Goal: Transaction & Acquisition: Obtain resource

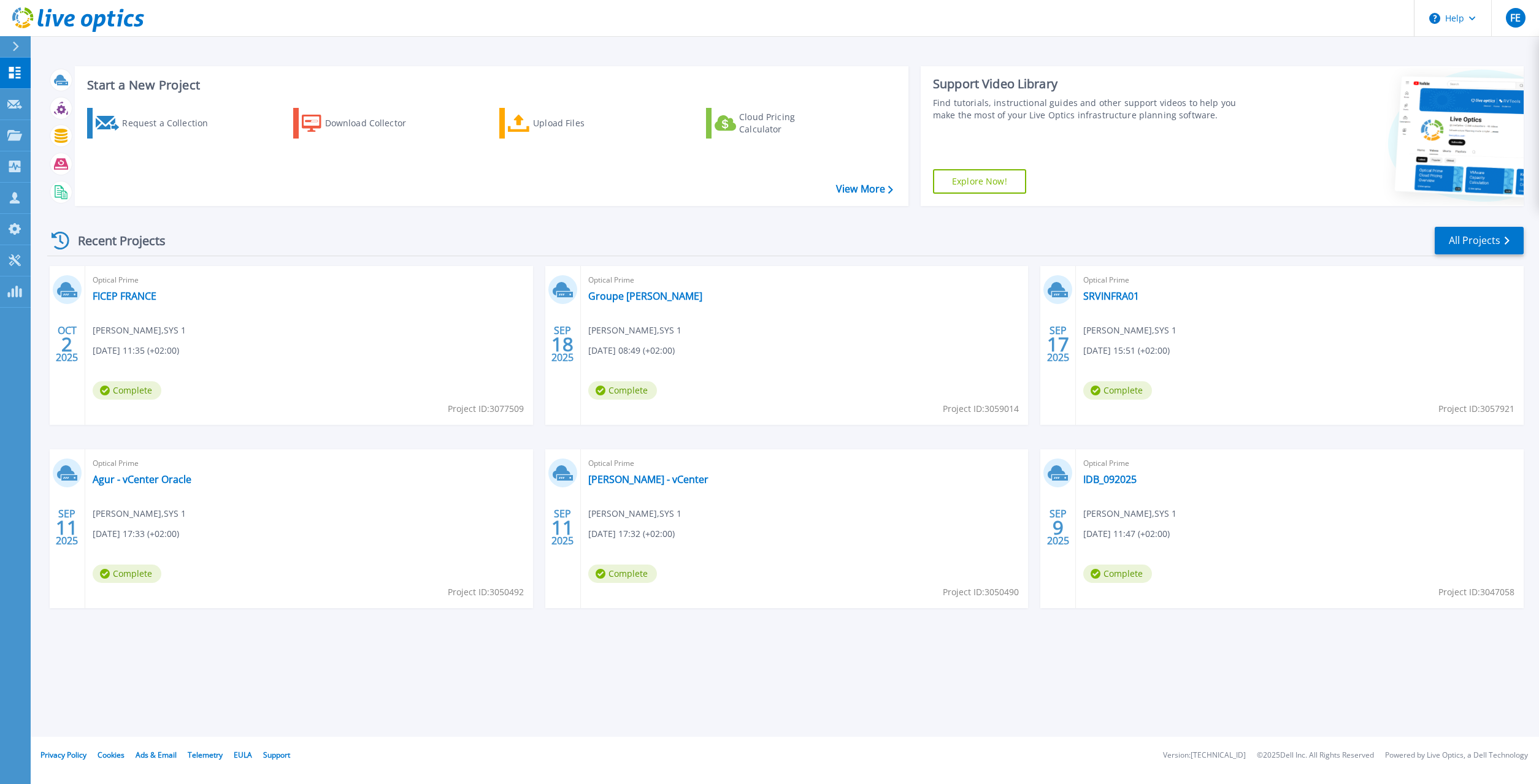
click at [4, 45] on button at bounding box center [15, 47] width 31 height 21
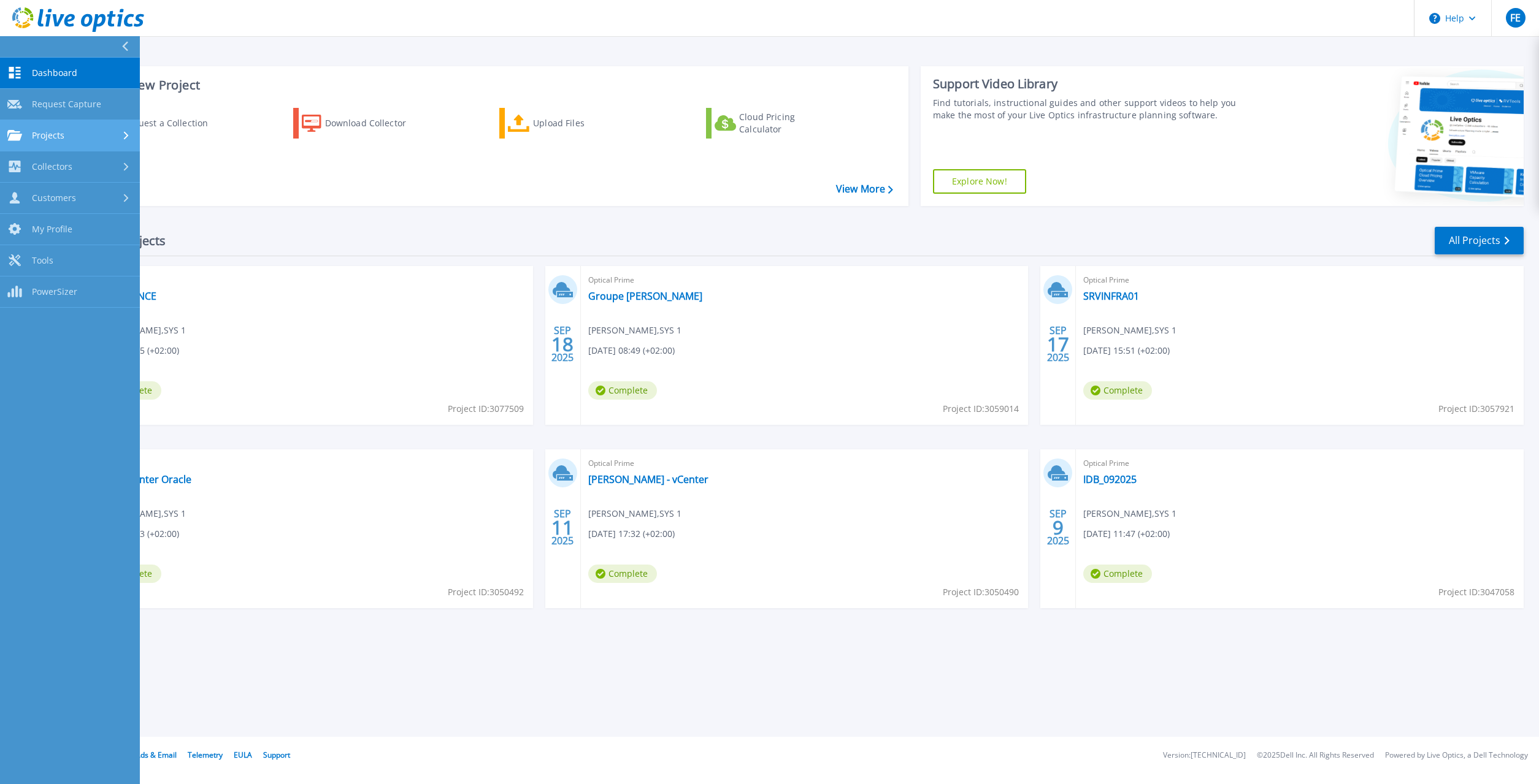
click at [66, 137] on div "Projects" at bounding box center [70, 135] width 125 height 11
click at [69, 167] on link "Search Projects" at bounding box center [70, 167] width 140 height 32
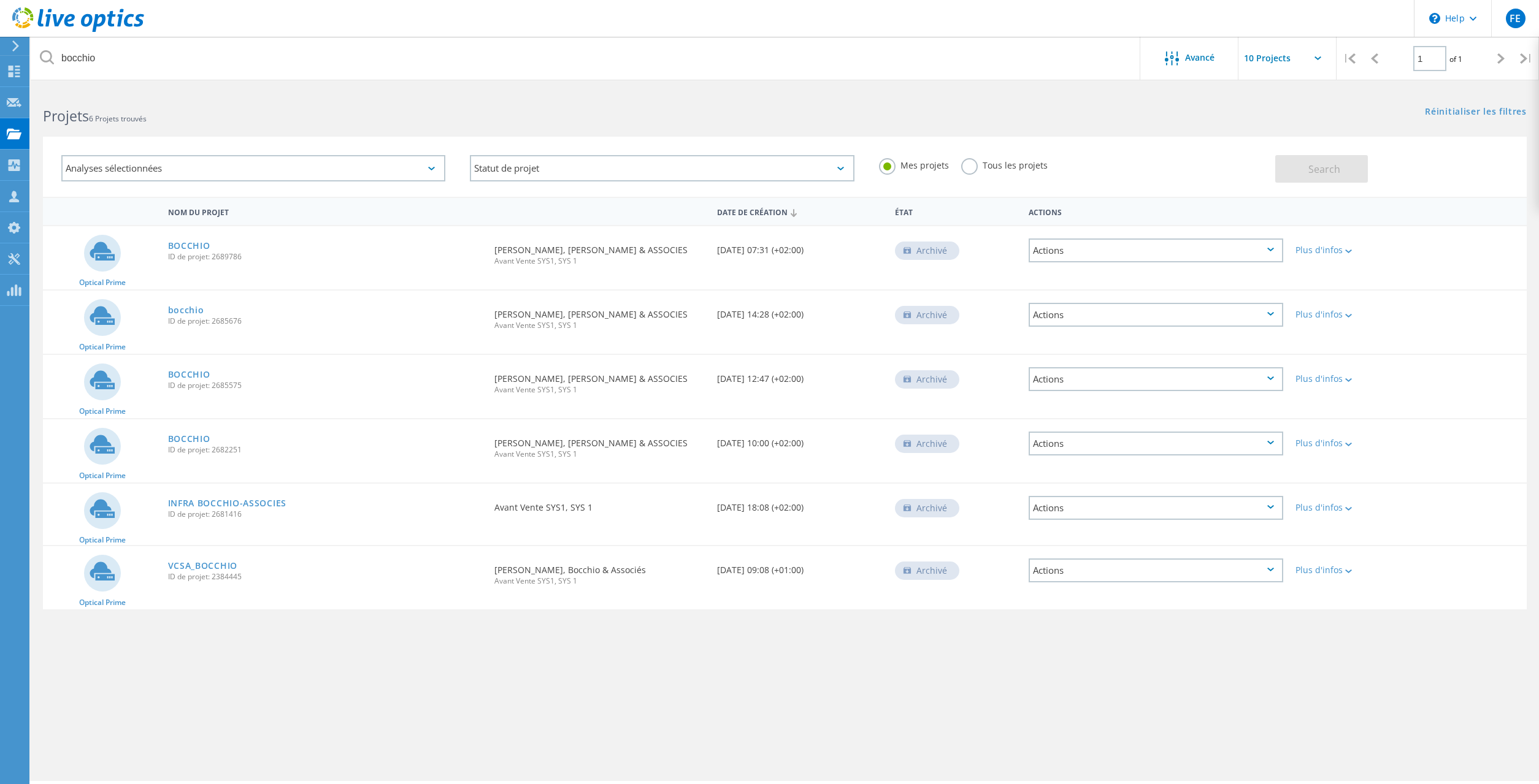
click at [253, 167] on div "Analyses sélectionnées" at bounding box center [253, 168] width 384 height 26
click at [8, 70] on icon at bounding box center [14, 71] width 15 height 11
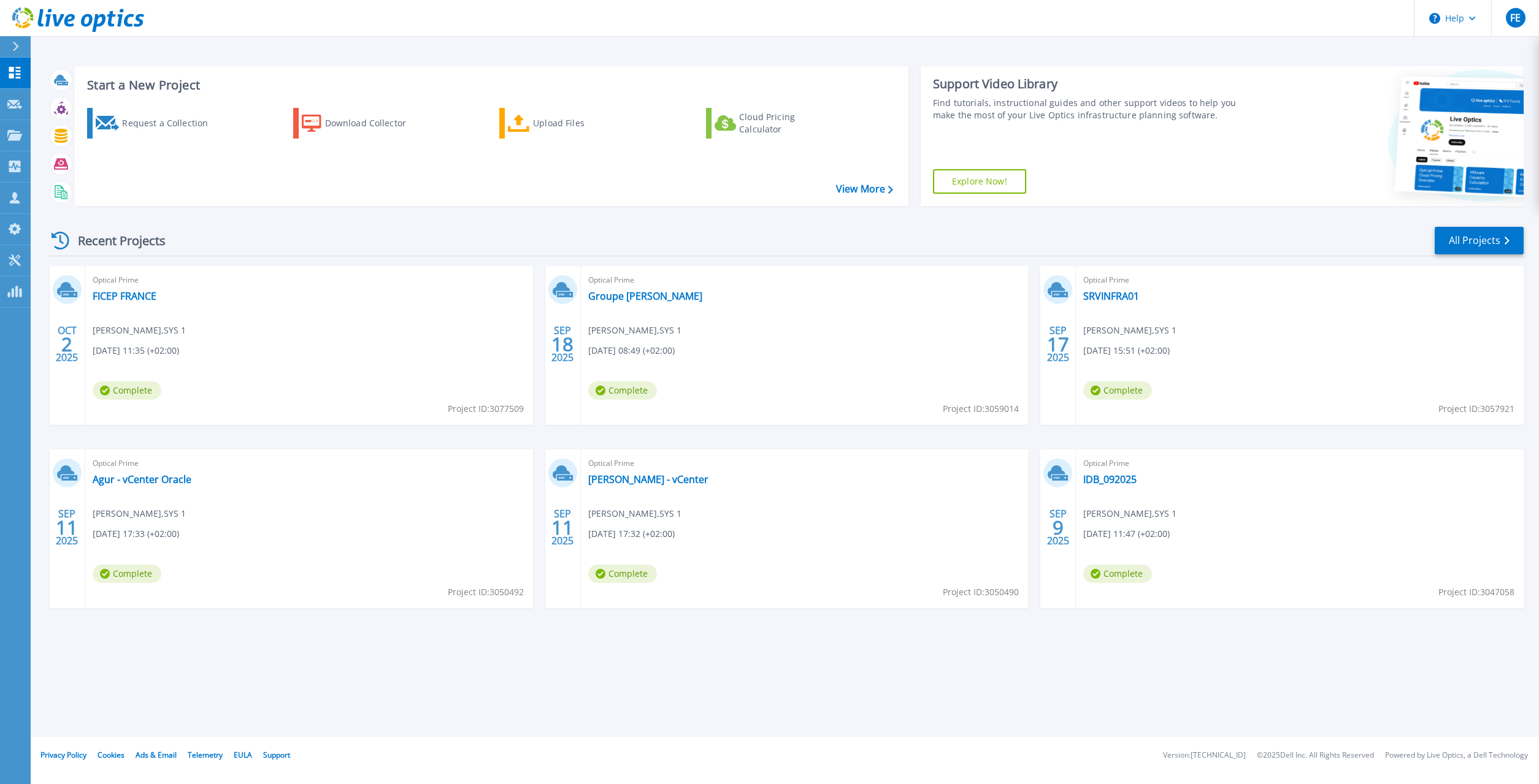
click at [13, 53] on div at bounding box center [20, 46] width 20 height 21
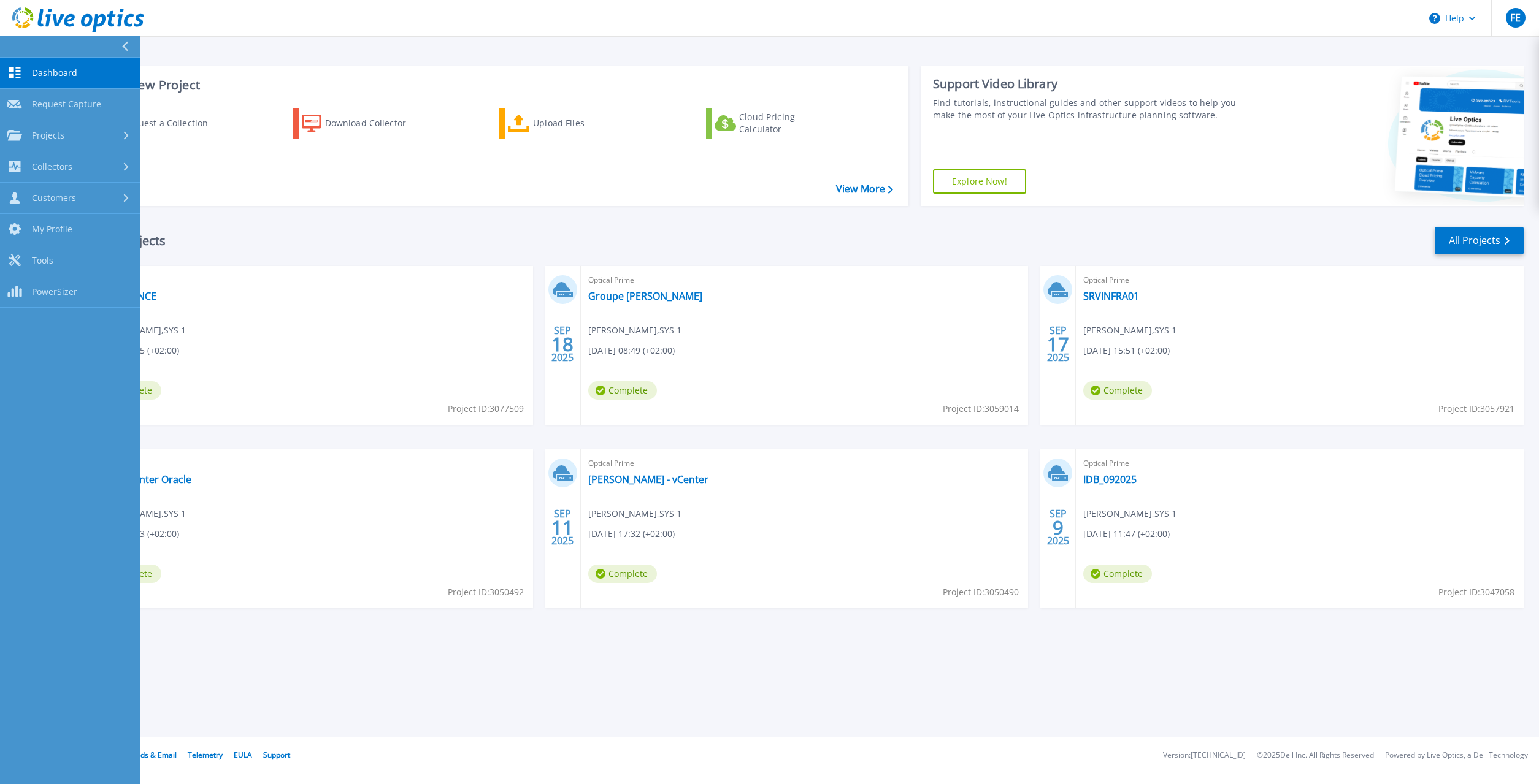
click at [504, 236] on div "Recent Projects All Projects" at bounding box center [786, 241] width 1477 height 31
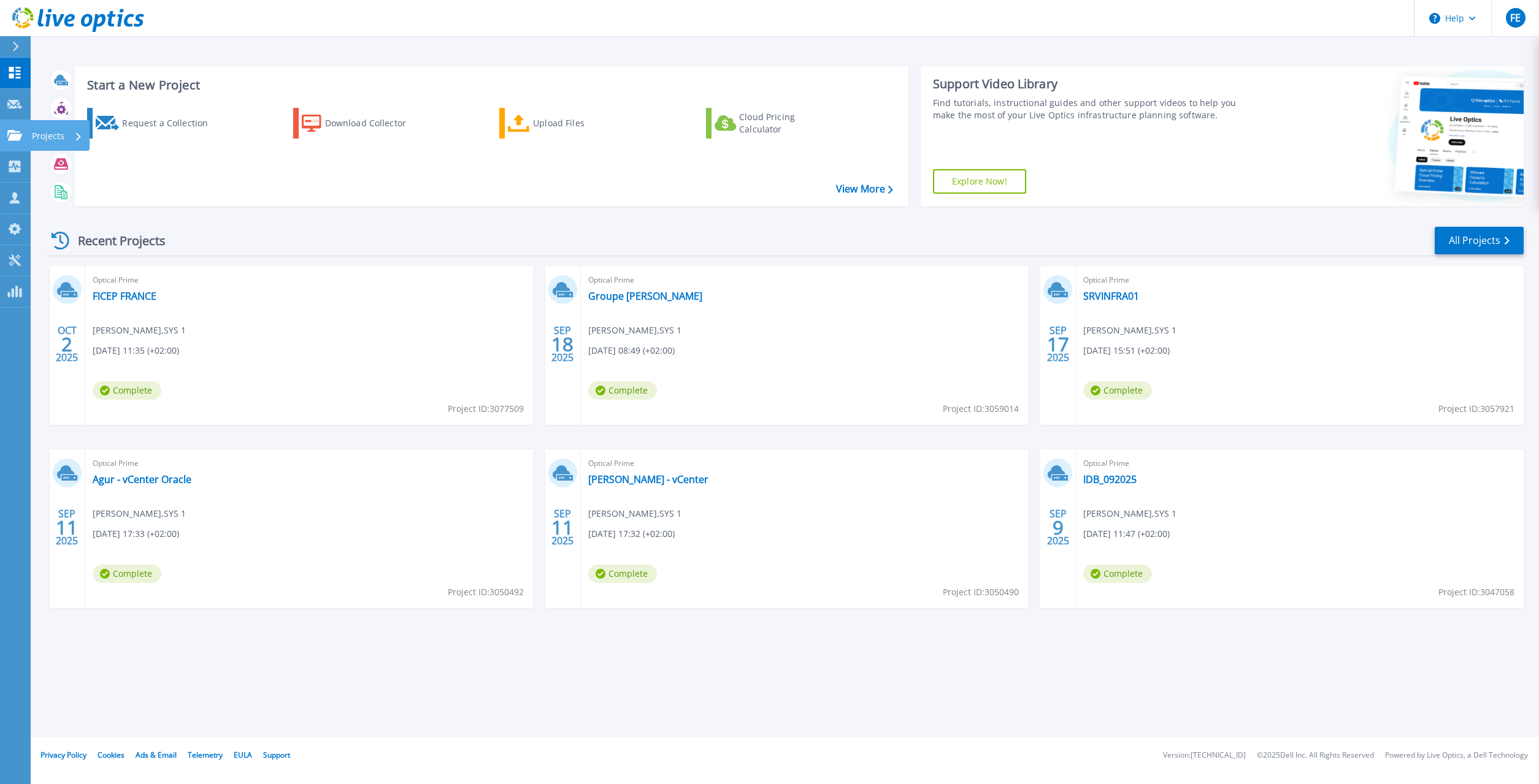
click at [20, 140] on icon at bounding box center [15, 135] width 15 height 11
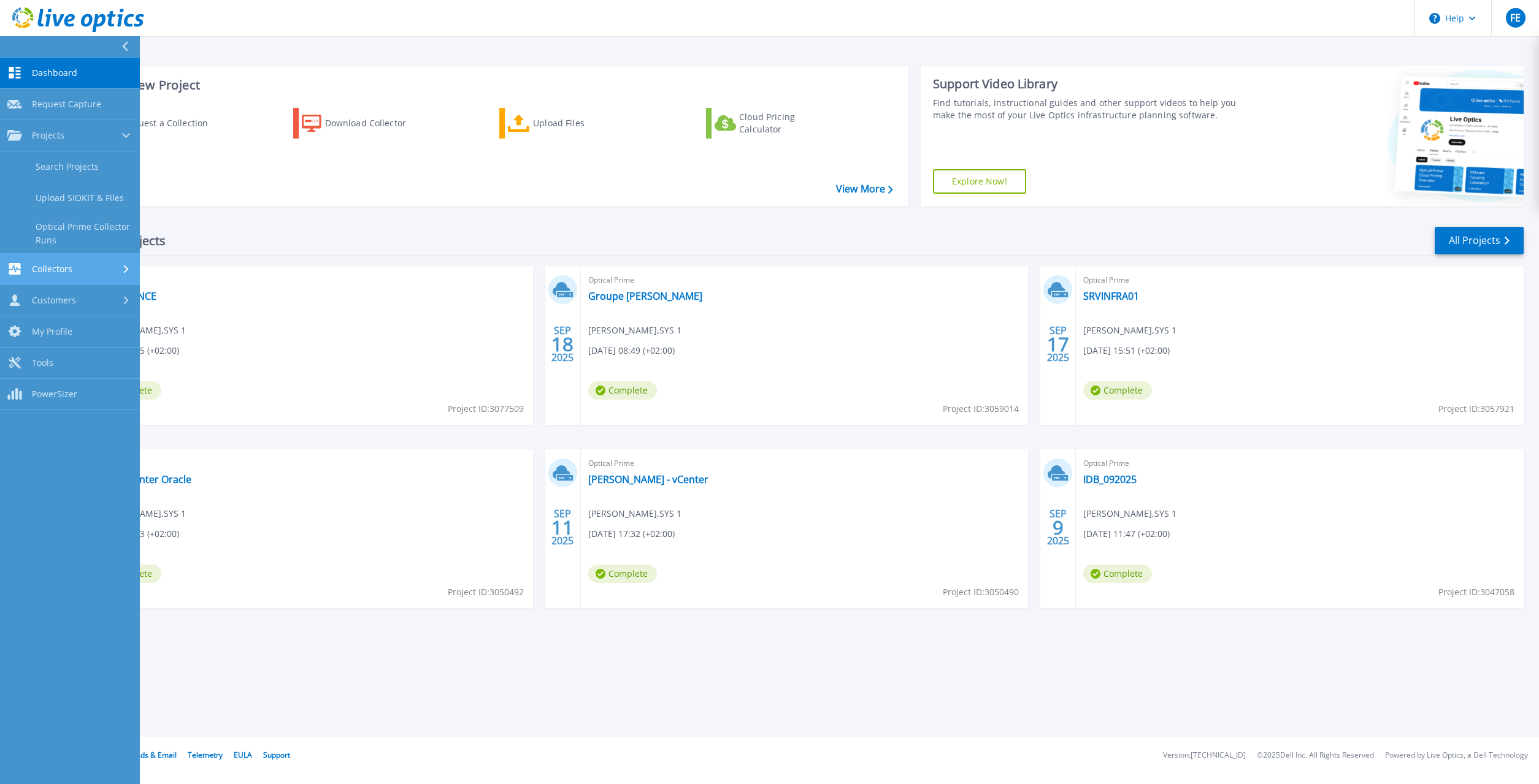
click at [59, 271] on span "Collectors" at bounding box center [52, 269] width 40 height 11
click at [84, 194] on link "Download Collector" at bounding box center [70, 199] width 140 height 32
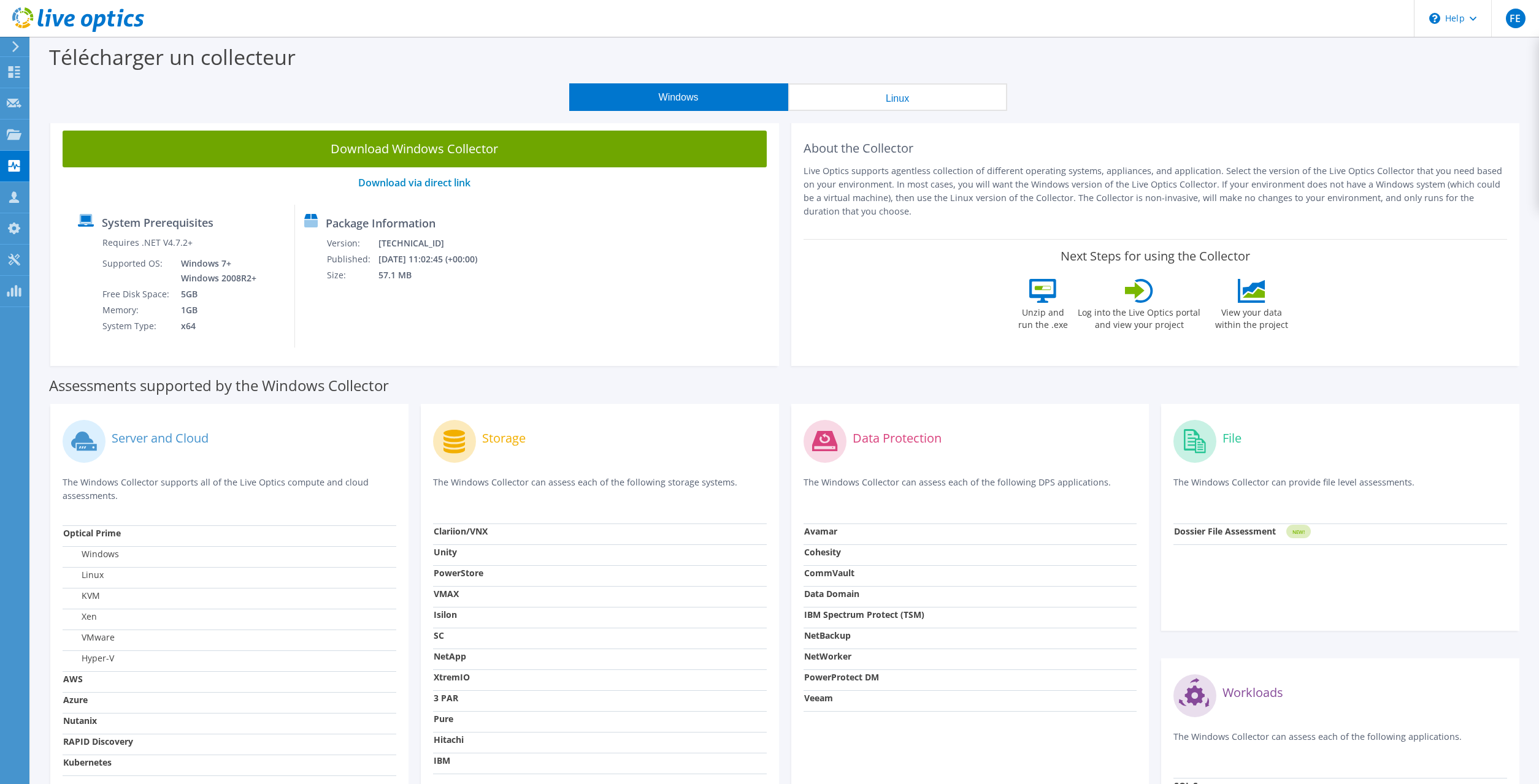
click at [15, 43] on use at bounding box center [15, 46] width 7 height 11
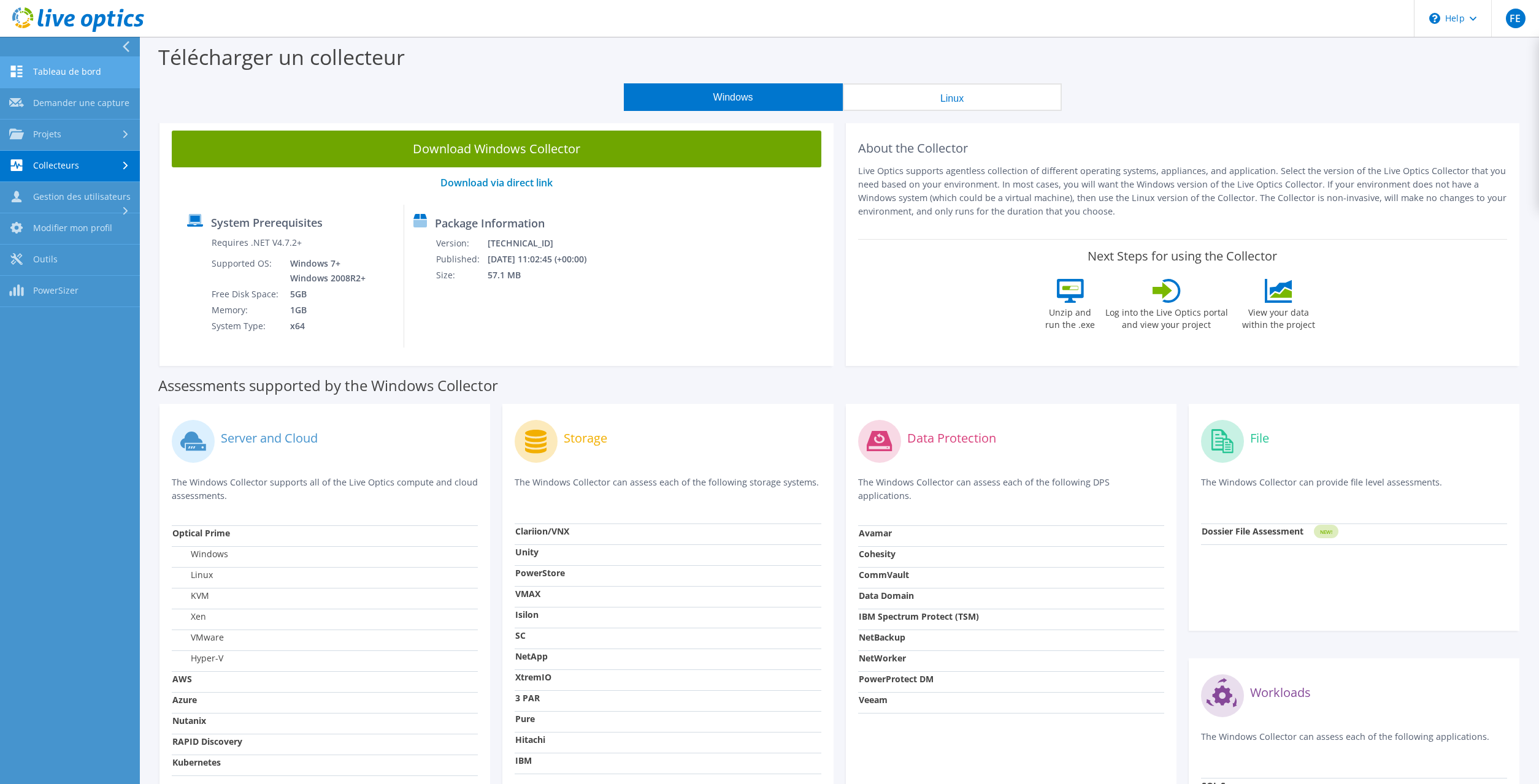
click at [76, 67] on link "Tableau de bord" at bounding box center [70, 73] width 140 height 32
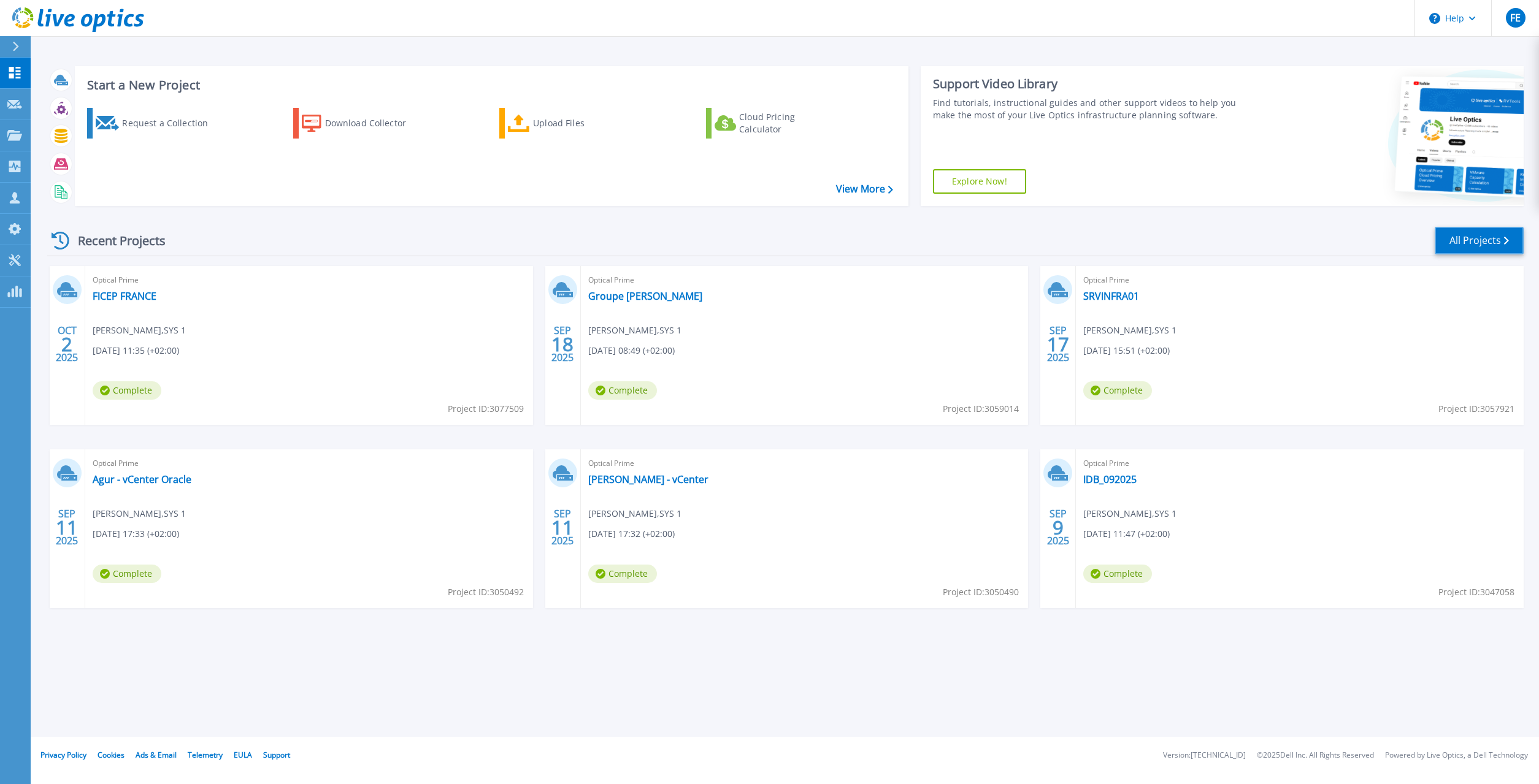
click at [1475, 247] on link "All Projects" at bounding box center [1479, 241] width 89 height 28
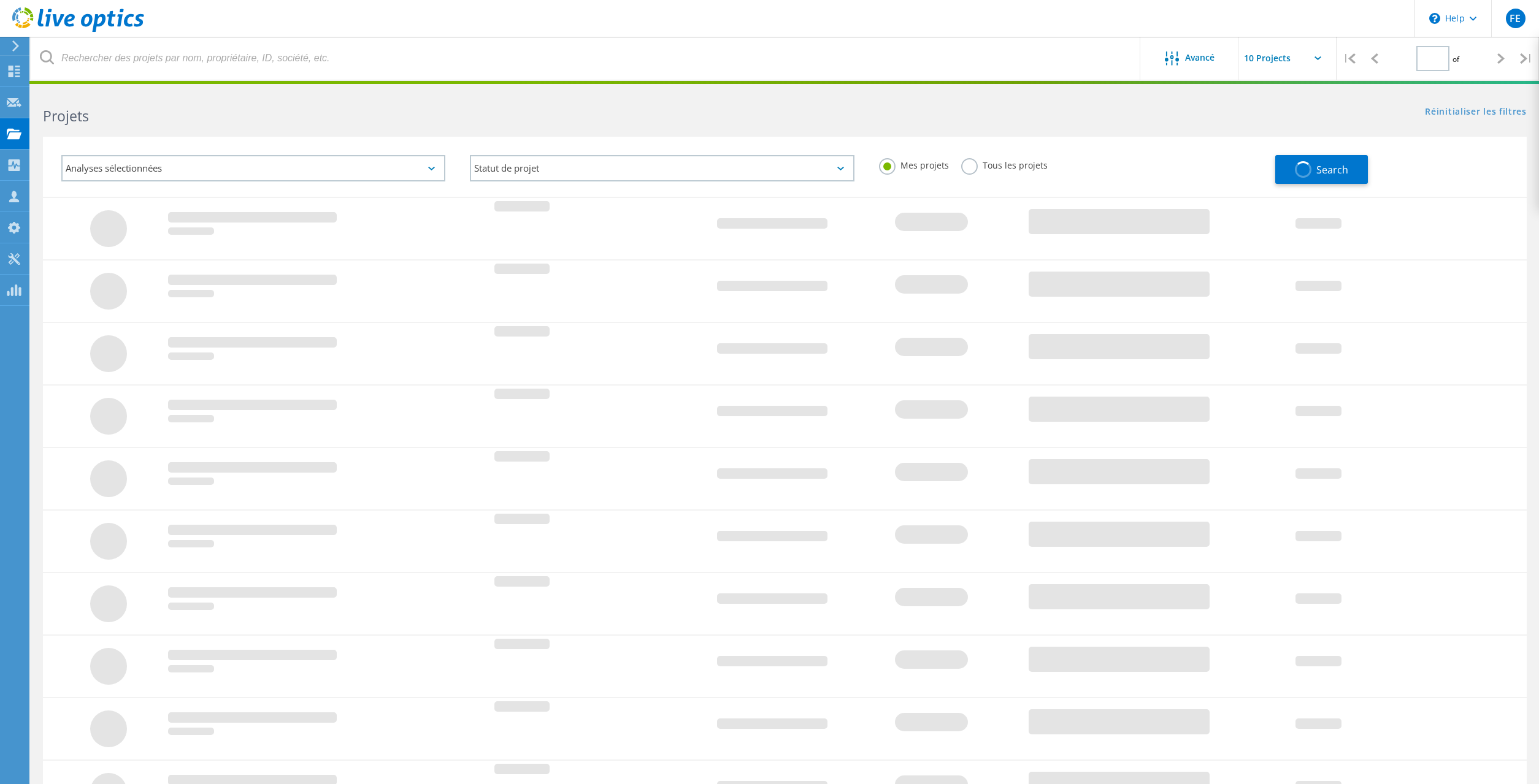
type input "1"
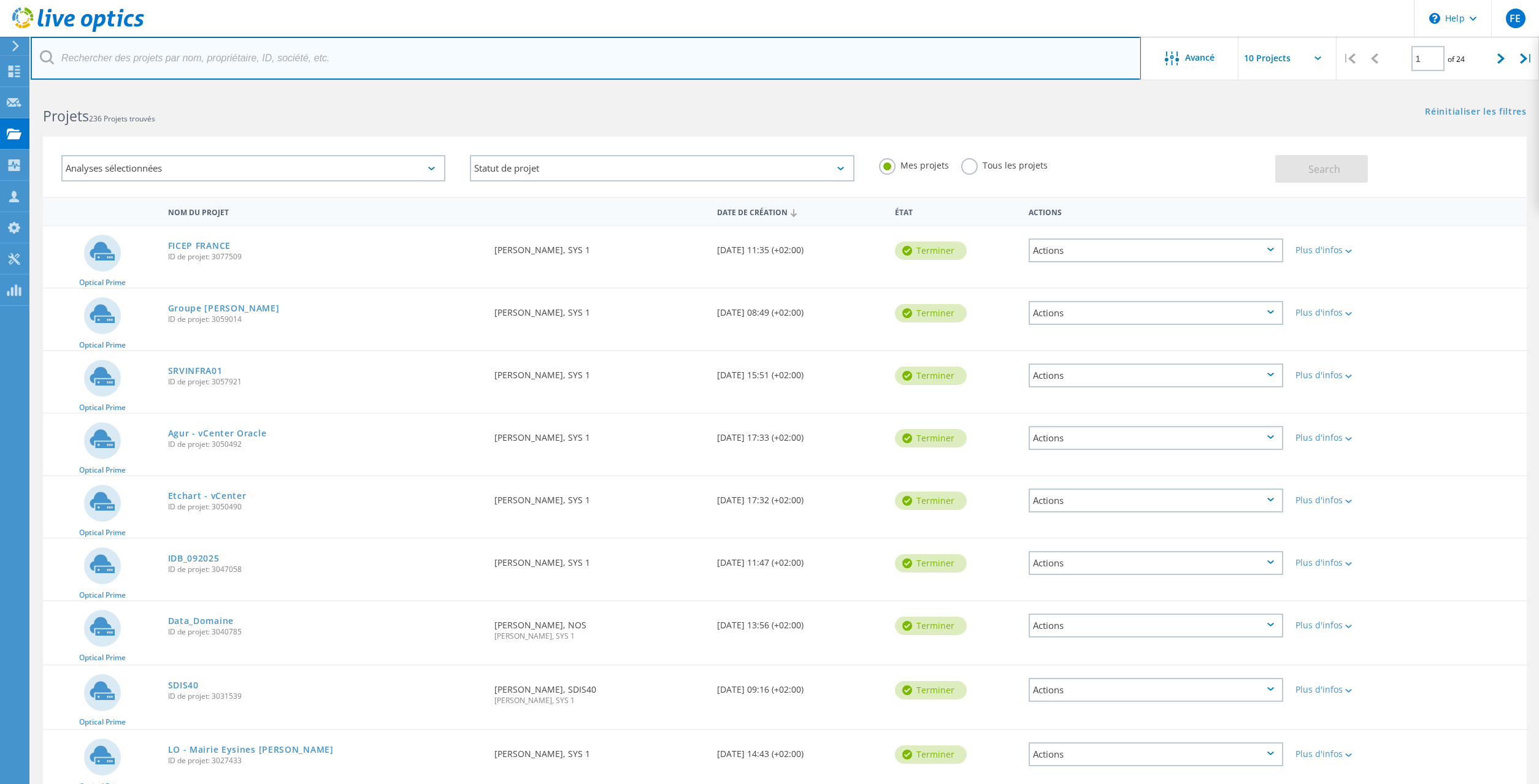
click at [212, 65] on input "text" at bounding box center [586, 58] width 1111 height 43
type input "irsa"
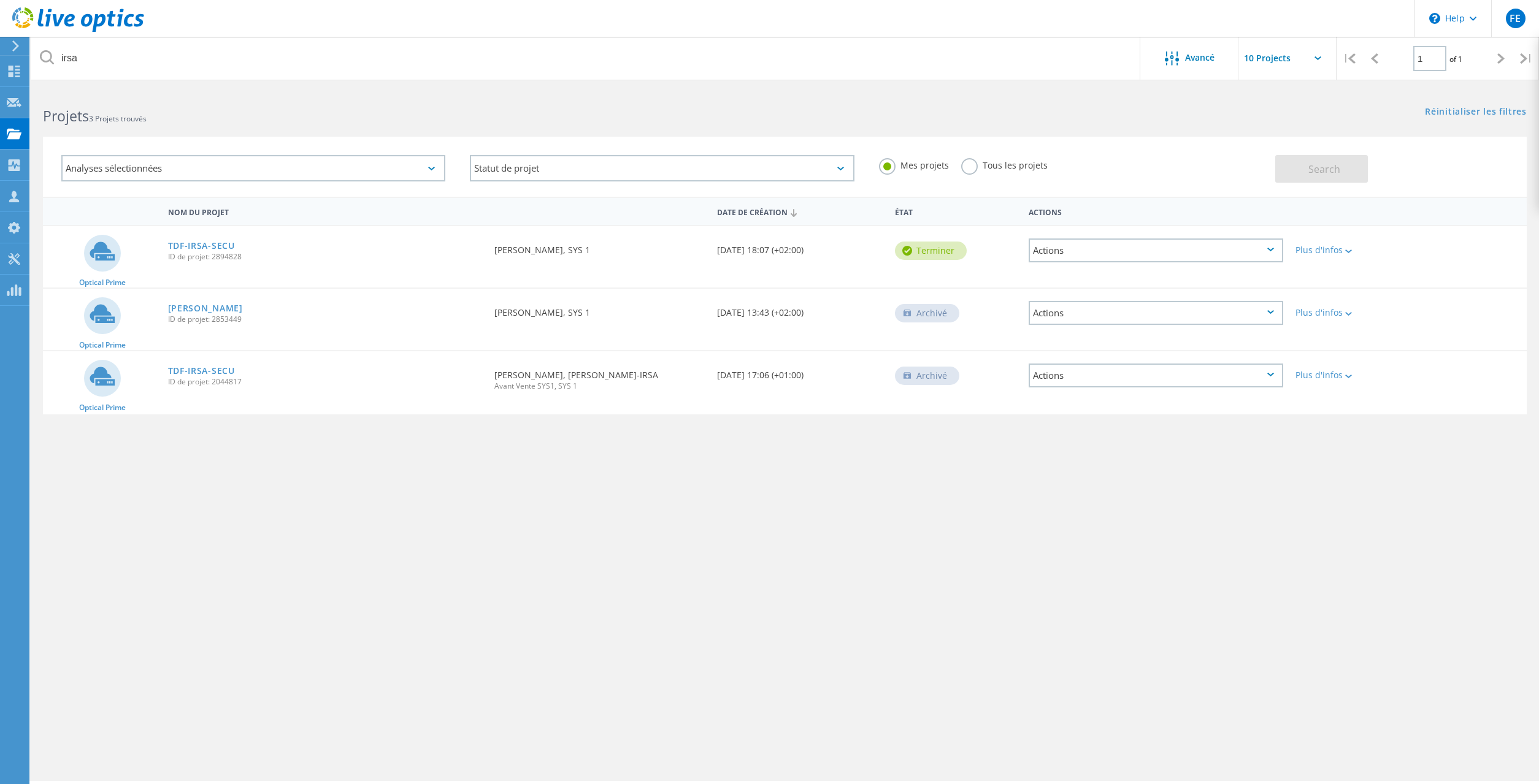
click at [346, 585] on div "irsa Avancé | 1 of 1 | Adresse électronique Nom du projet Entreprise Date de cr…" at bounding box center [785, 435] width 1509 height 693
click at [1187, 315] on div "Actions" at bounding box center [1155, 313] width 254 height 24
click at [1018, 542] on div "irsa Avancé | 1 of 1 | Adresse électronique Nom du projet Entreprise Date de cr…" at bounding box center [785, 435] width 1509 height 693
click at [1345, 317] on div at bounding box center [1347, 313] width 9 height 8
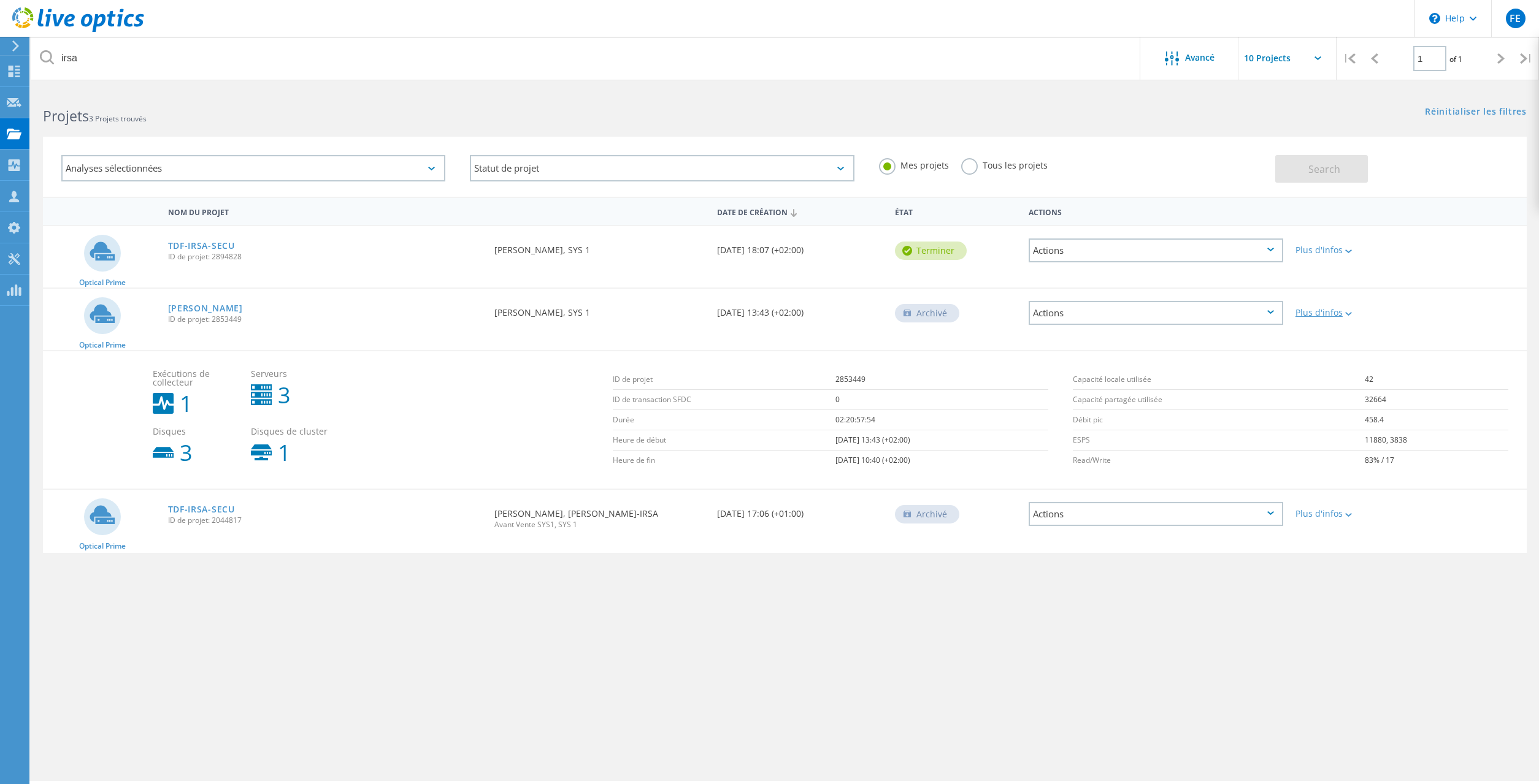
click at [1345, 316] on div at bounding box center [1347, 313] width 9 height 8
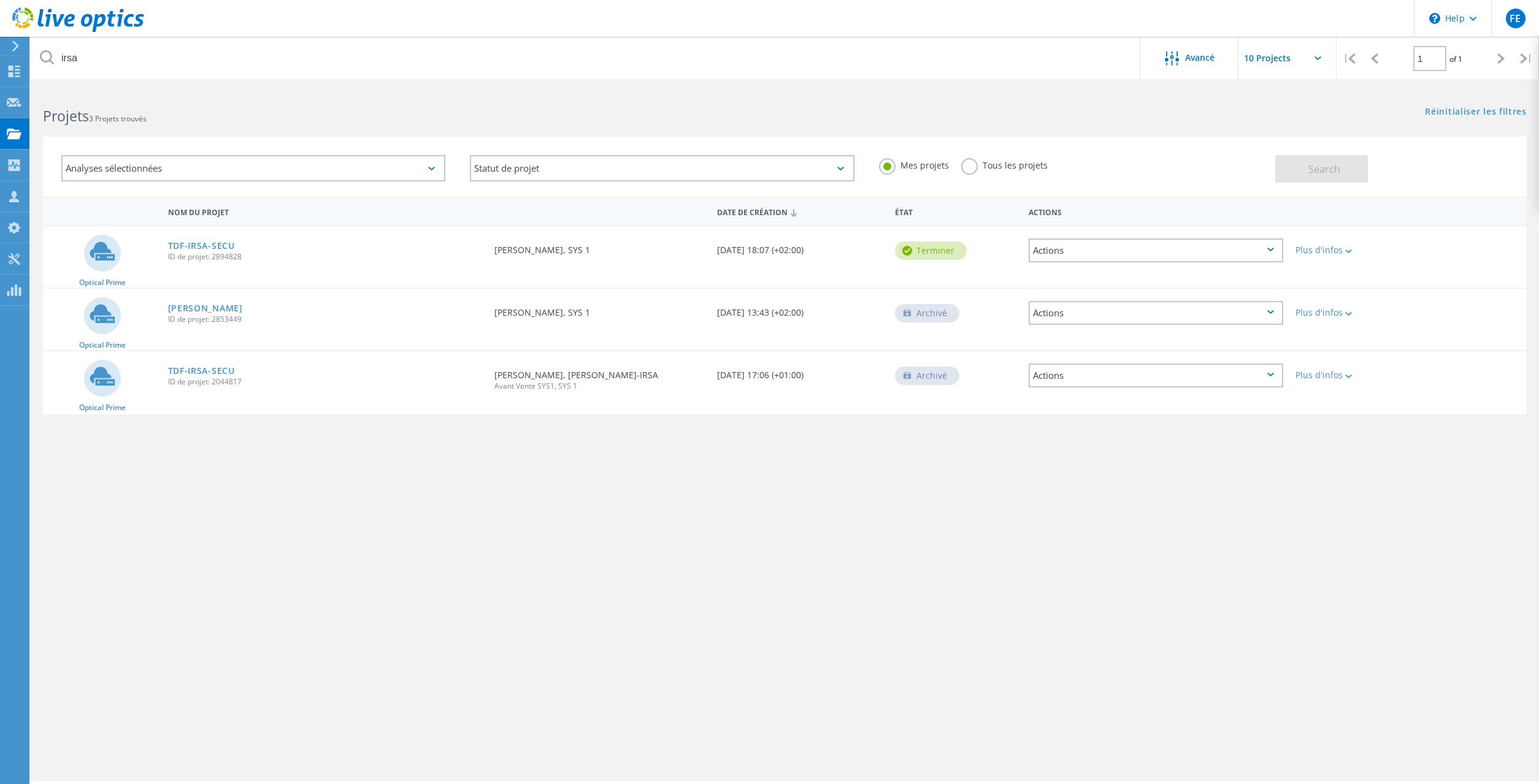
click at [1143, 312] on div "Actions" at bounding box center [1155, 313] width 254 height 24
drag, startPoint x: 658, startPoint y: 577, endPoint x: 652, endPoint y: 578, distance: 6.1
click at [657, 578] on div "irsa Avancé | 1 of 1 | Adresse électronique Nom du projet Entreprise Date de cr…" at bounding box center [785, 435] width 1509 height 693
click at [177, 305] on link "Irsa COPIL" at bounding box center [205, 308] width 75 height 9
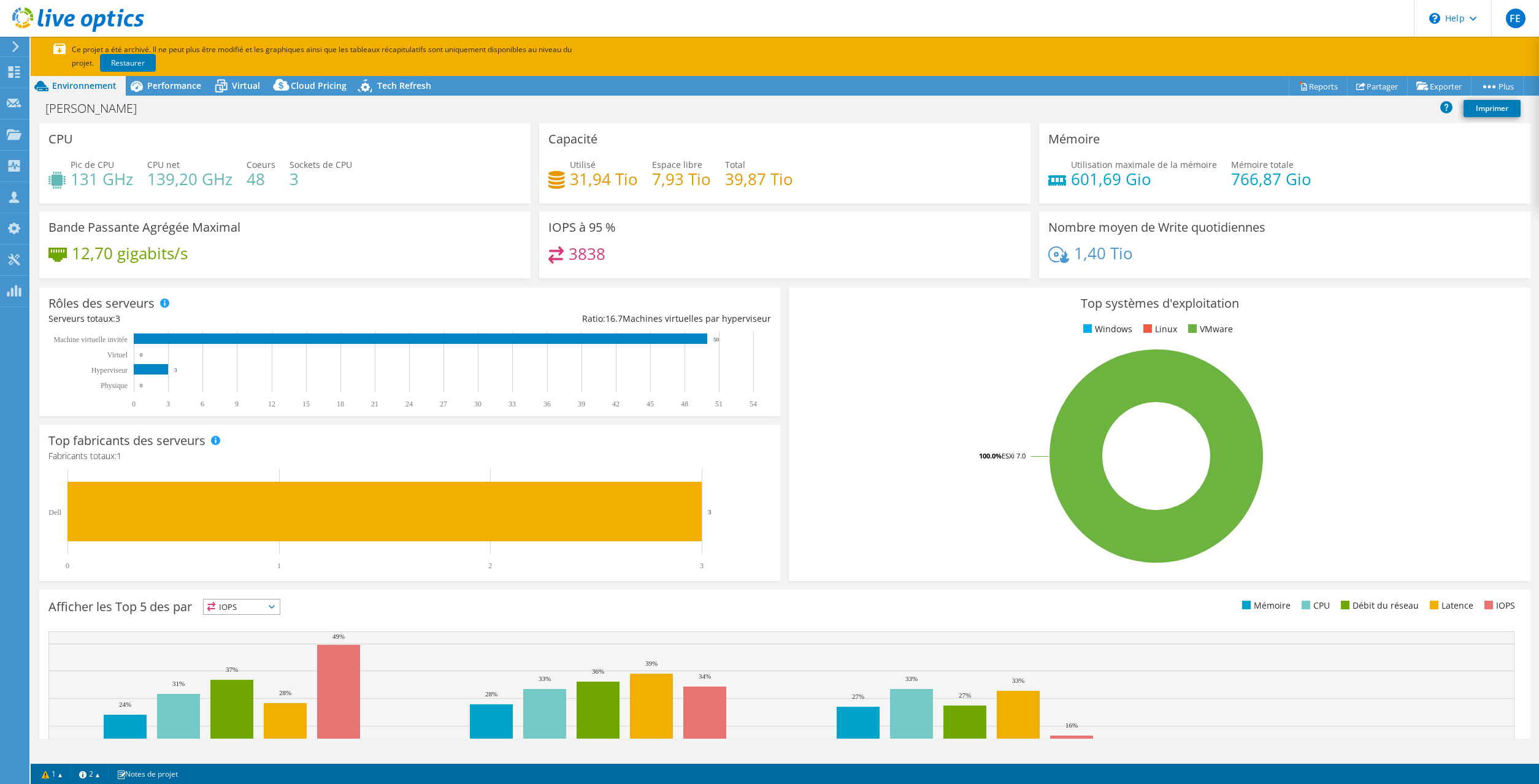
select select "USD"
click at [1369, 86] on link "Partager" at bounding box center [1377, 86] width 61 height 19
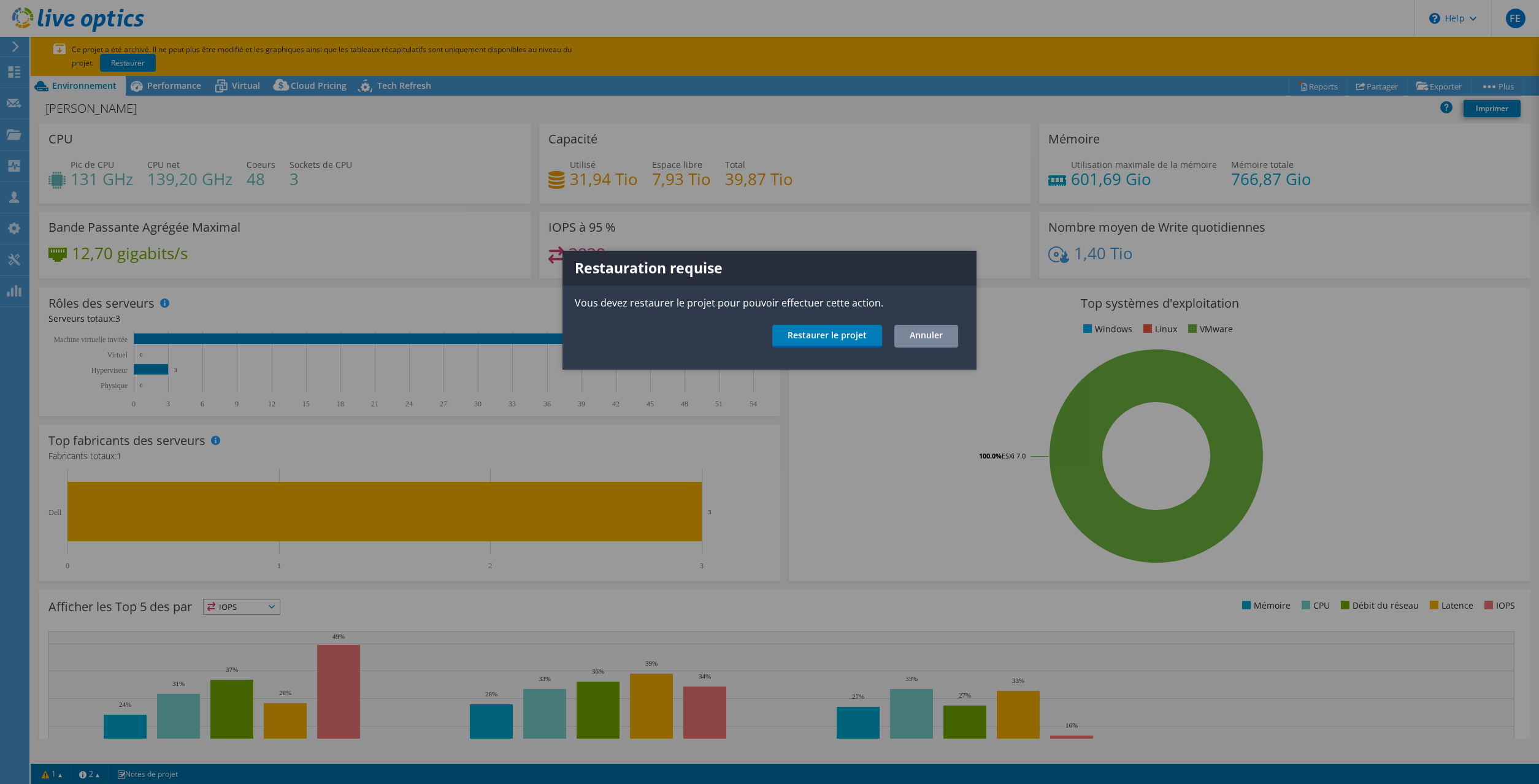
click at [930, 337] on link "Annuler" at bounding box center [926, 336] width 64 height 23
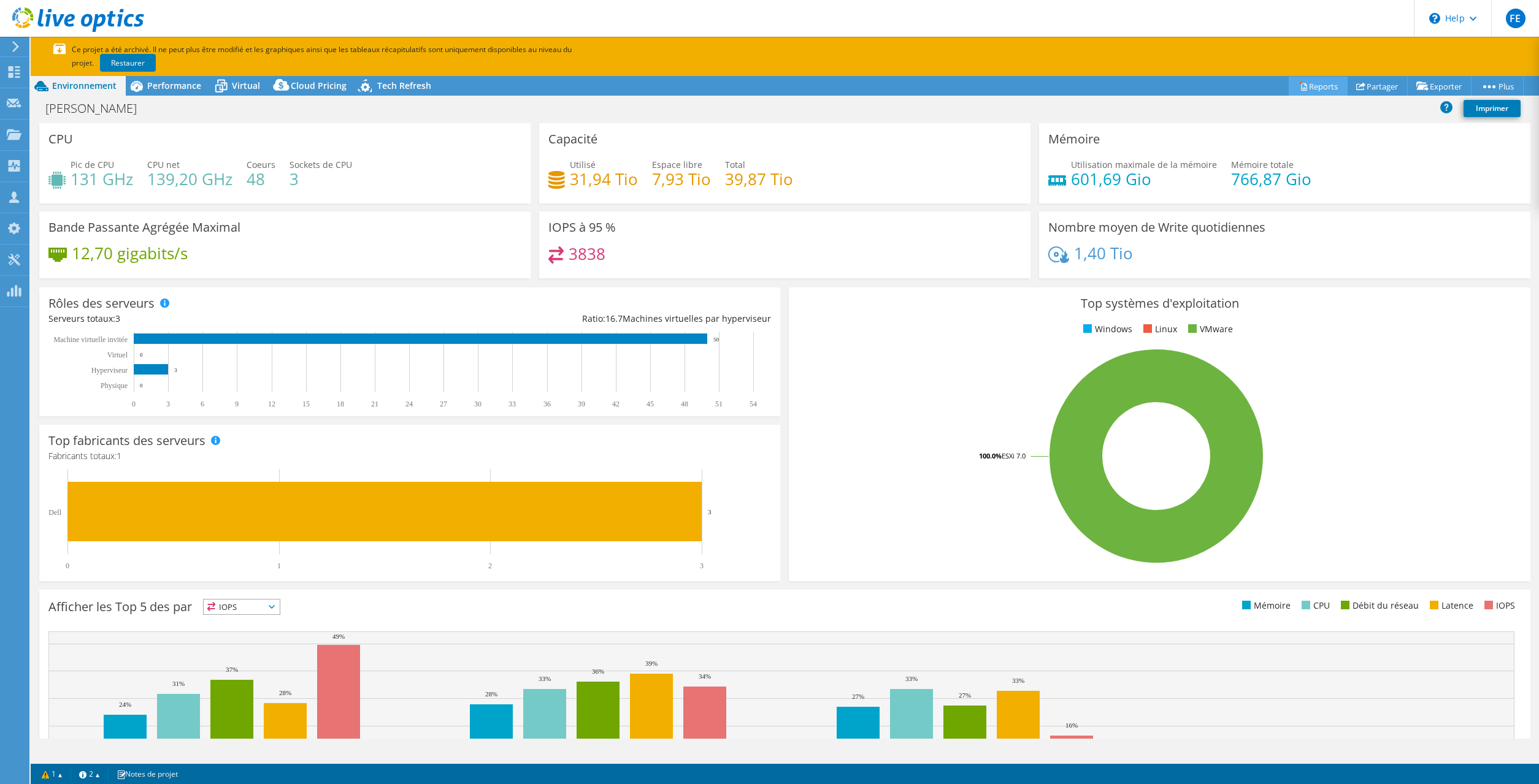
click at [1299, 88] on icon at bounding box center [1303, 86] width 9 height 9
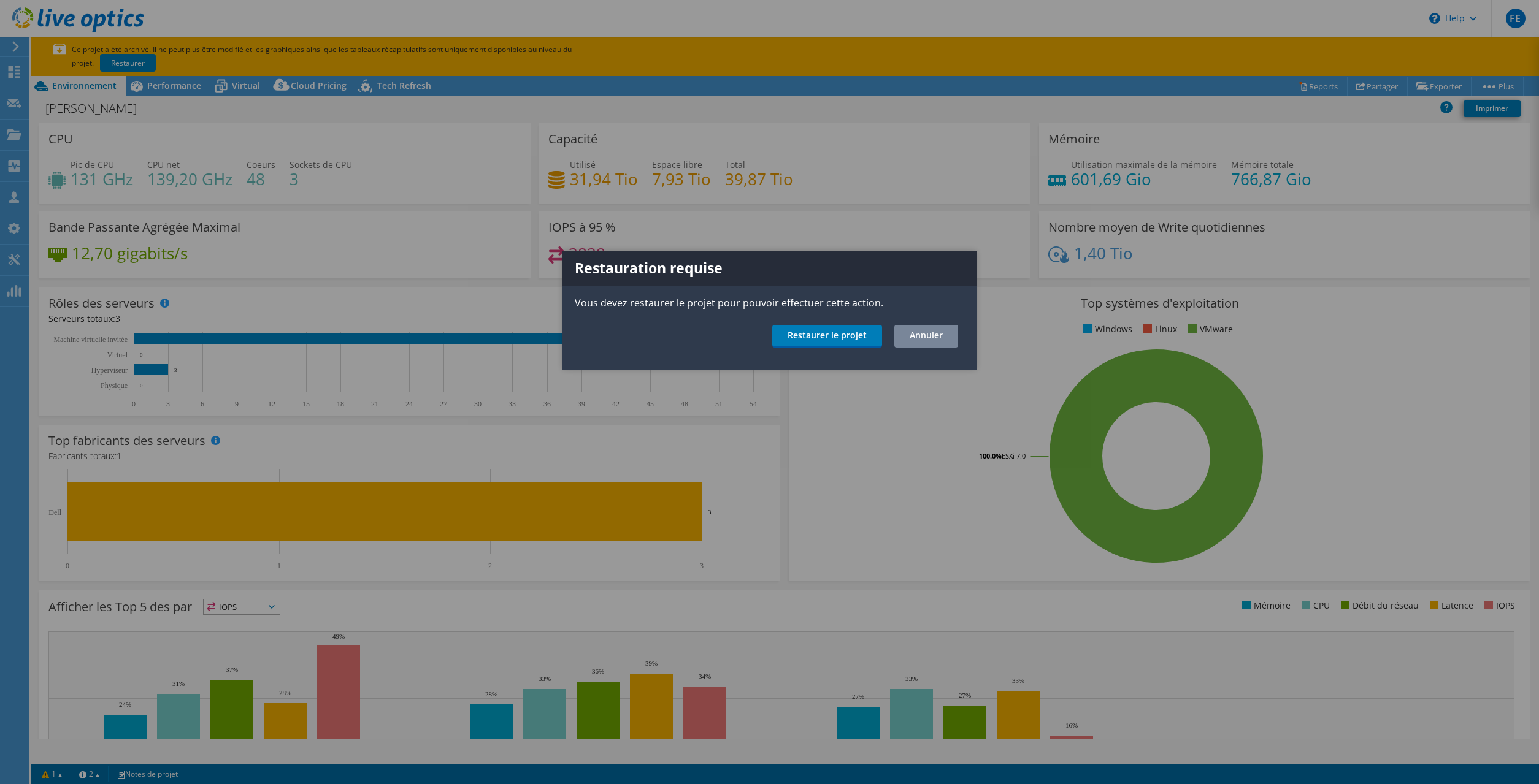
click at [934, 338] on link "Annuler" at bounding box center [926, 336] width 64 height 23
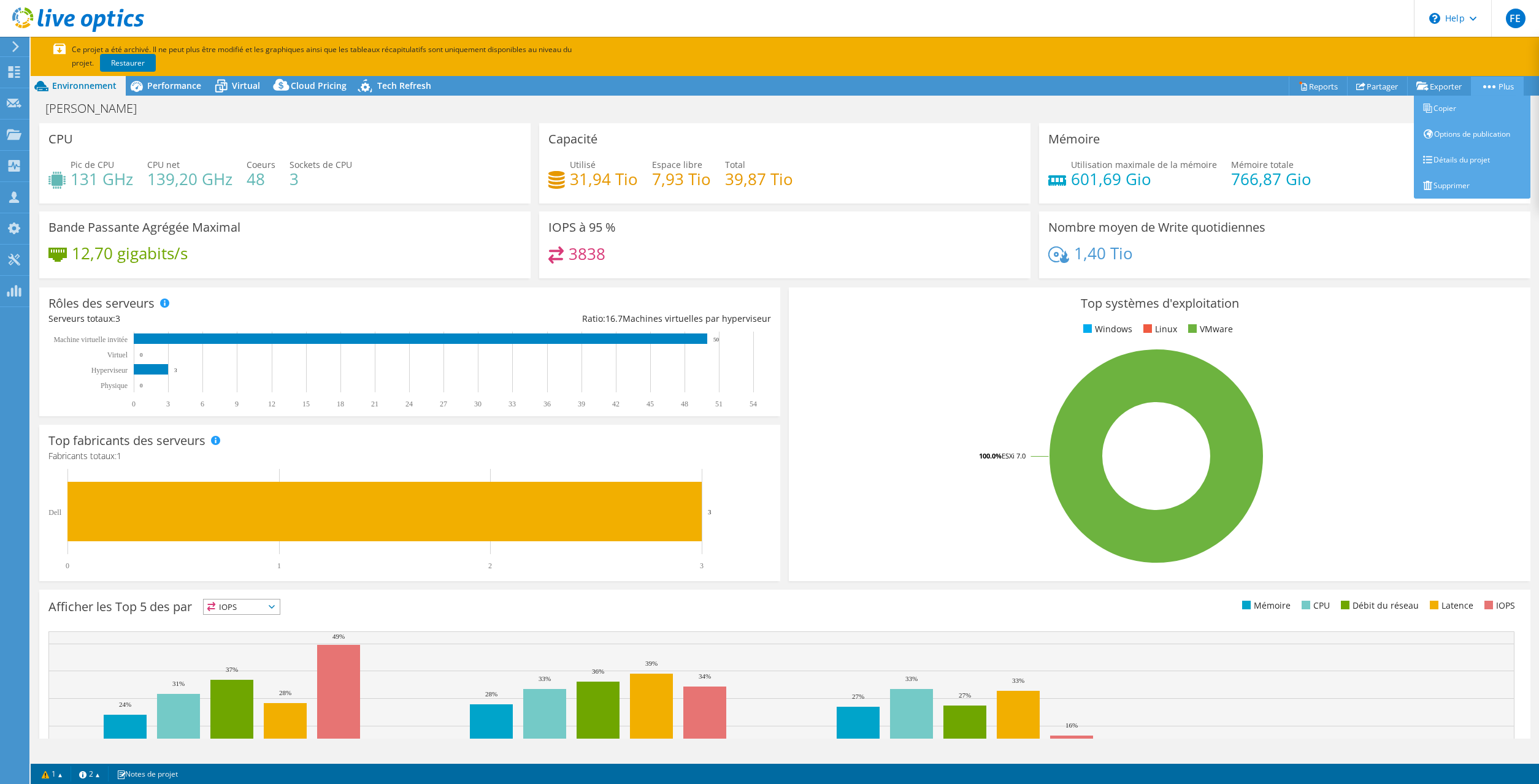
click at [1489, 88] on circle at bounding box center [1490, 86] width 3 height 3
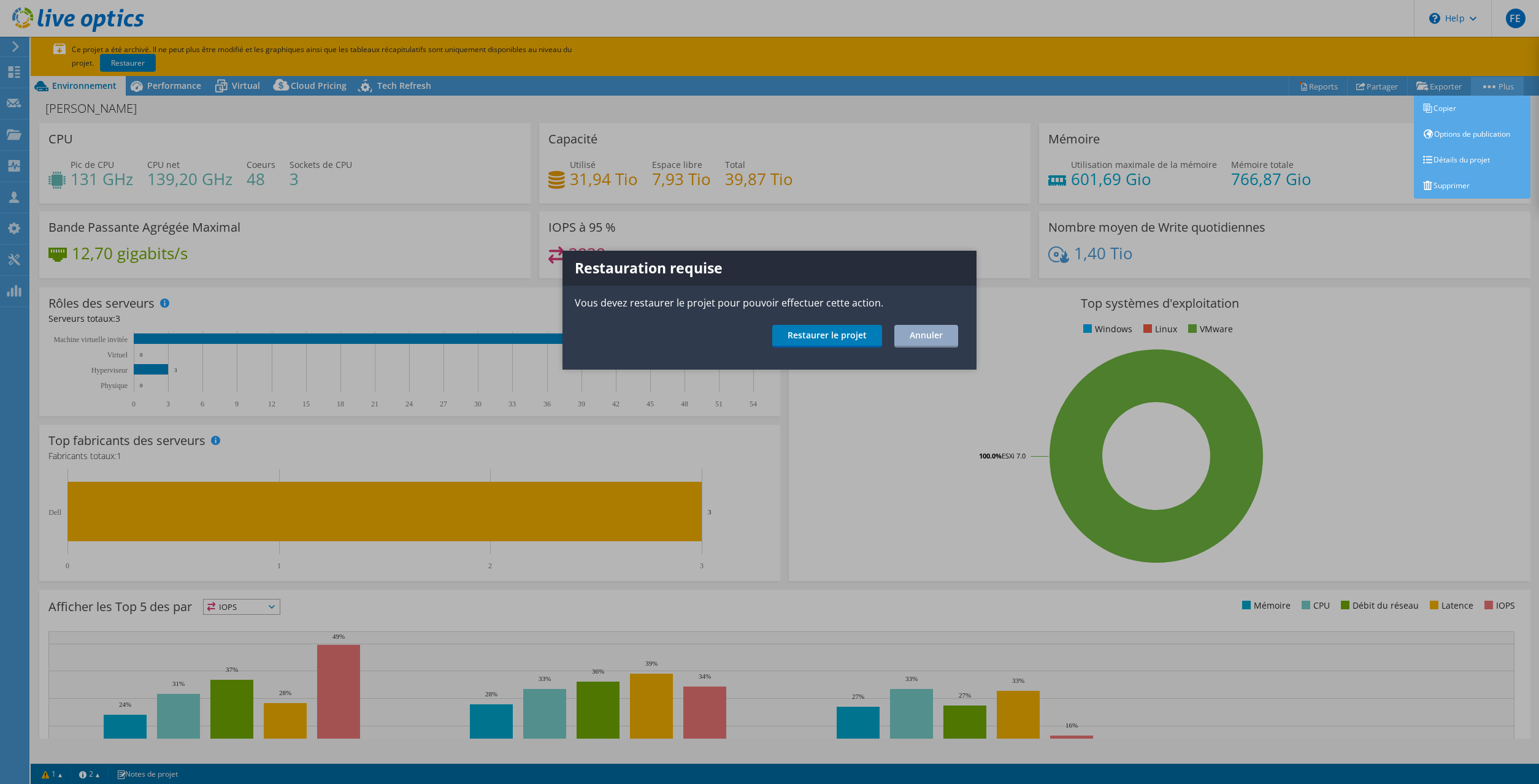
click at [1487, 88] on div at bounding box center [769, 392] width 1539 height 784
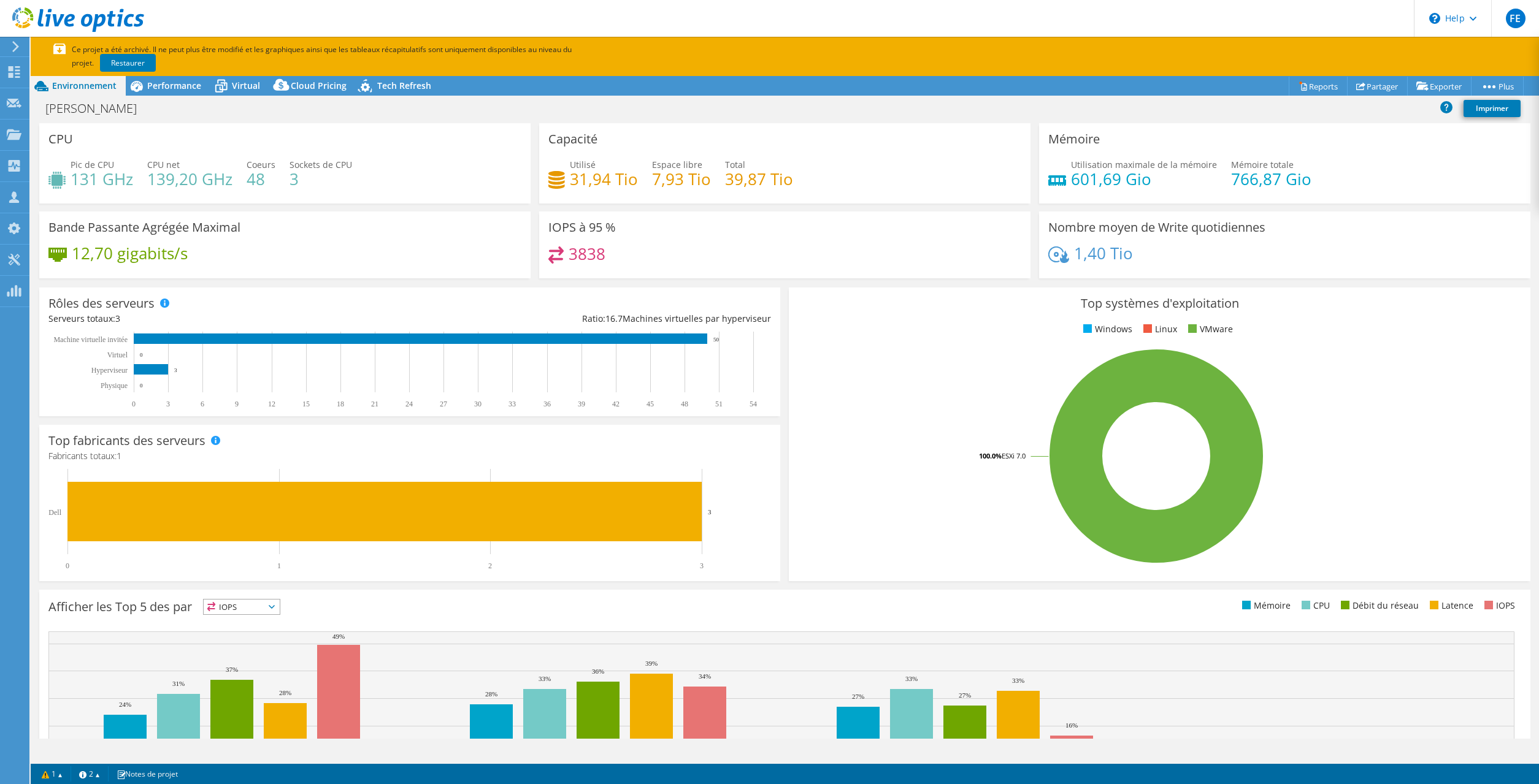
click at [976, 122] on div "Irsa COPIL Imprimer" at bounding box center [785, 110] width 1509 height 26
click at [1299, 85] on icon at bounding box center [1303, 86] width 9 height 9
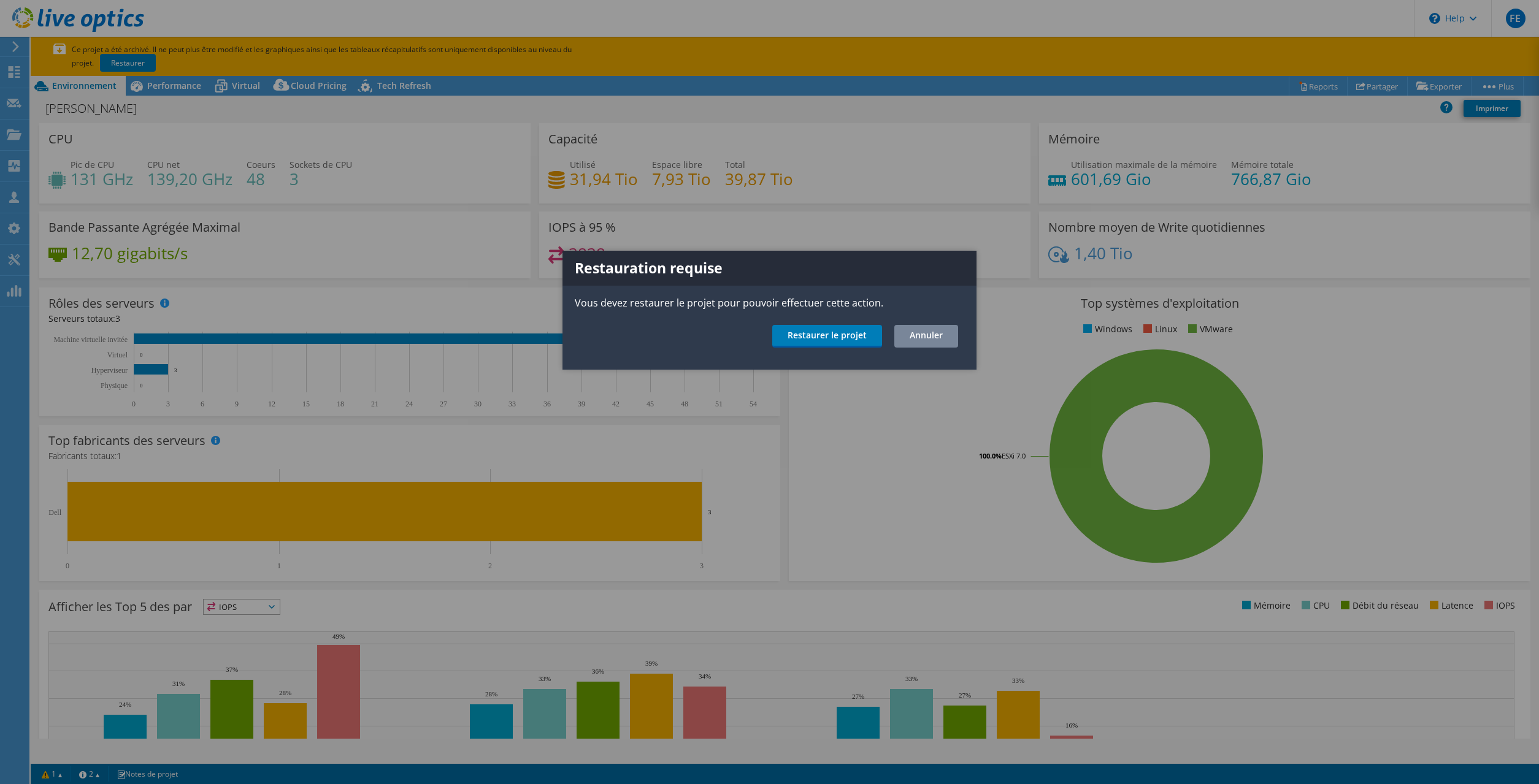
click at [932, 339] on link "Annuler" at bounding box center [926, 336] width 64 height 23
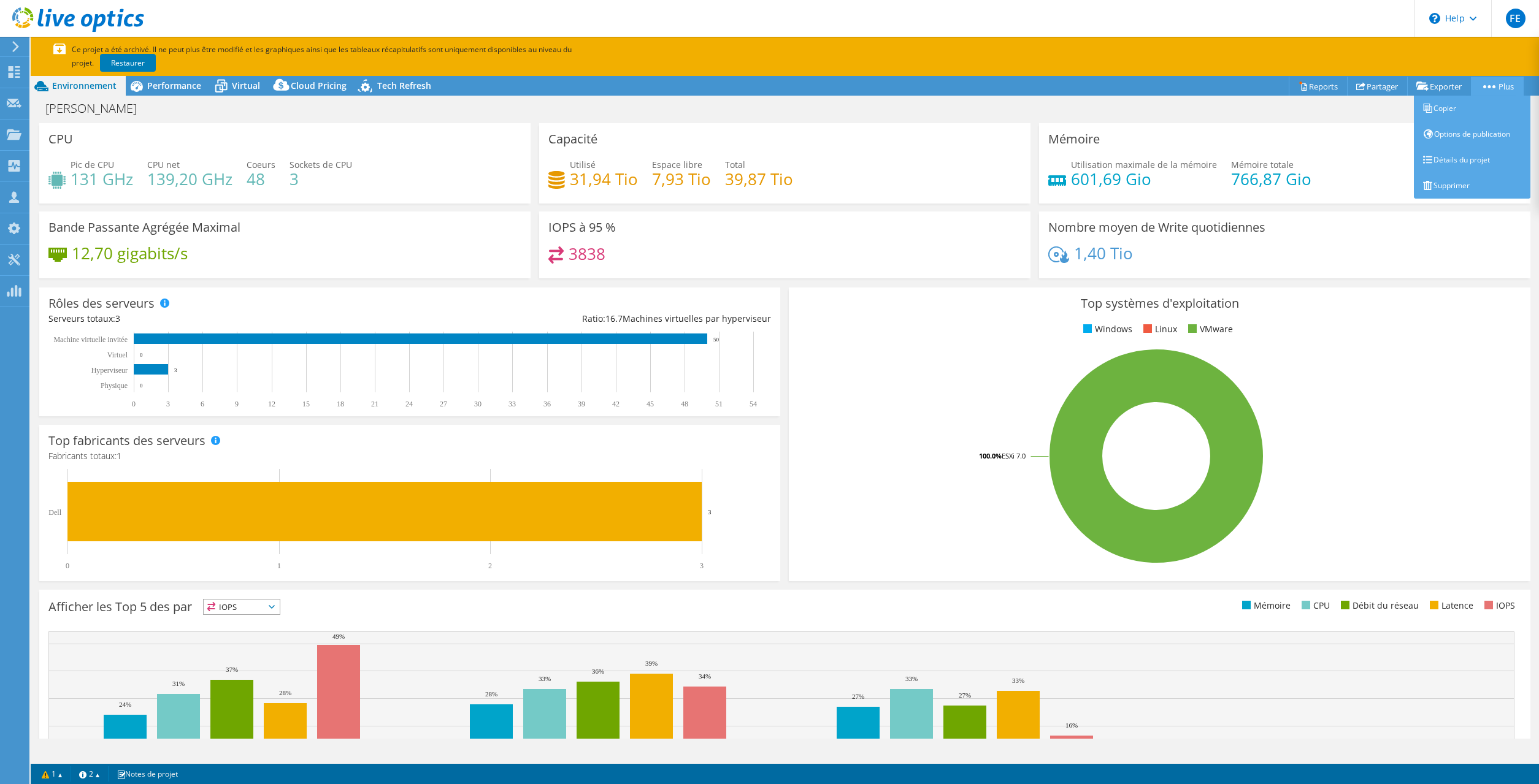
click at [1500, 90] on link "Plus" at bounding box center [1497, 86] width 53 height 19
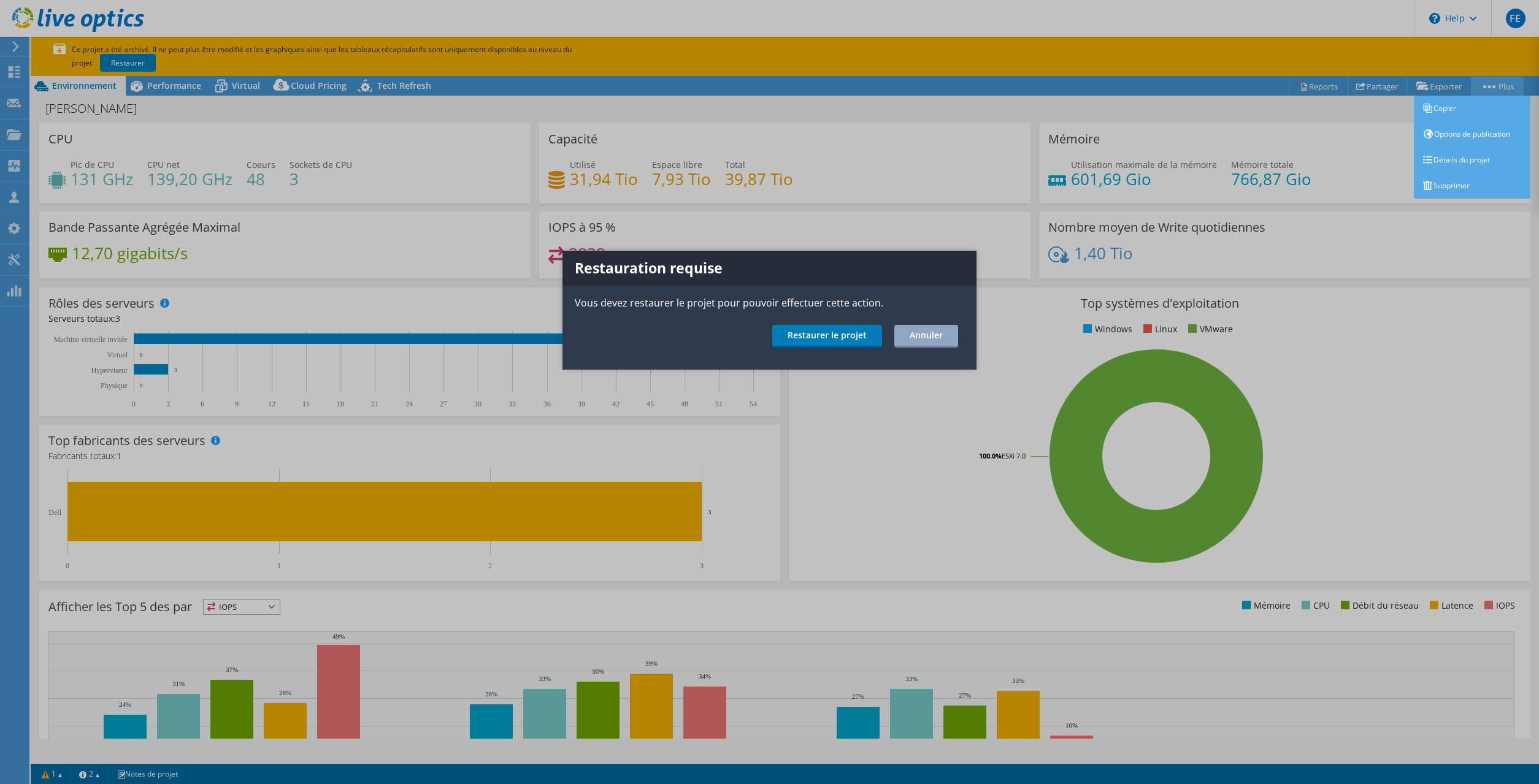
click at [1500, 90] on div at bounding box center [769, 392] width 1539 height 784
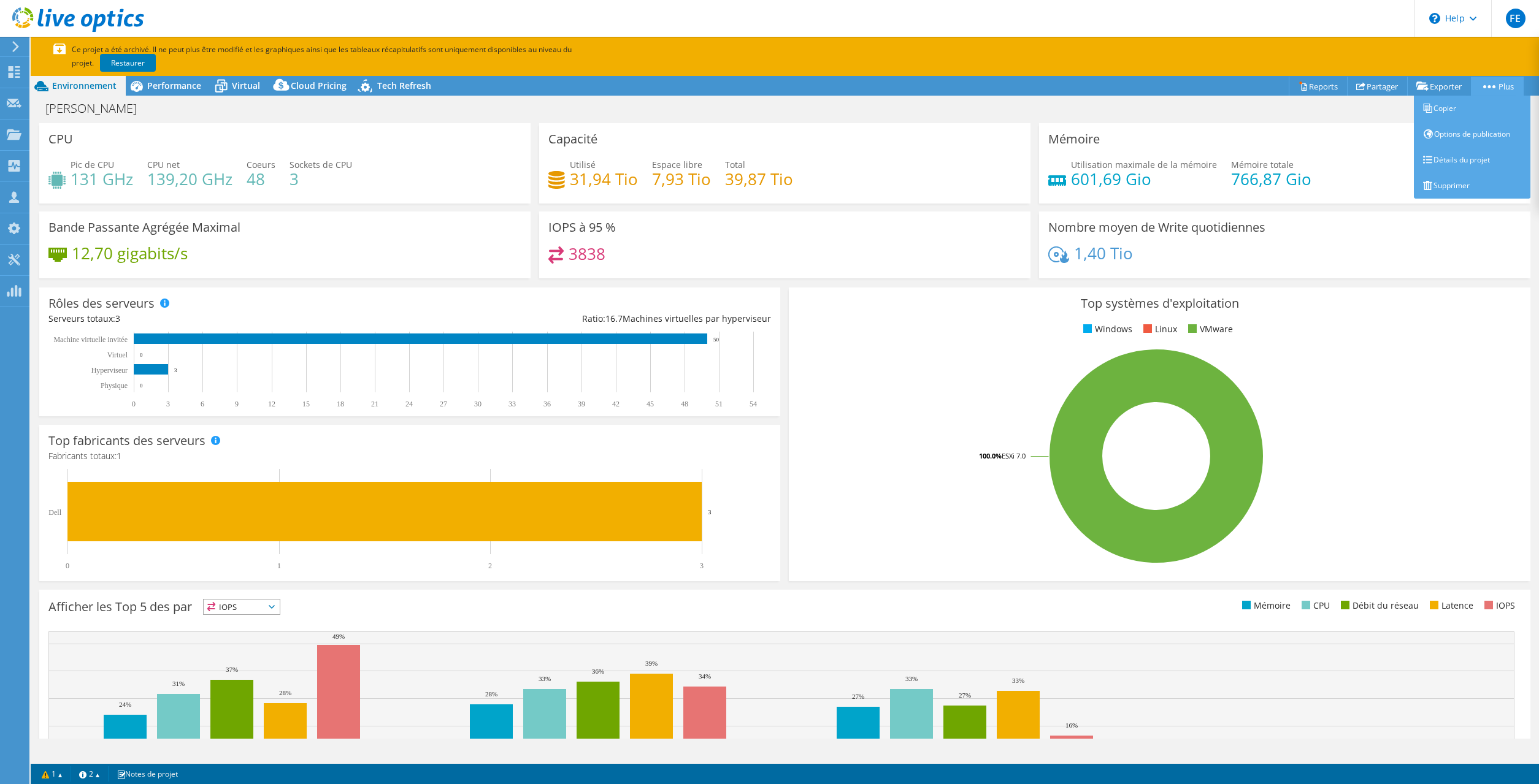
click at [1490, 84] on link "Plus" at bounding box center [1497, 86] width 53 height 19
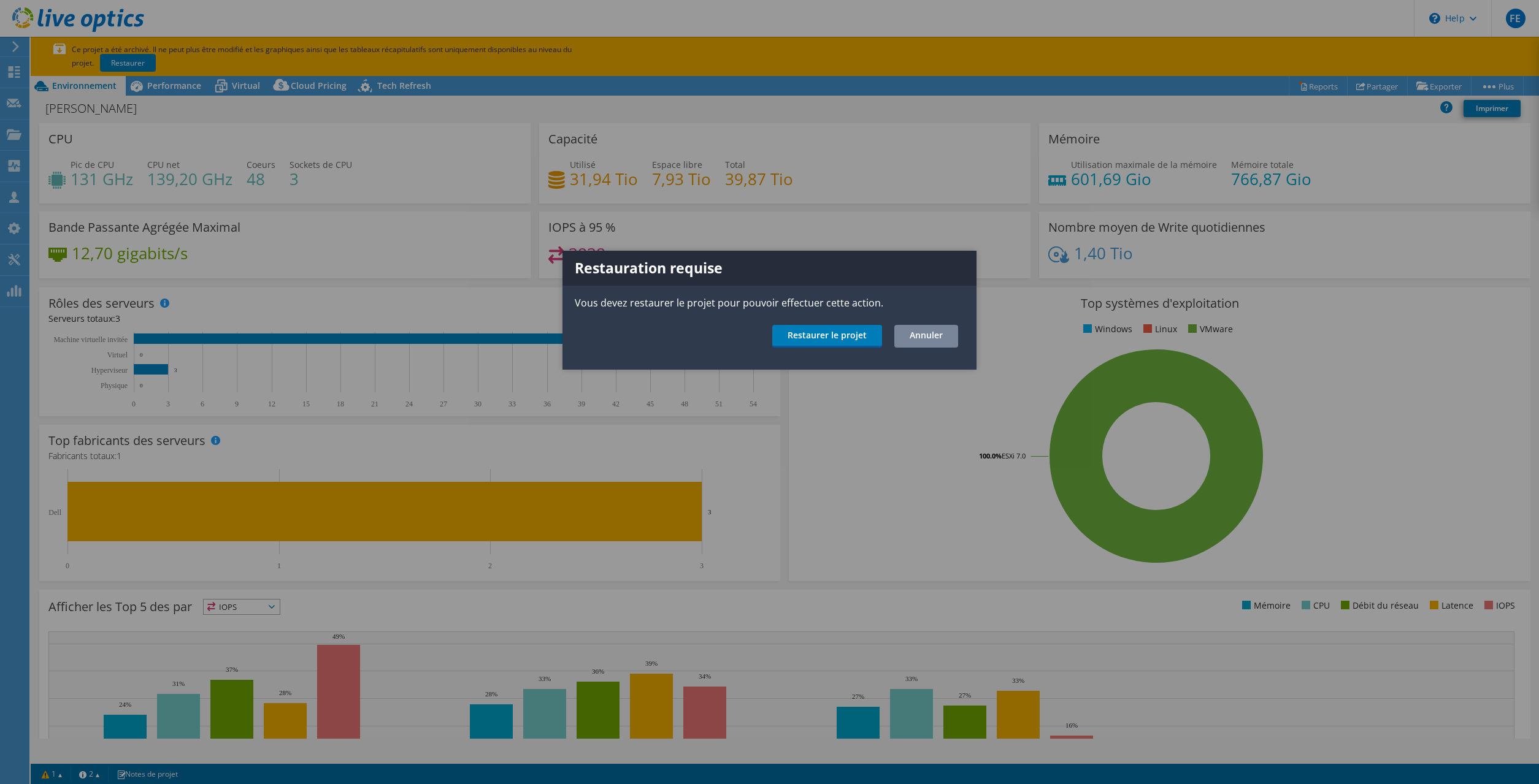
click at [918, 341] on link "Annuler" at bounding box center [926, 336] width 64 height 23
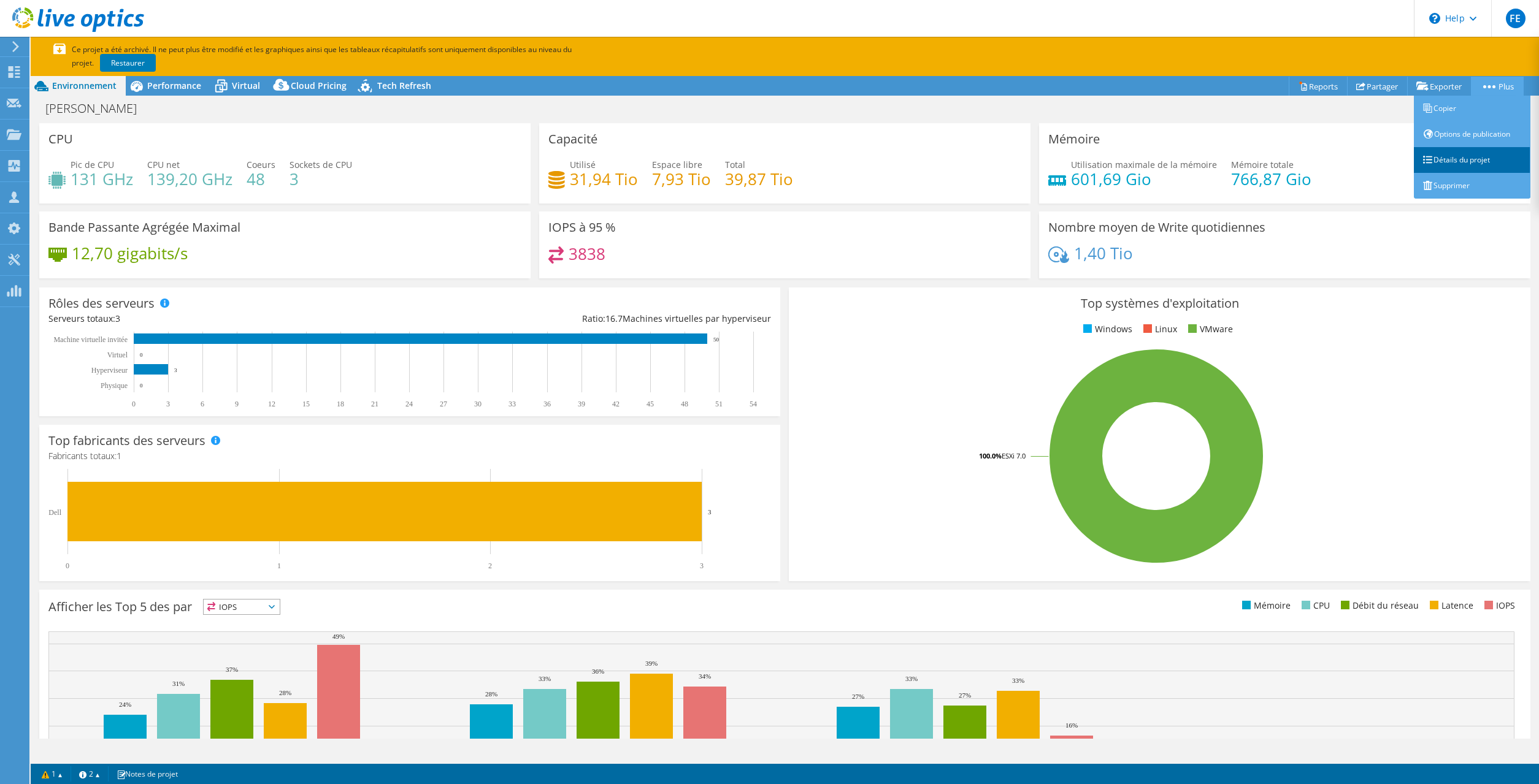
click at [1460, 163] on link "Détails du projet" at bounding box center [1472, 160] width 117 height 26
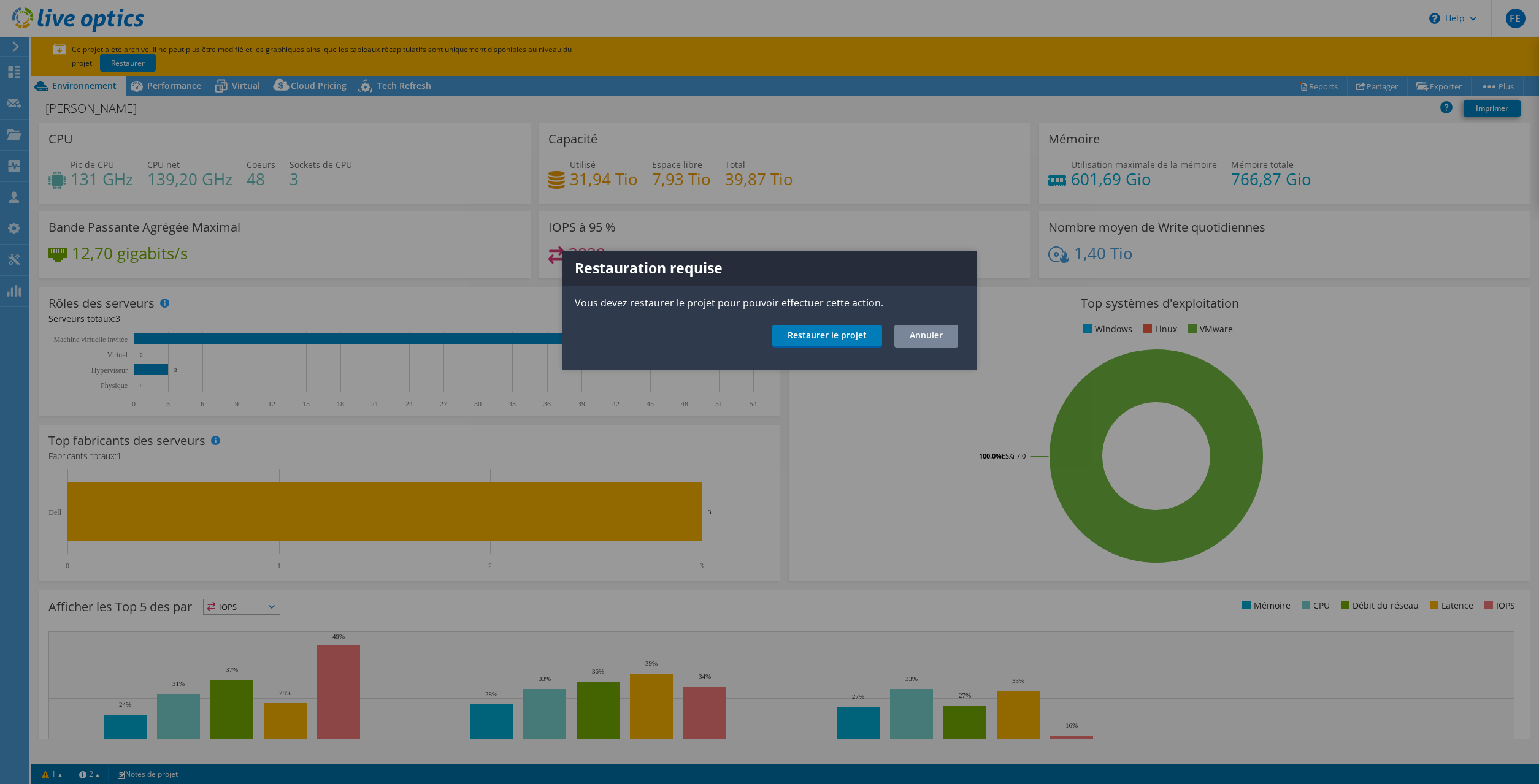
click at [944, 341] on link "Annuler" at bounding box center [926, 336] width 64 height 23
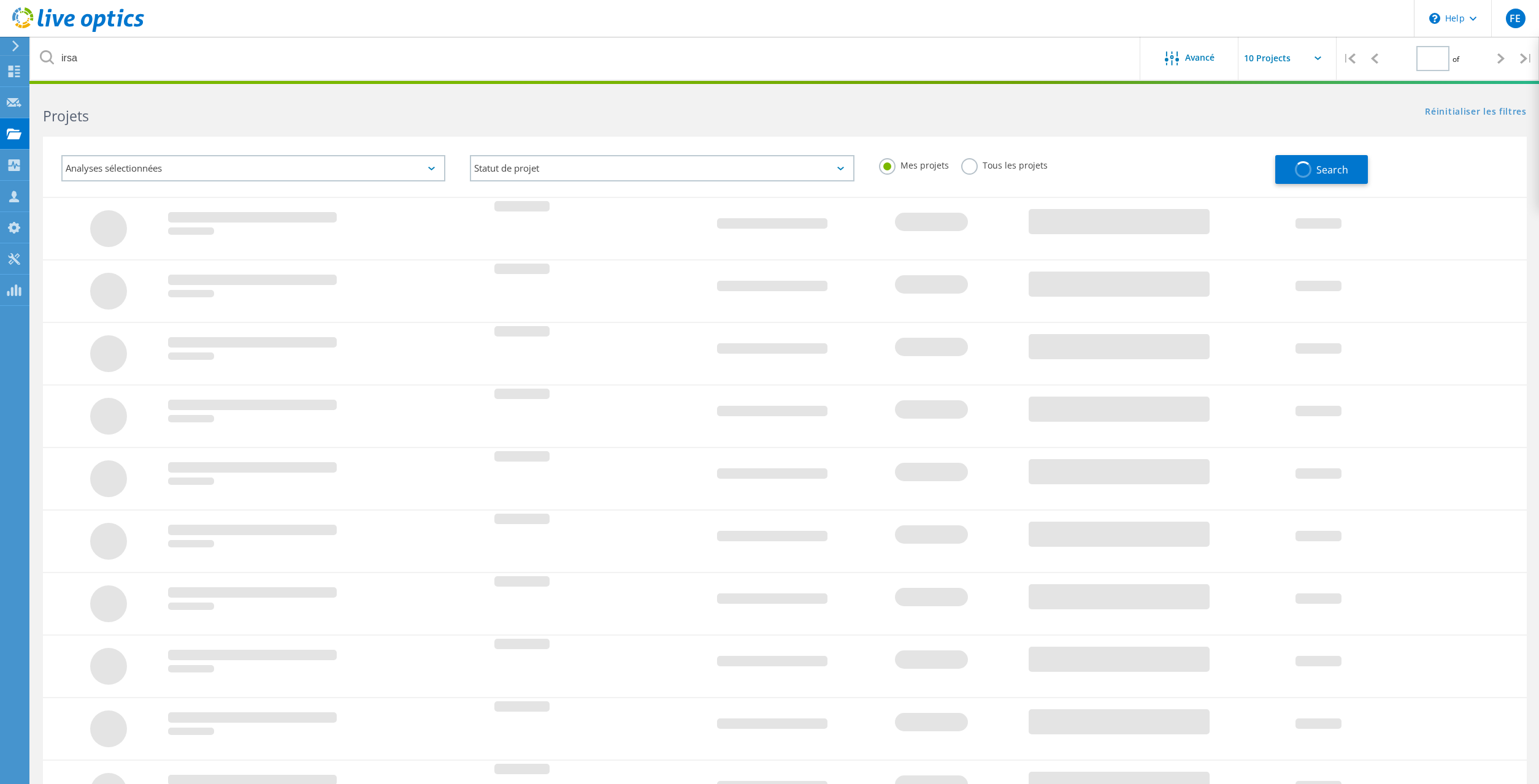
type input "1"
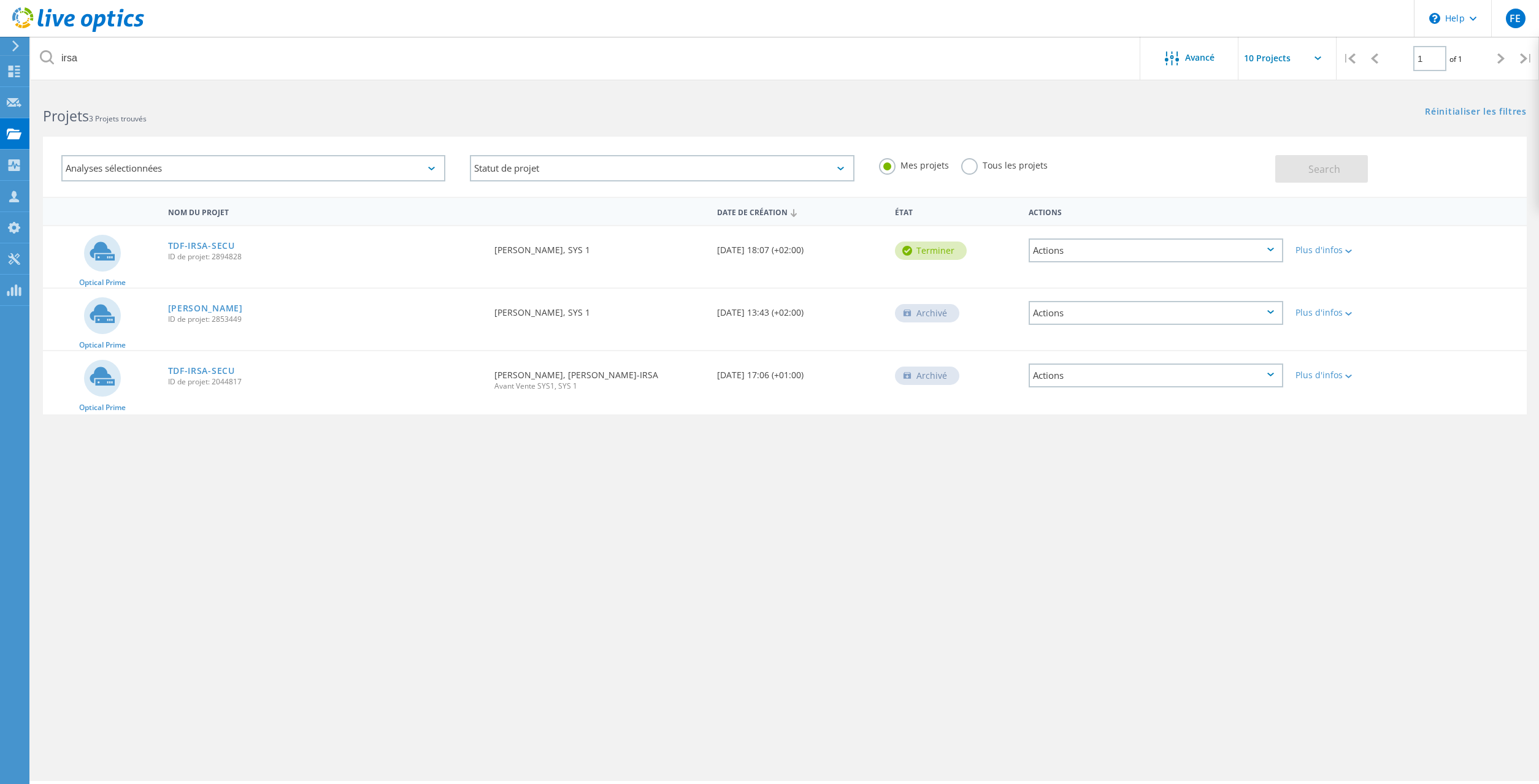
click at [1107, 310] on div "Actions" at bounding box center [1155, 313] width 254 height 24
click at [1073, 317] on div "Partager" at bounding box center [1156, 313] width 252 height 19
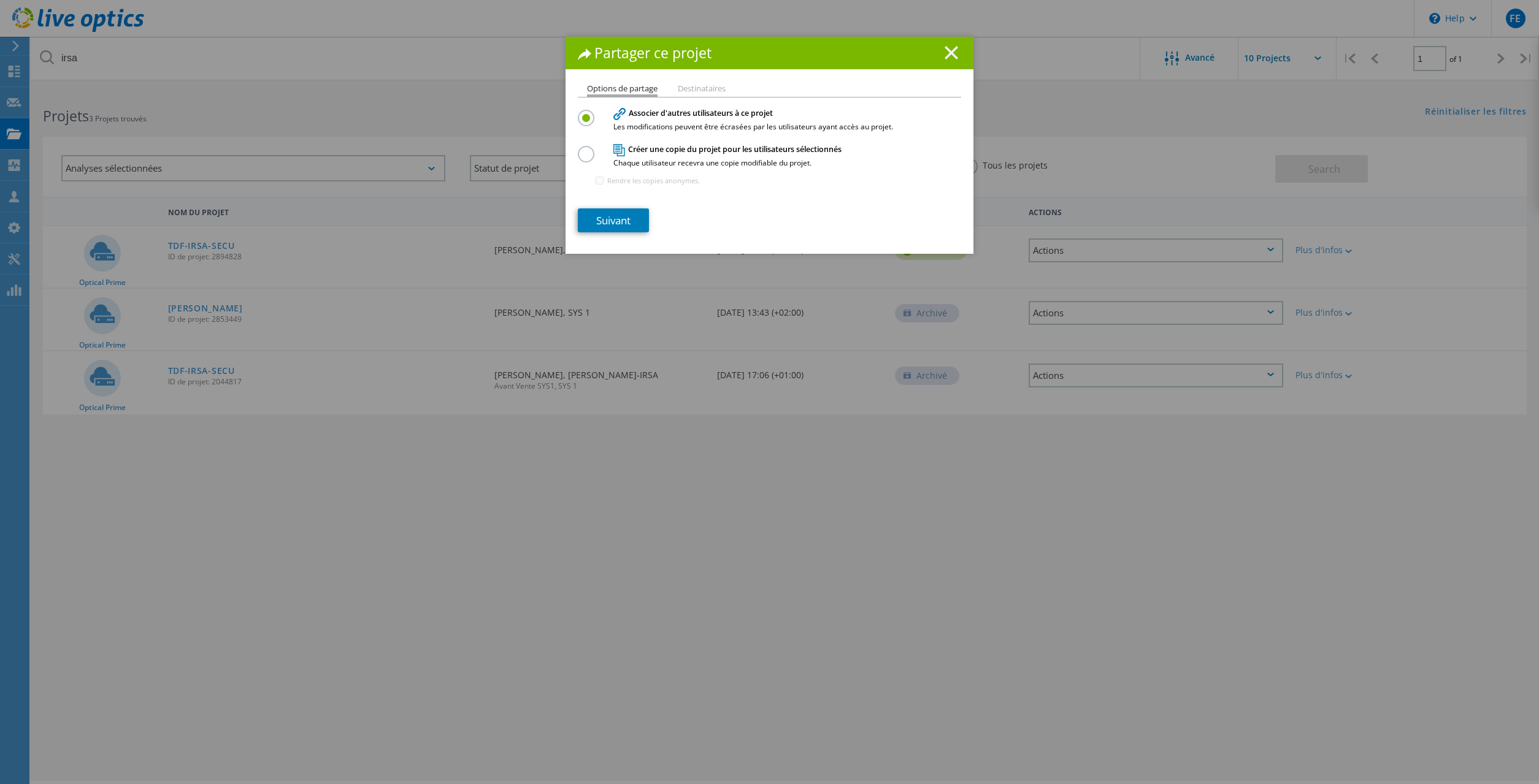
click at [947, 55] on icon at bounding box center [951, 52] width 13 height 13
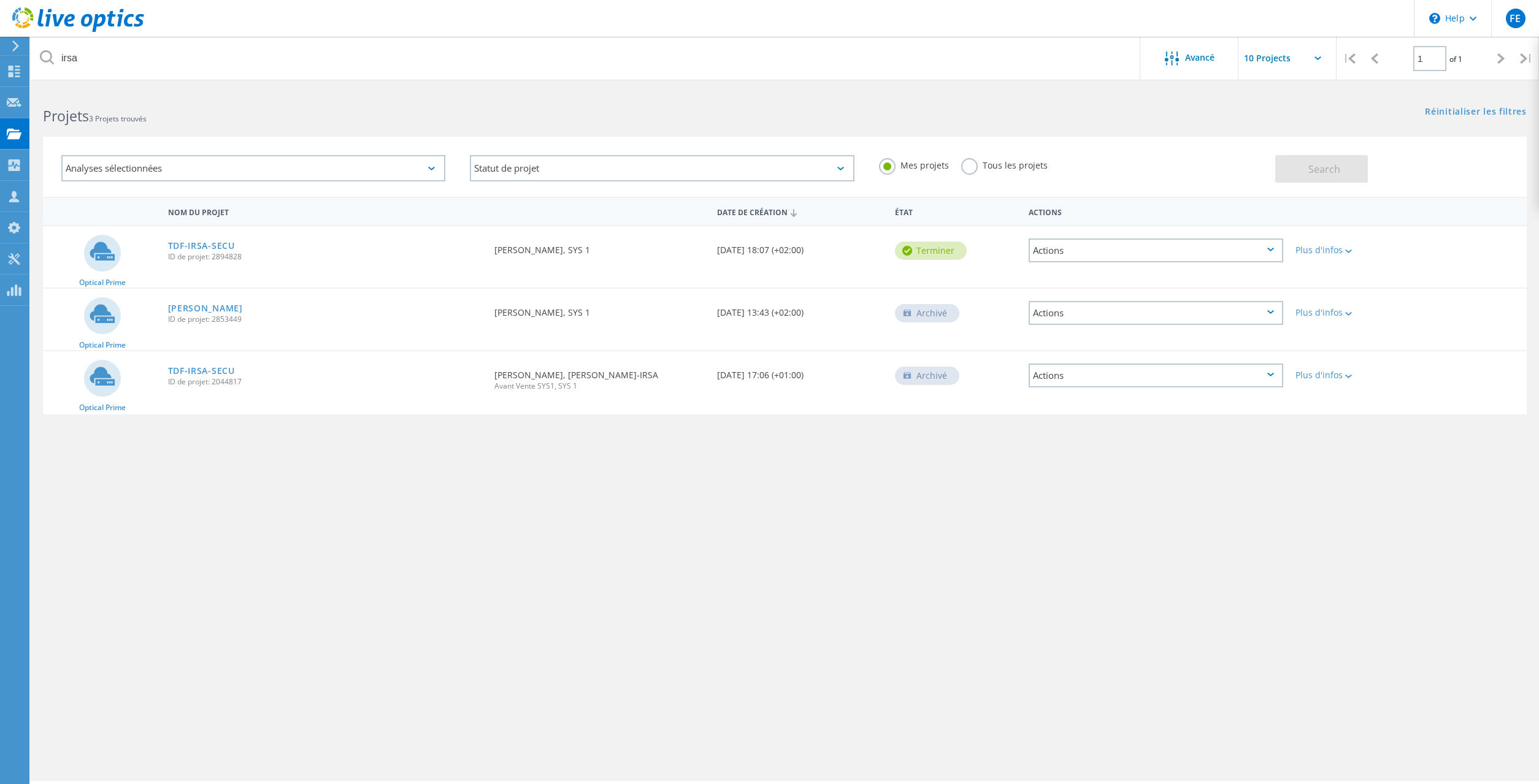
click at [1087, 312] on div "Actions" at bounding box center [1155, 313] width 254 height 24
click at [1108, 459] on div "Nom du projet Date de création État Actions Optical Prime TDF-IRSA-SECU ID de p…" at bounding box center [785, 356] width 1484 height 319
click at [1345, 317] on div at bounding box center [1347, 313] width 9 height 8
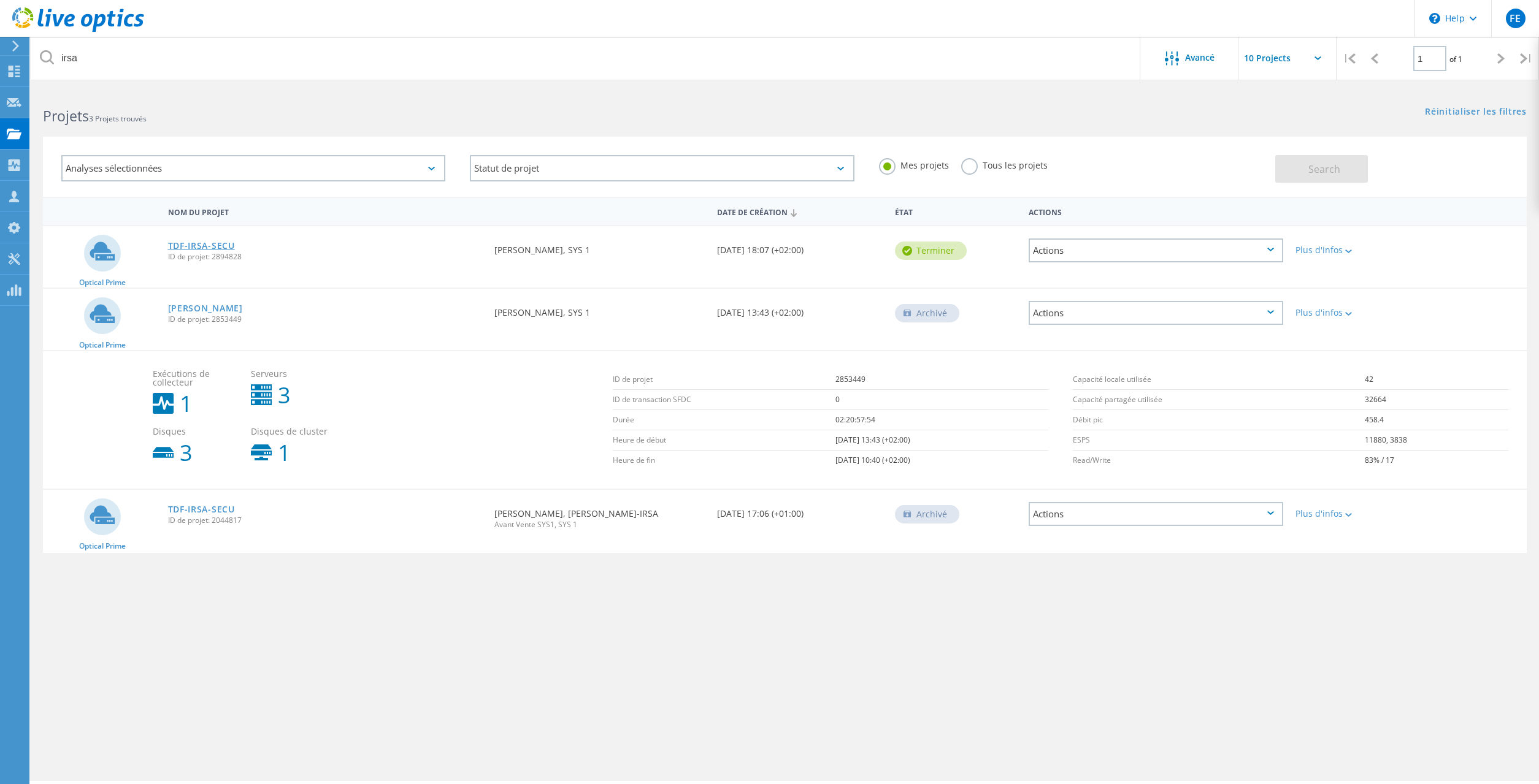
click at [198, 250] on link "TDF-IRSA-SECU" at bounding box center [201, 246] width 67 height 9
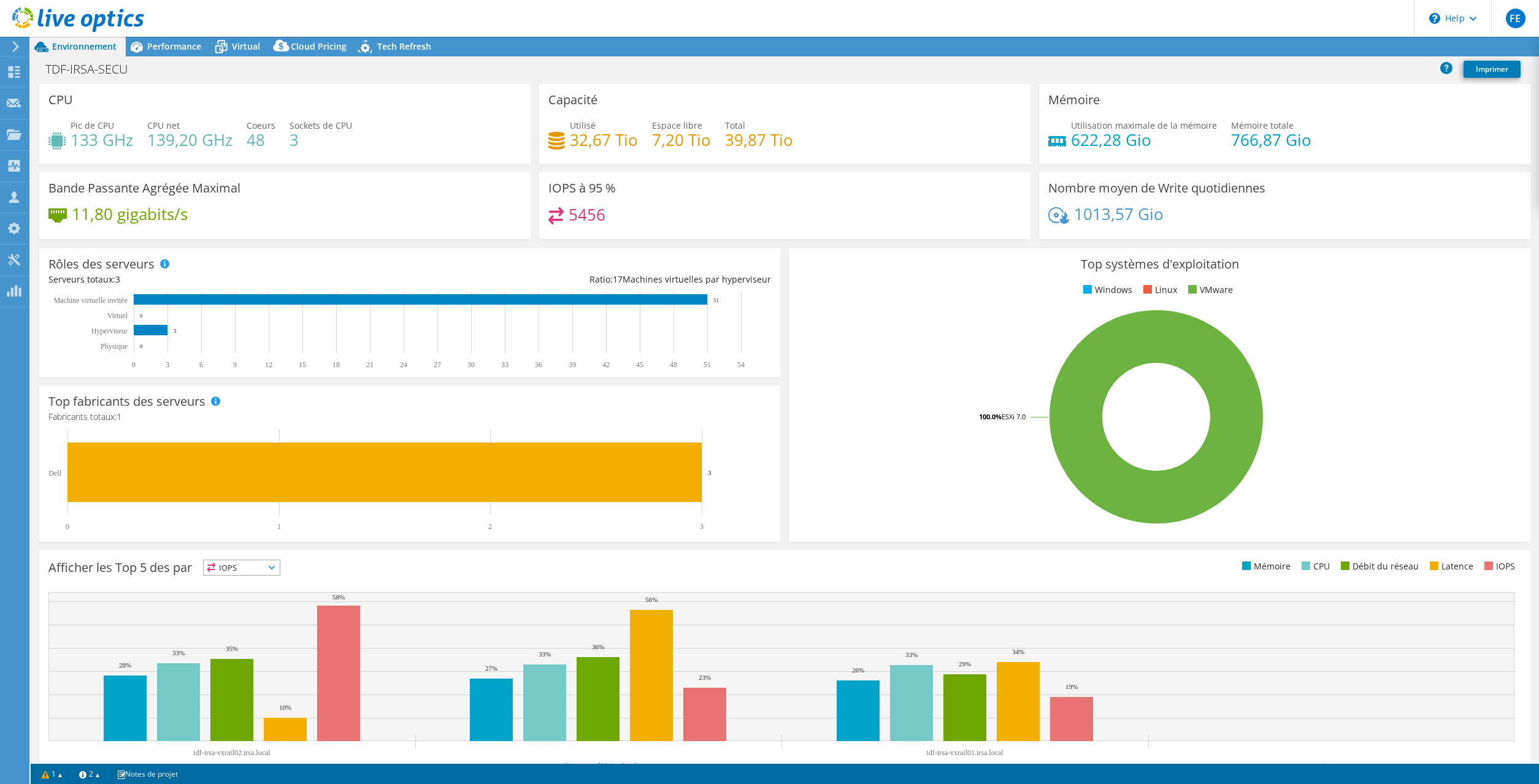
select select "EULondon"
select select "EUR"
click at [1444, 52] on link "Exporter" at bounding box center [1439, 47] width 64 height 19
click at [1305, 48] on link "Reports" at bounding box center [1318, 47] width 59 height 19
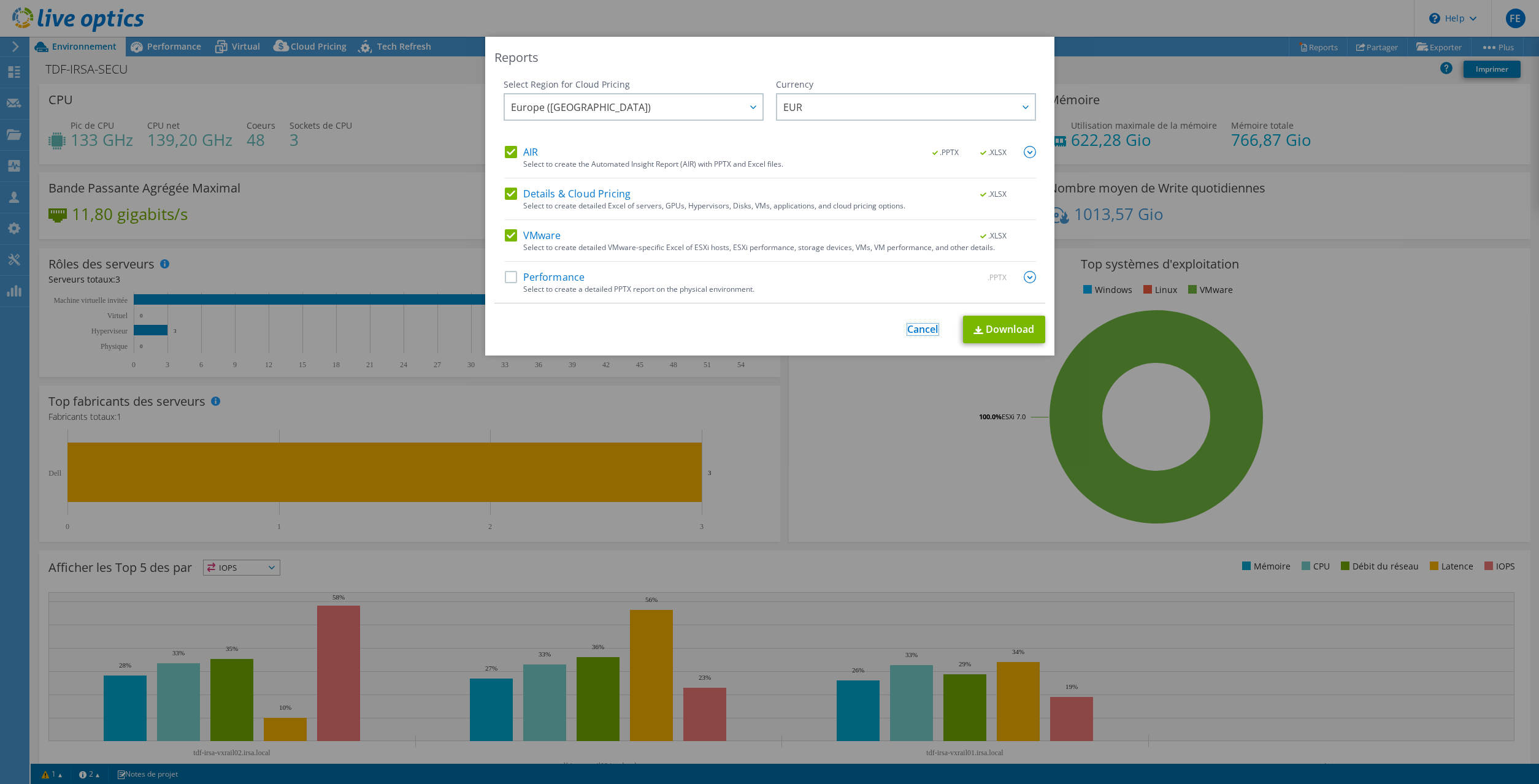
click at [924, 329] on link "Cancel" at bounding box center [923, 329] width 32 height 11
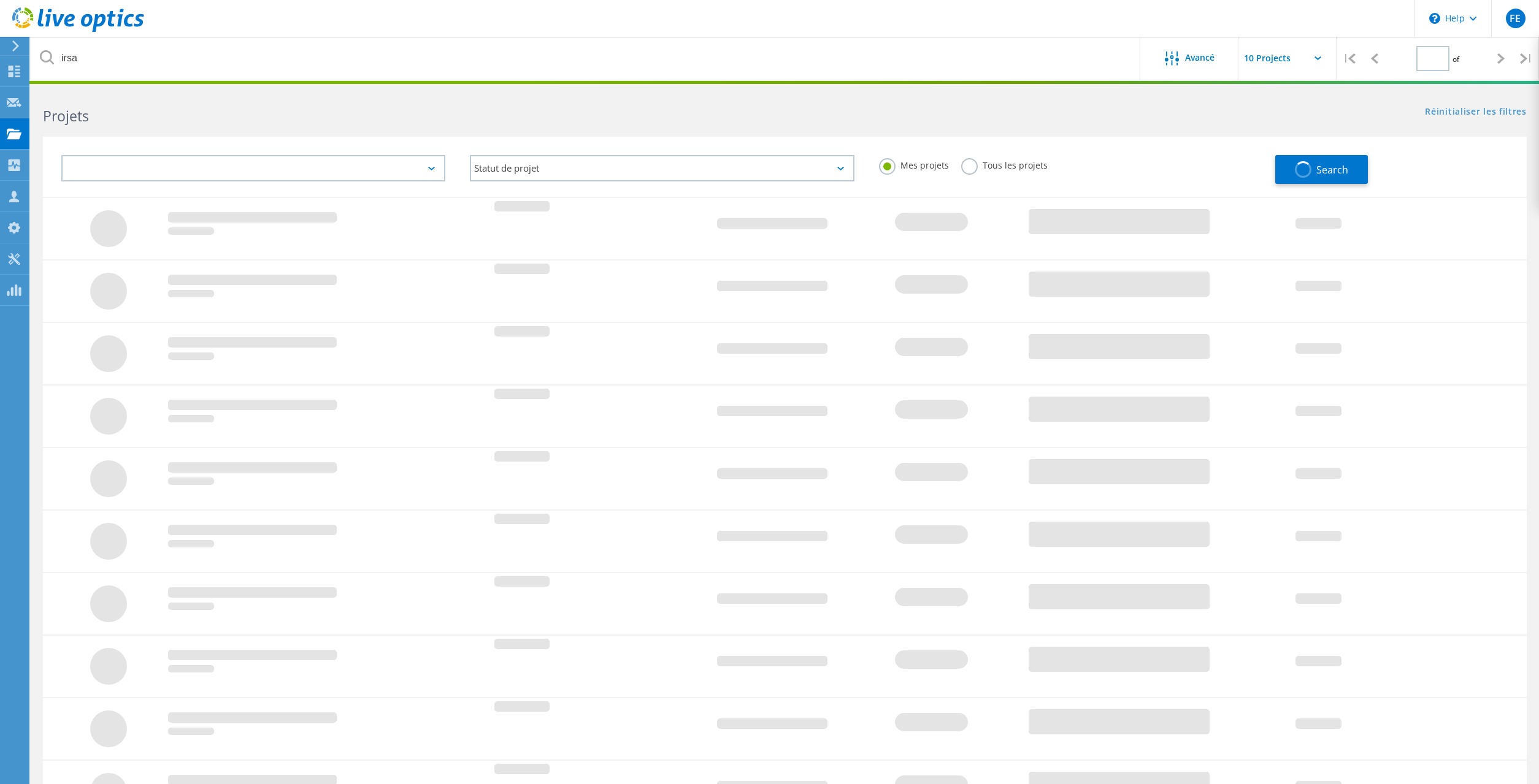
type input "1"
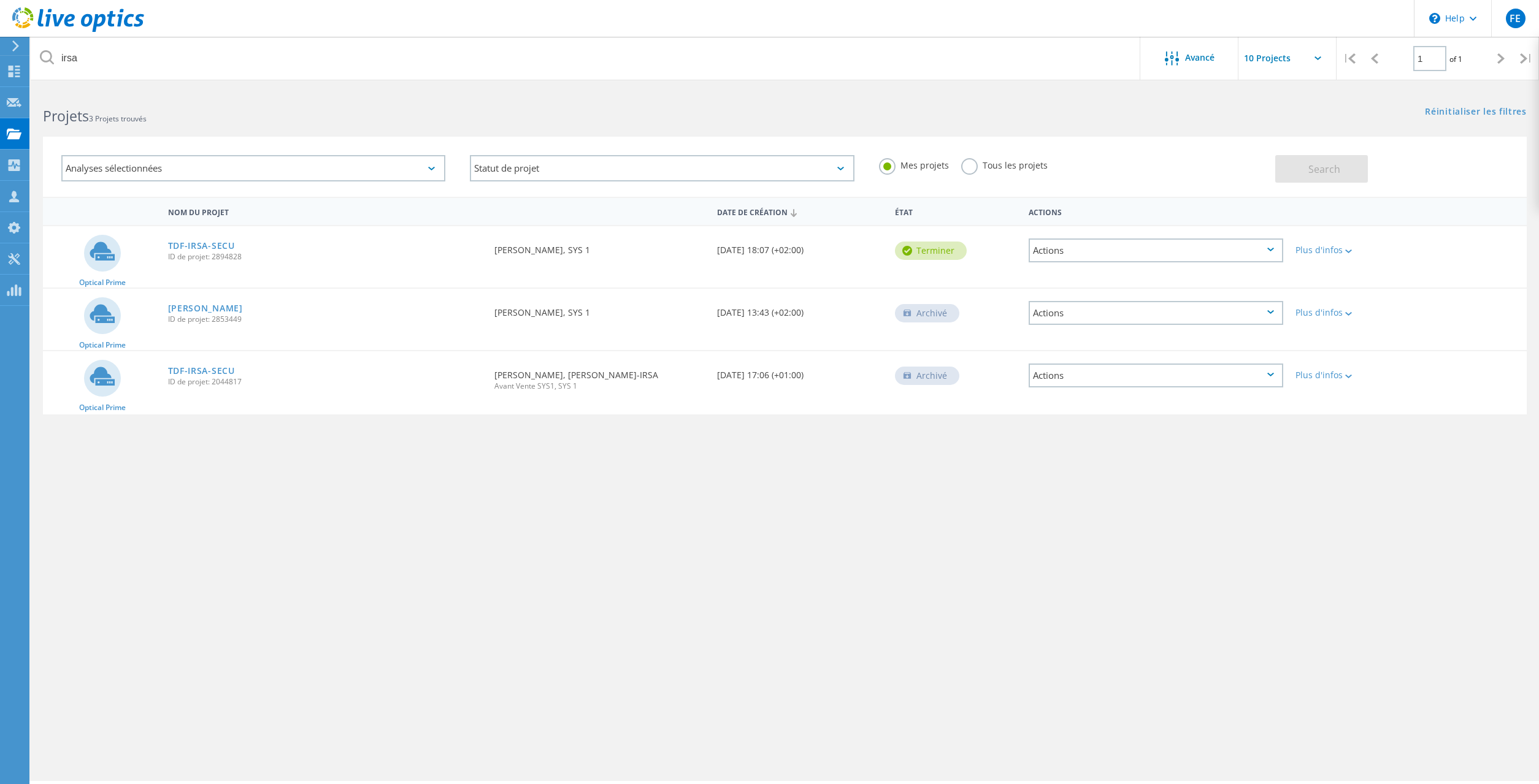
click at [915, 319] on div "Archivé" at bounding box center [927, 313] width 64 height 18
click at [1122, 322] on div "Actions" at bounding box center [1155, 313] width 254 height 24
click at [1070, 354] on div "Restaurer" at bounding box center [1156, 351] width 252 height 19
click at [199, 308] on link "[PERSON_NAME]" at bounding box center [205, 308] width 75 height 9
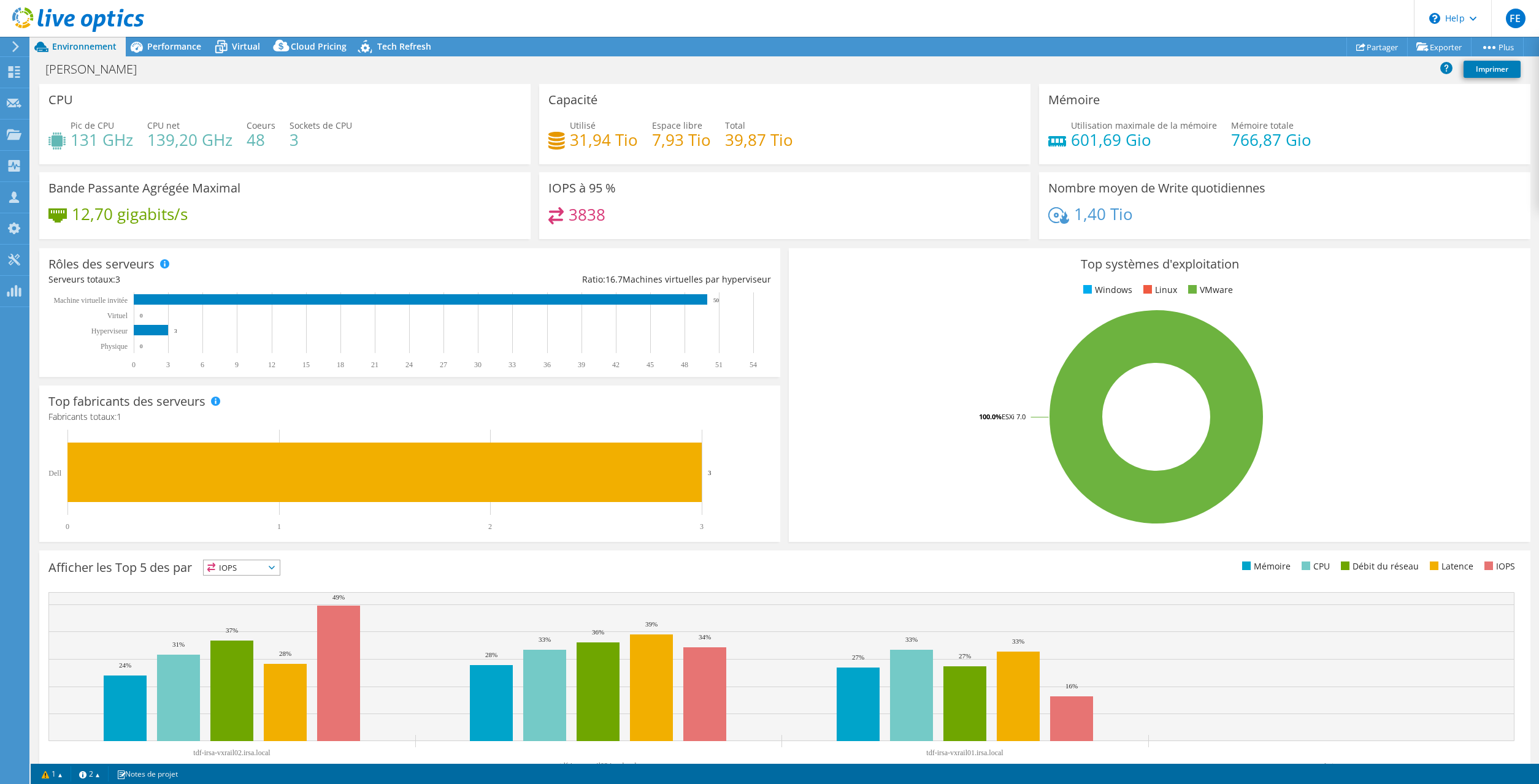
select select "USD"
click at [19, 67] on use at bounding box center [15, 72] width 11 height 11
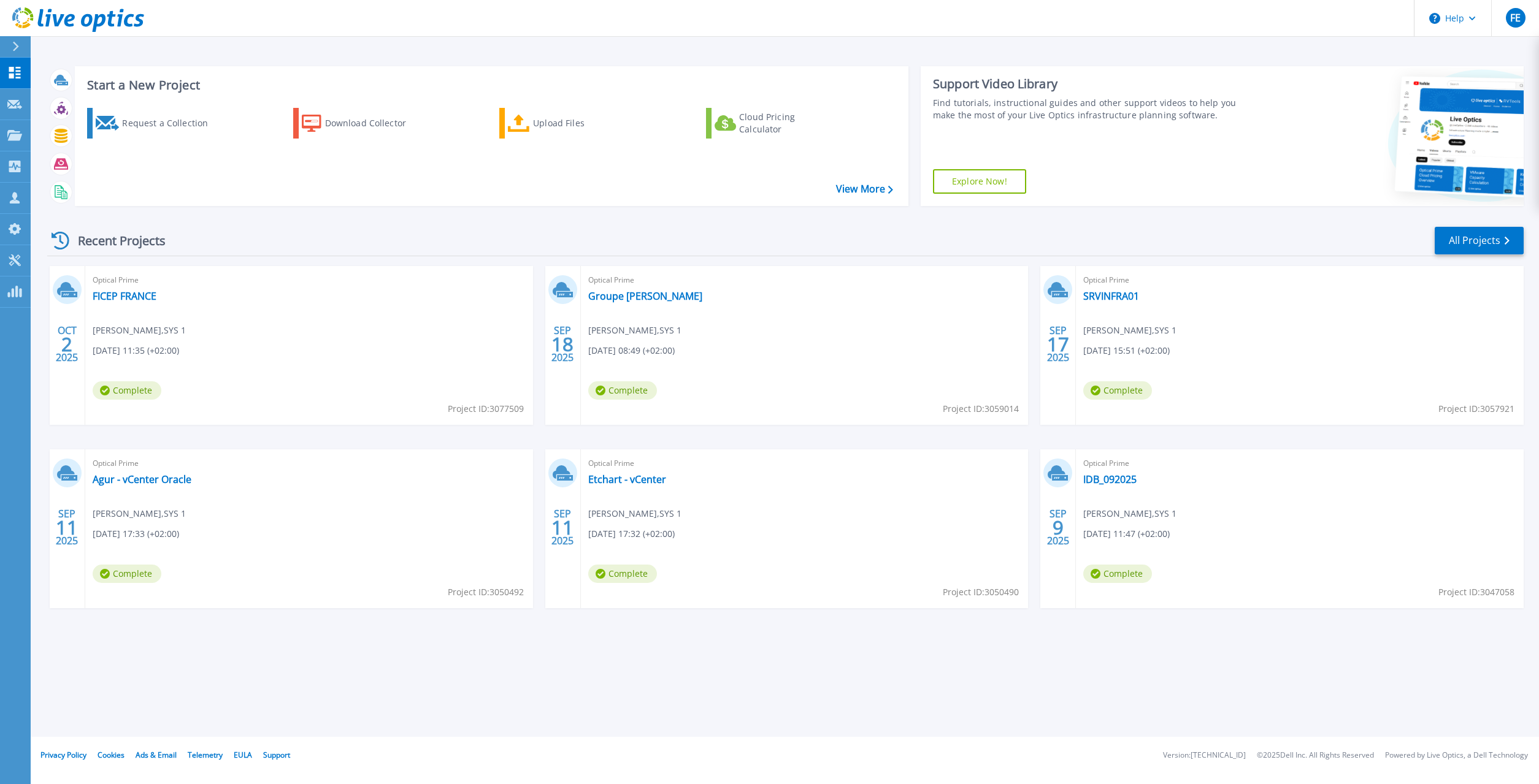
click at [1431, 241] on div "Recent Projects All Projects" at bounding box center [786, 241] width 1477 height 31
click at [1456, 237] on link "All Projects" at bounding box center [1479, 241] width 89 height 28
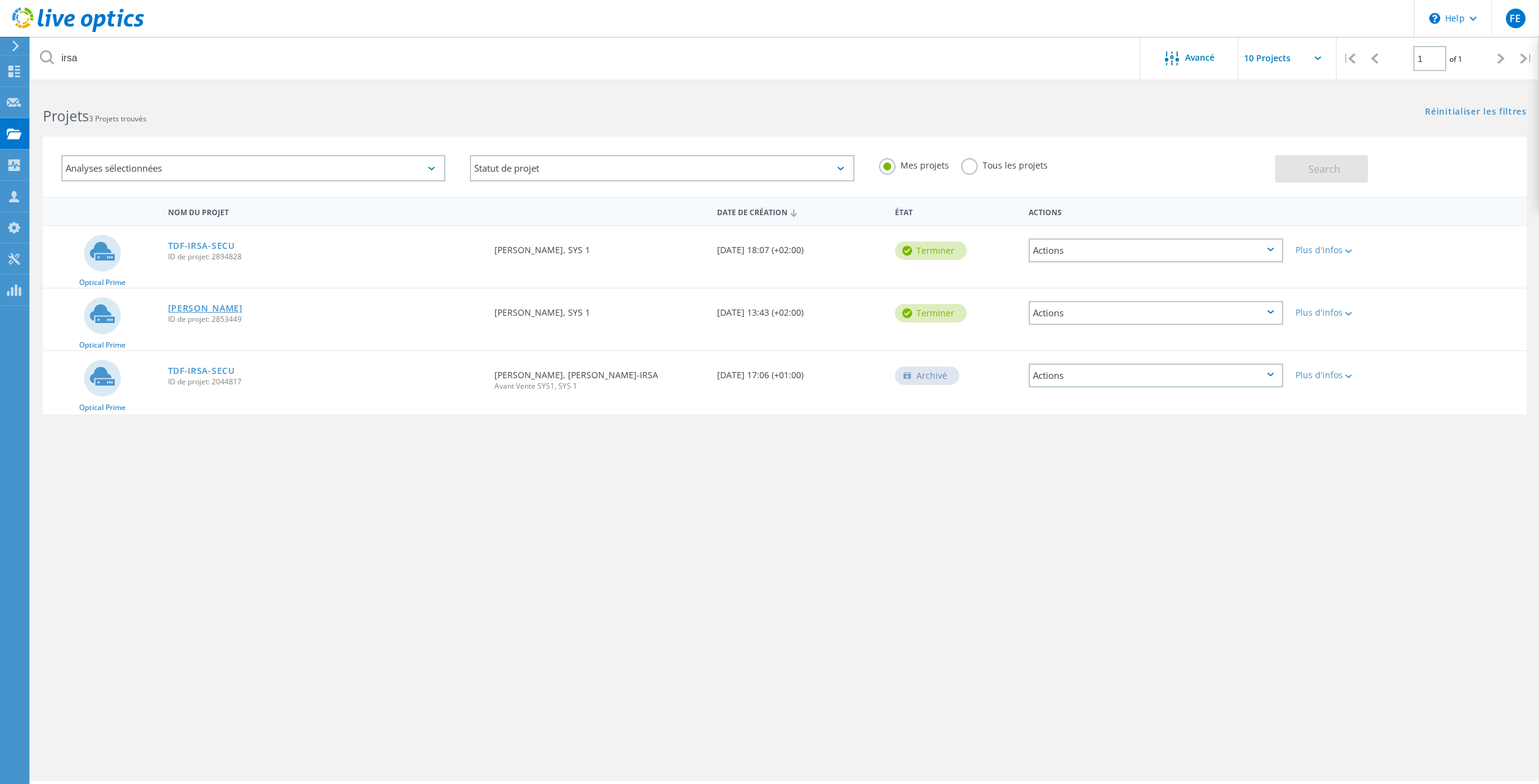
click at [194, 308] on link "[PERSON_NAME]" at bounding box center [205, 308] width 75 height 9
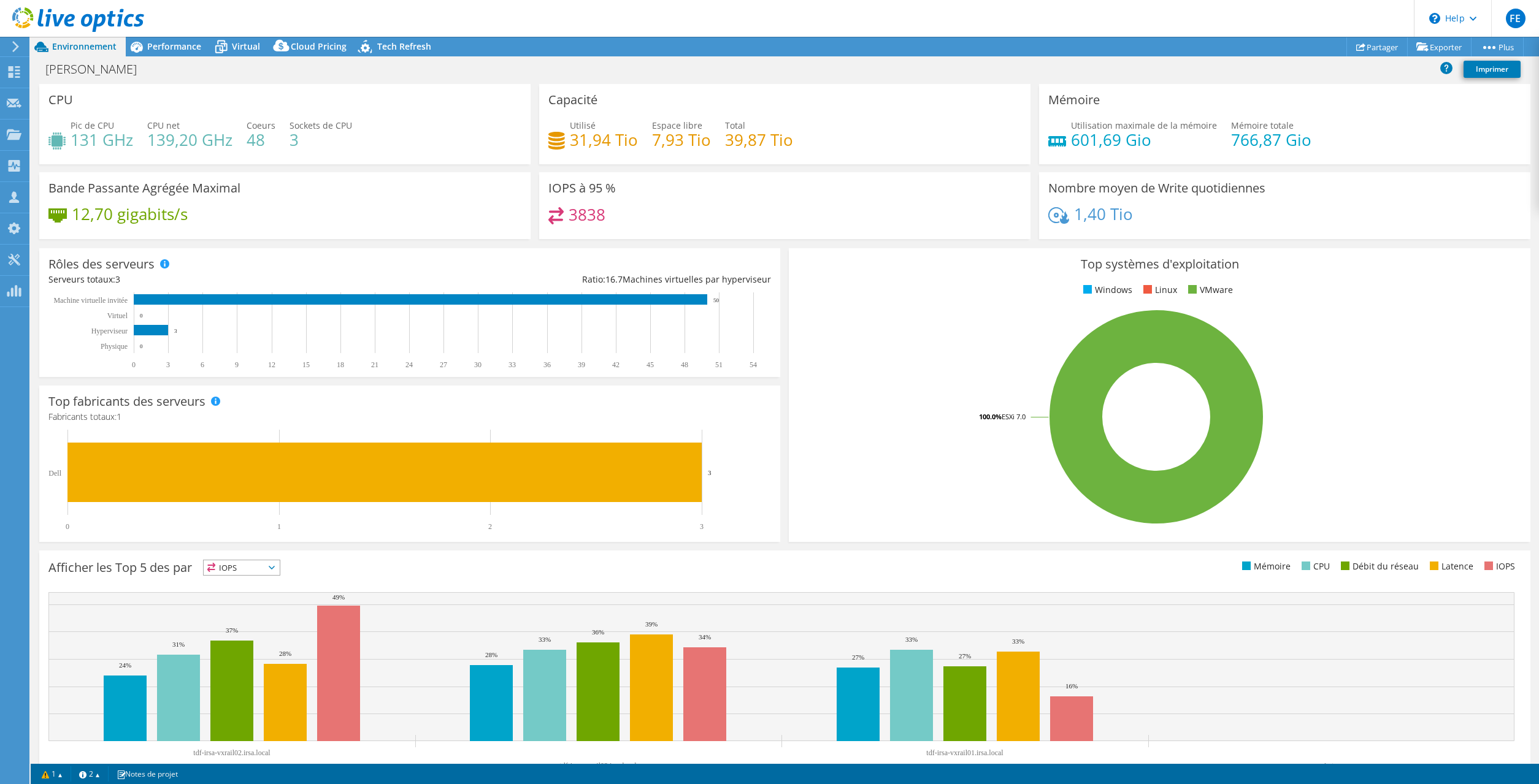
select select "USD"
click at [1445, 47] on link "Exporter" at bounding box center [1439, 47] width 64 height 19
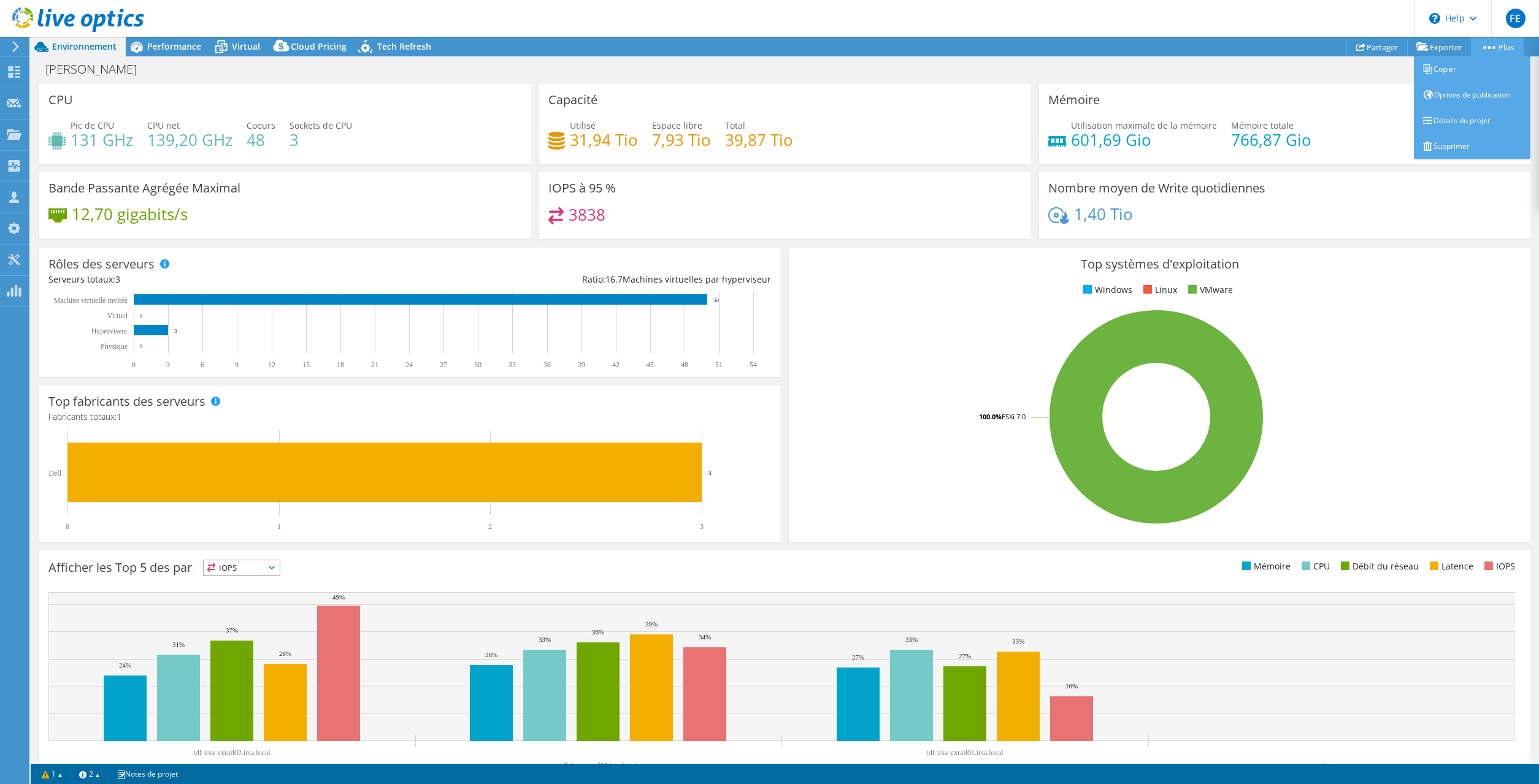
click at [1514, 44] on link "Plus" at bounding box center [1497, 47] width 53 height 19
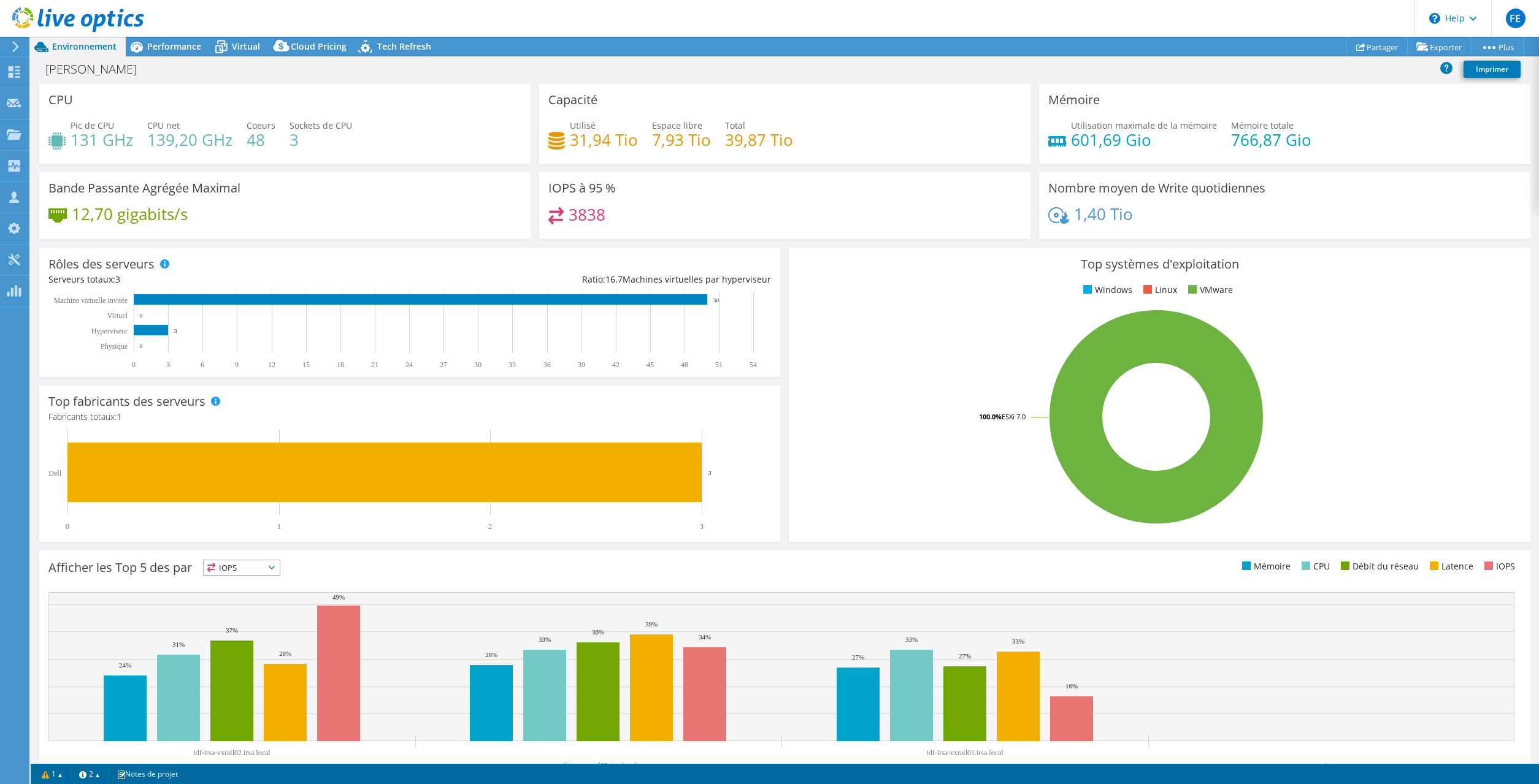
click at [1299, 55] on div "Actions de projet Actions de projet Partager Exporter vSAN ReadyNode Sizer" at bounding box center [785, 46] width 1509 height 20
click at [1502, 70] on link "Imprimer" at bounding box center [1492, 69] width 57 height 17
click at [174, 45] on span "Performance" at bounding box center [174, 46] width 54 height 11
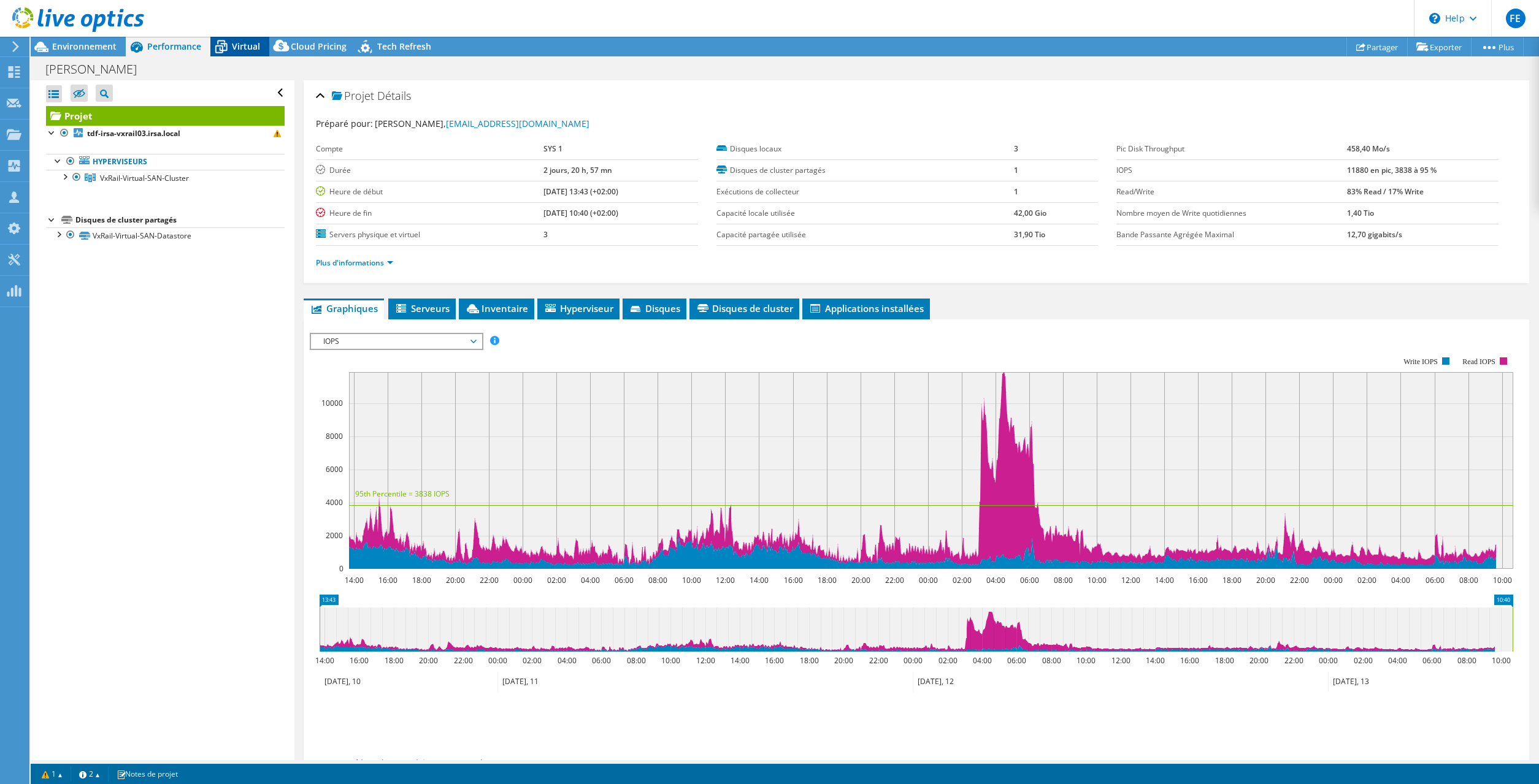
click at [246, 45] on span "Virtual" at bounding box center [245, 46] width 28 height 11
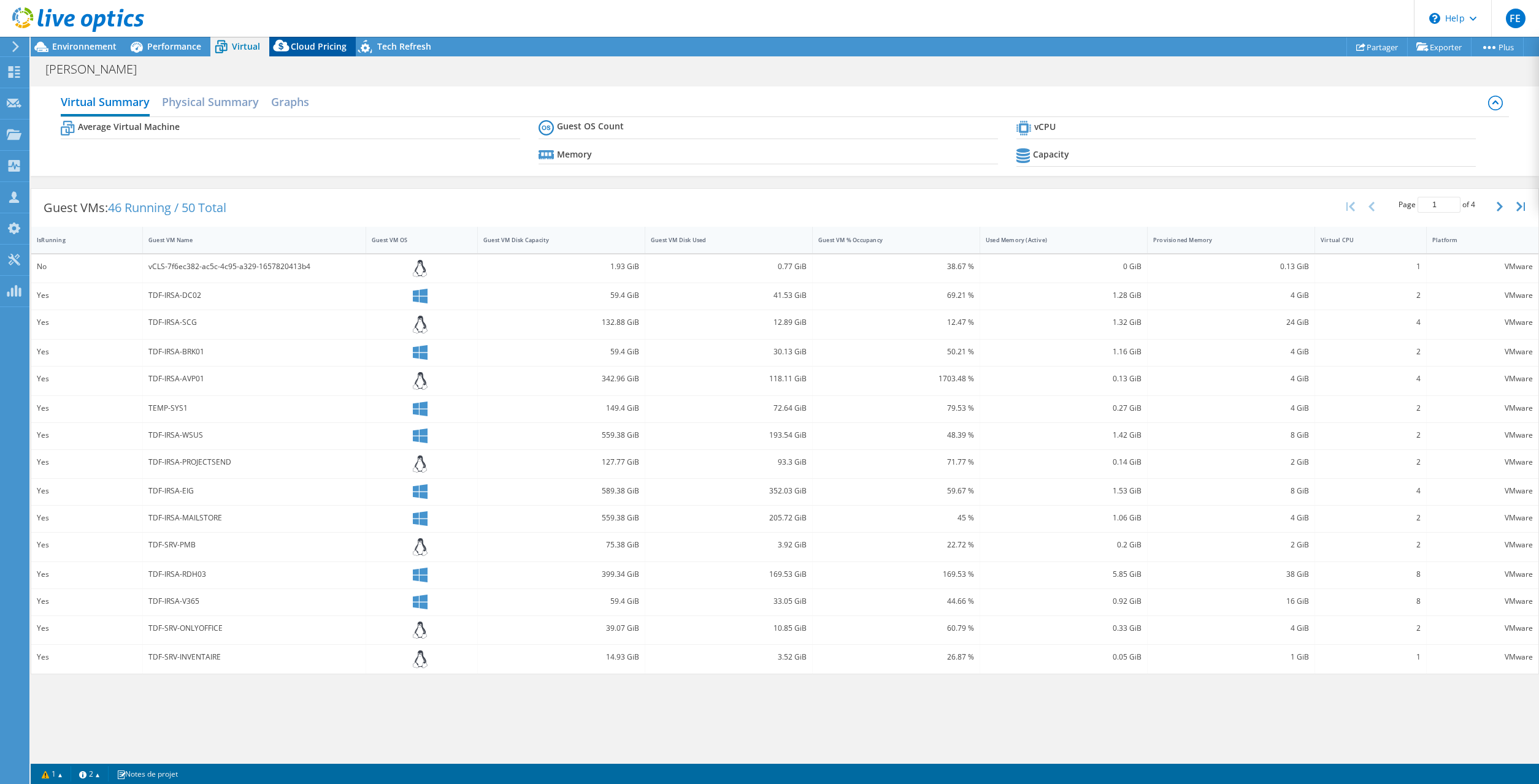
click at [315, 45] on span "Cloud Pricing" at bounding box center [319, 46] width 56 height 11
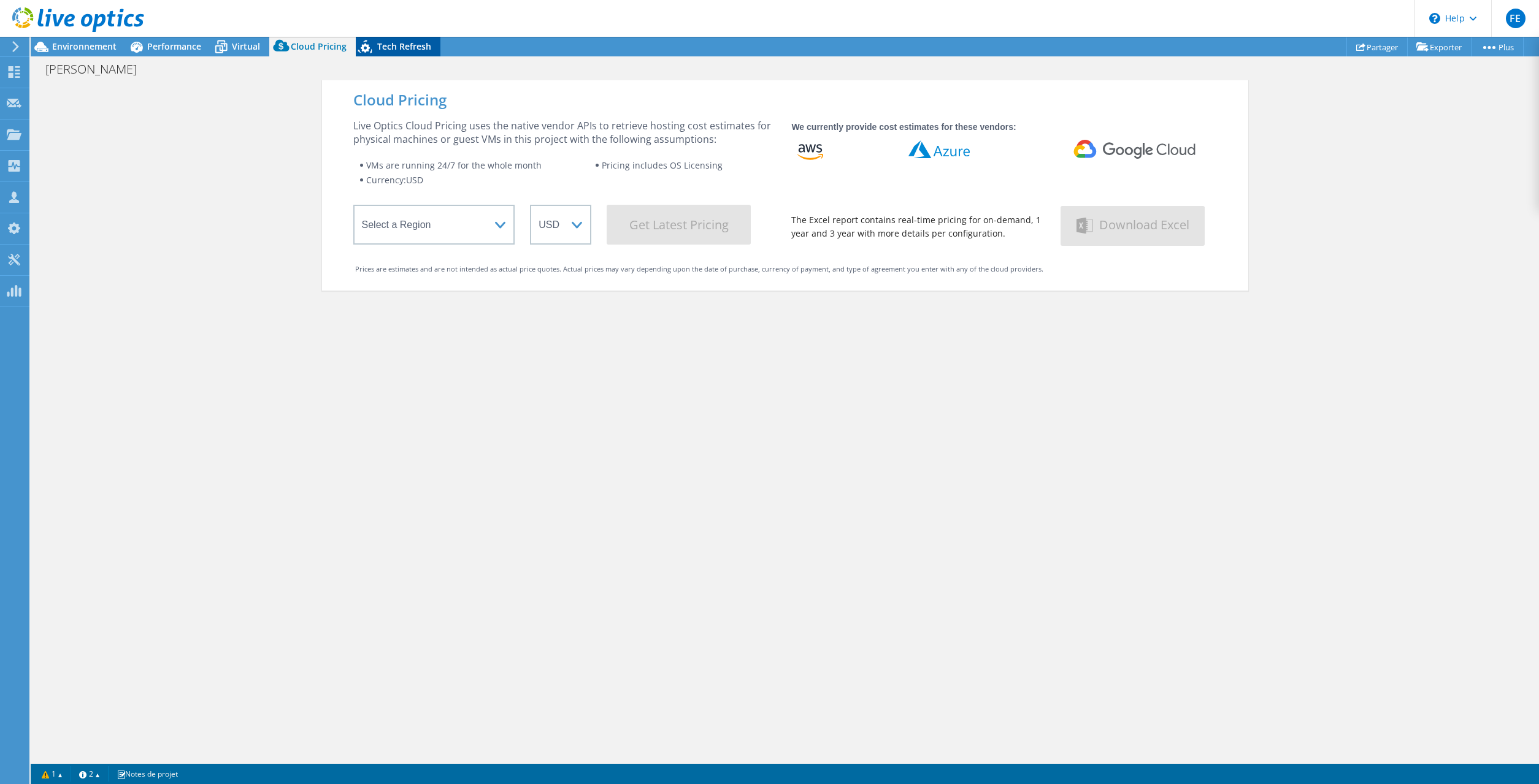
click at [393, 44] on span "Tech Refresh" at bounding box center [404, 46] width 54 height 11
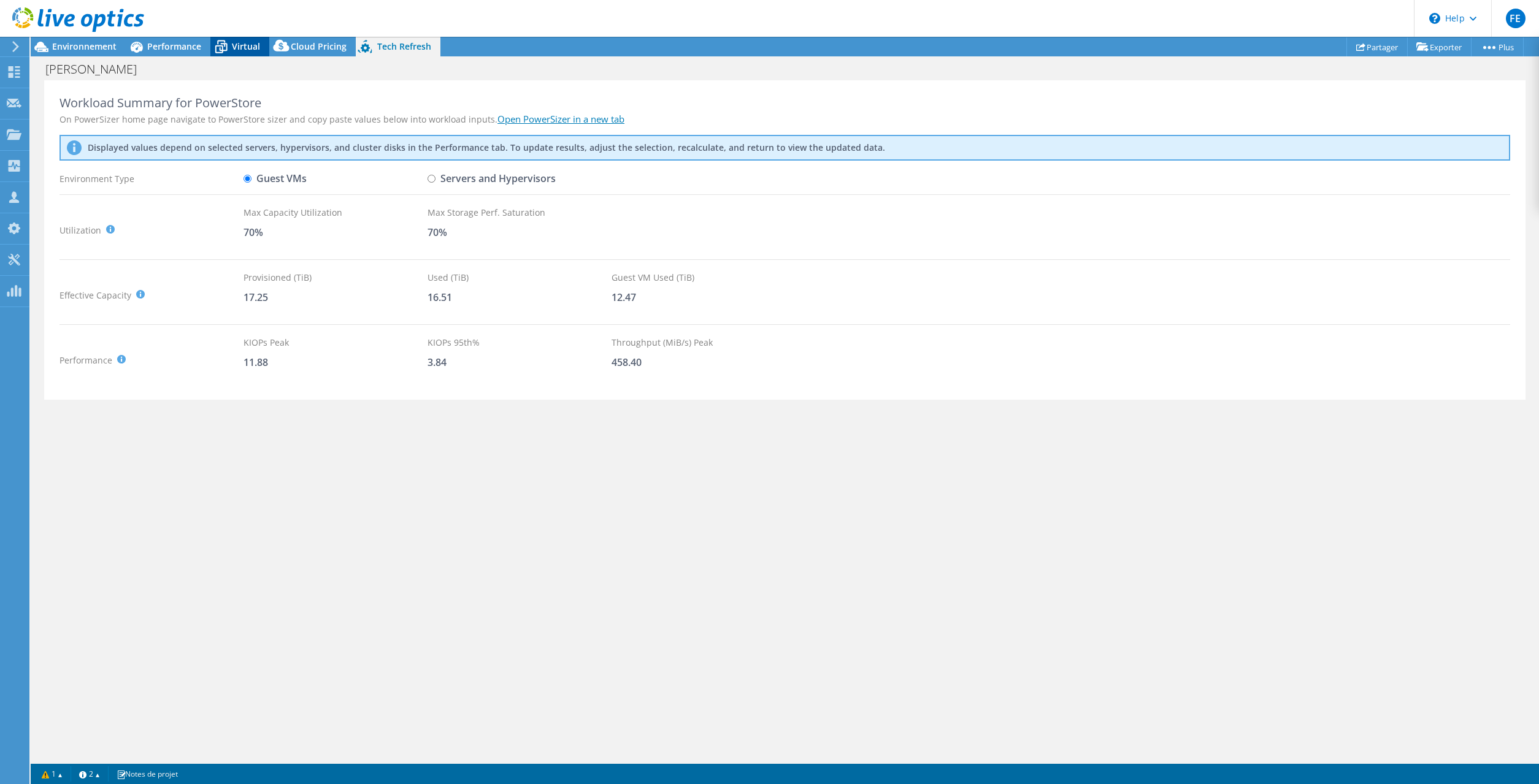
click at [247, 50] on span "Virtual" at bounding box center [245, 46] width 28 height 11
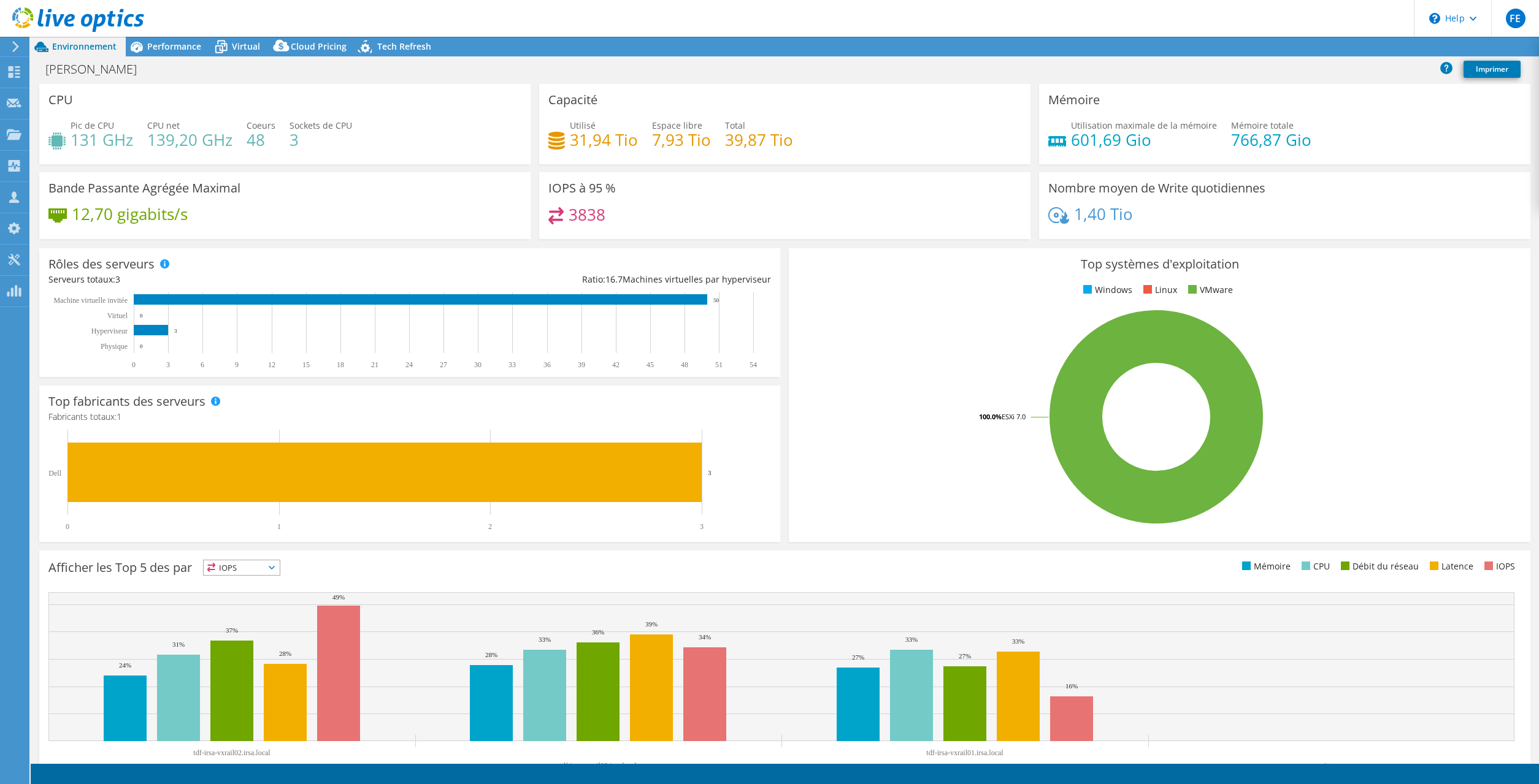
select select "USD"
click at [1318, 47] on link "Reports" at bounding box center [1318, 47] width 59 height 19
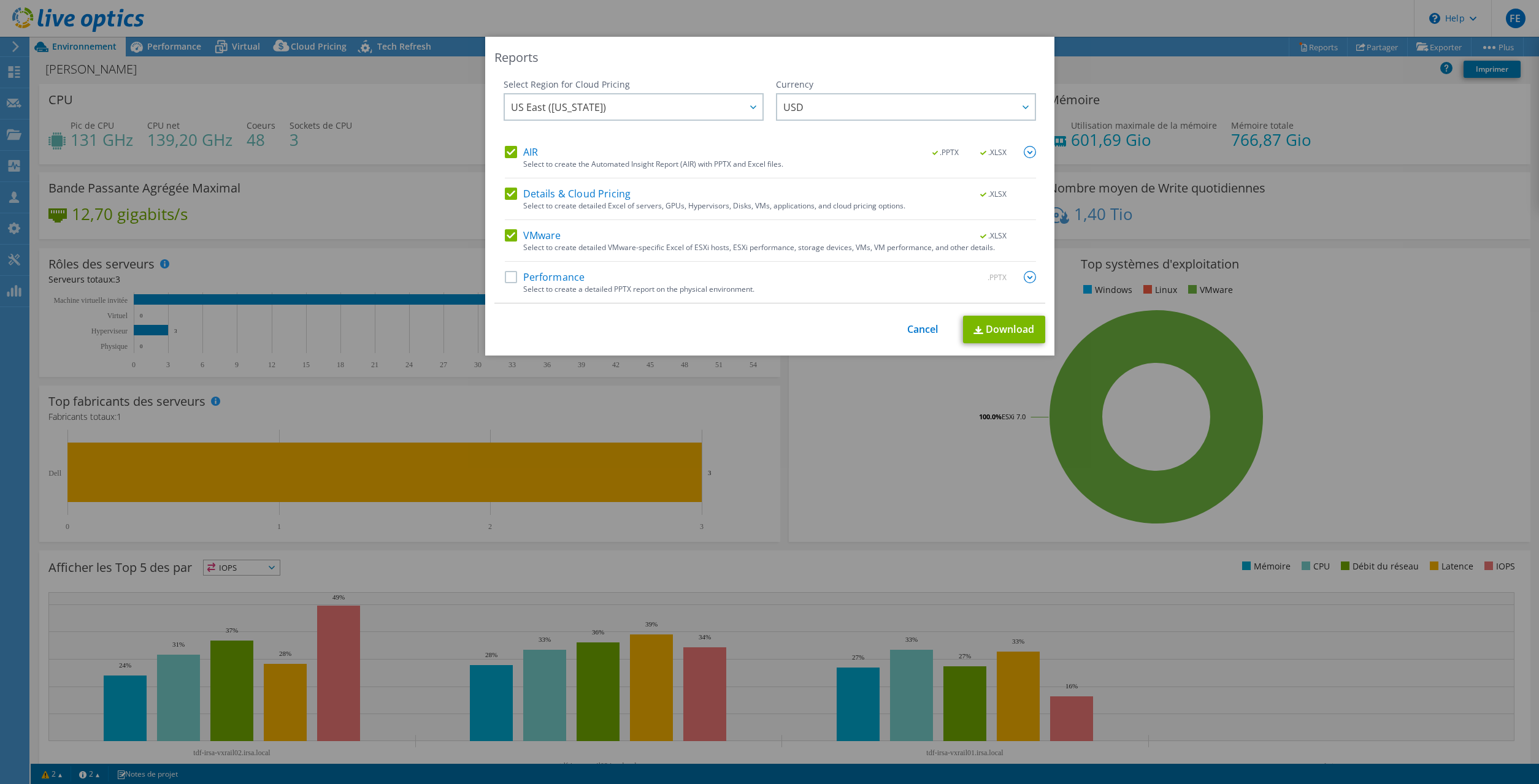
click at [804, 72] on div "Reports Select Region for Cloud Pricing Asia Pacific ([GEOGRAPHIC_DATA]) [GEOGR…" at bounding box center [770, 196] width 569 height 319
click at [1031, 278] on img at bounding box center [1030, 277] width 12 height 12
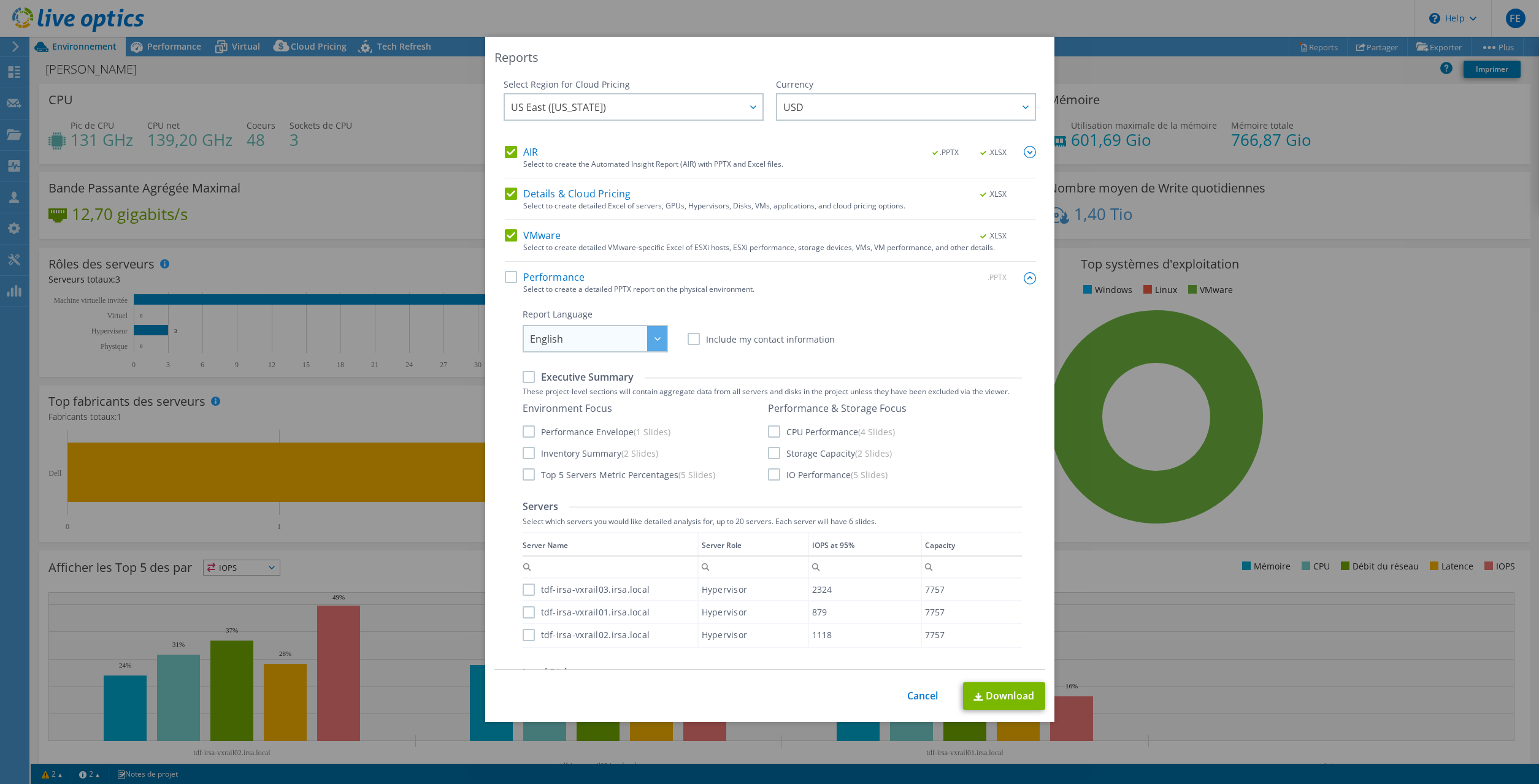
click at [589, 342] on span "English" at bounding box center [598, 339] width 137 height 25
click at [562, 429] on li "Français" at bounding box center [595, 430] width 139 height 21
click at [623, 301] on div "Performance .PPTX Select to create a detailed PPTX report on the physical envir…" at bounding box center [770, 612] width 531 height 683
click at [611, 100] on span "US East ([US_STATE])" at bounding box center [637, 107] width 252 height 25
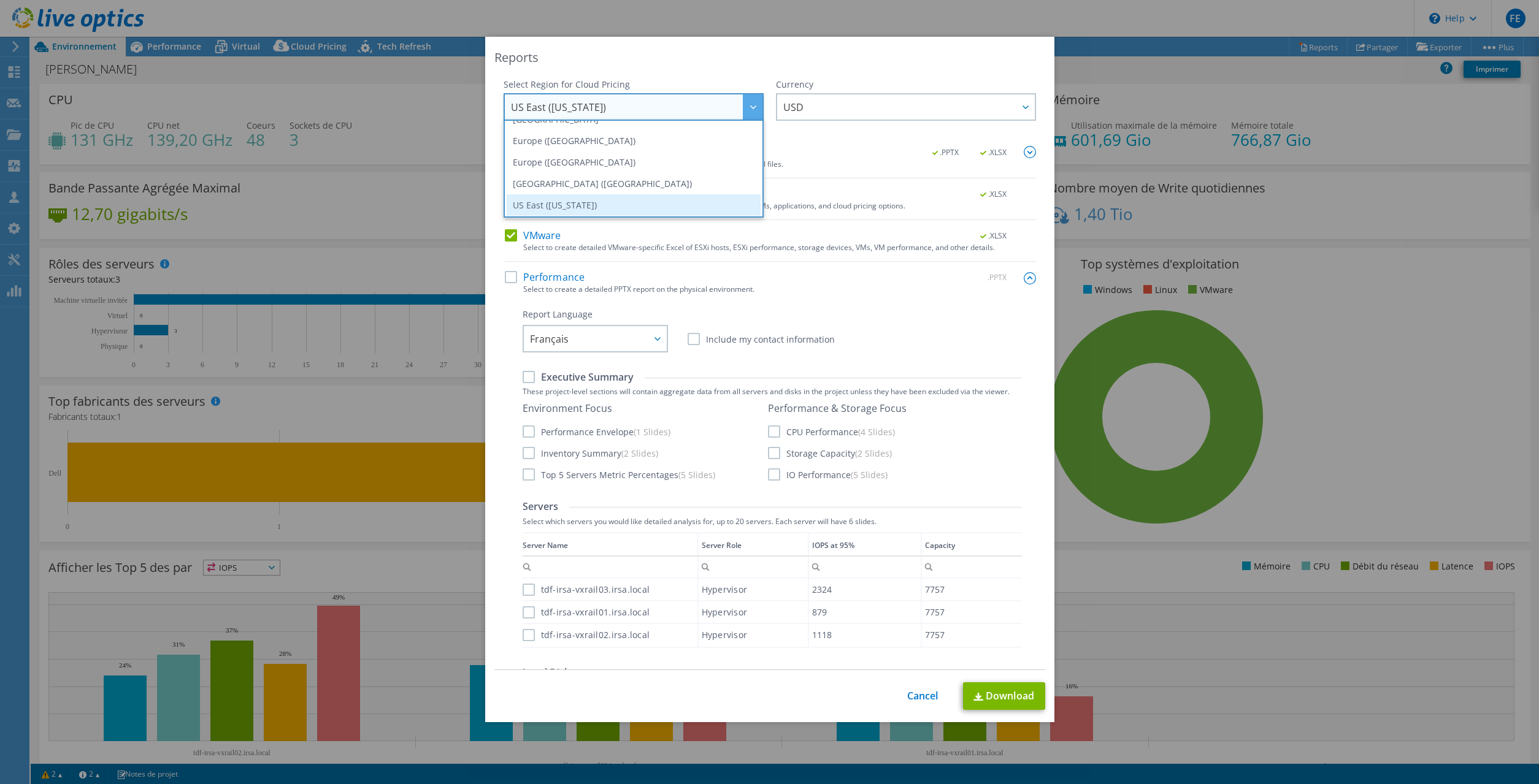
scroll to position [165, 0]
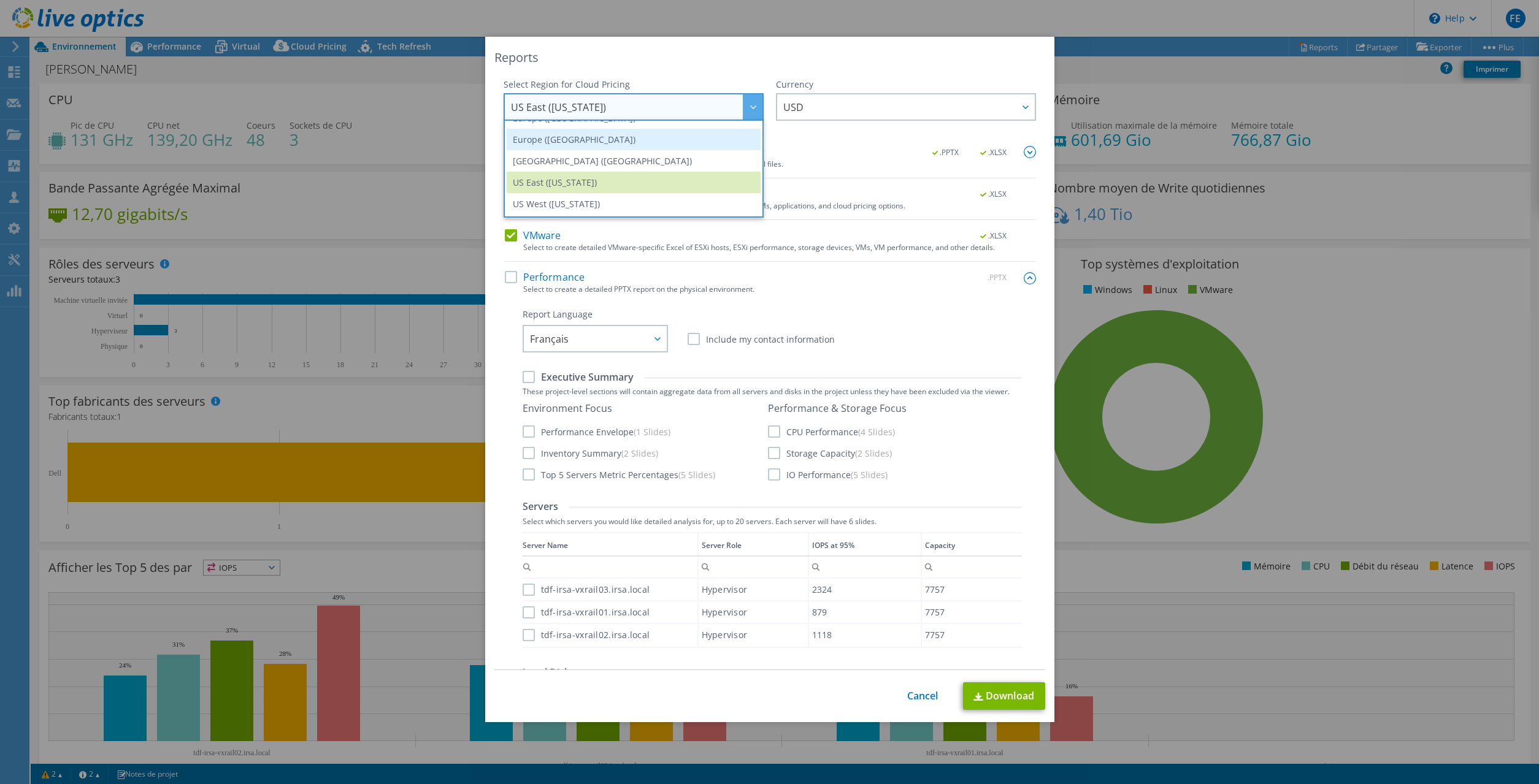
click at [585, 143] on li "Europe ([GEOGRAPHIC_DATA])" at bounding box center [634, 139] width 254 height 21
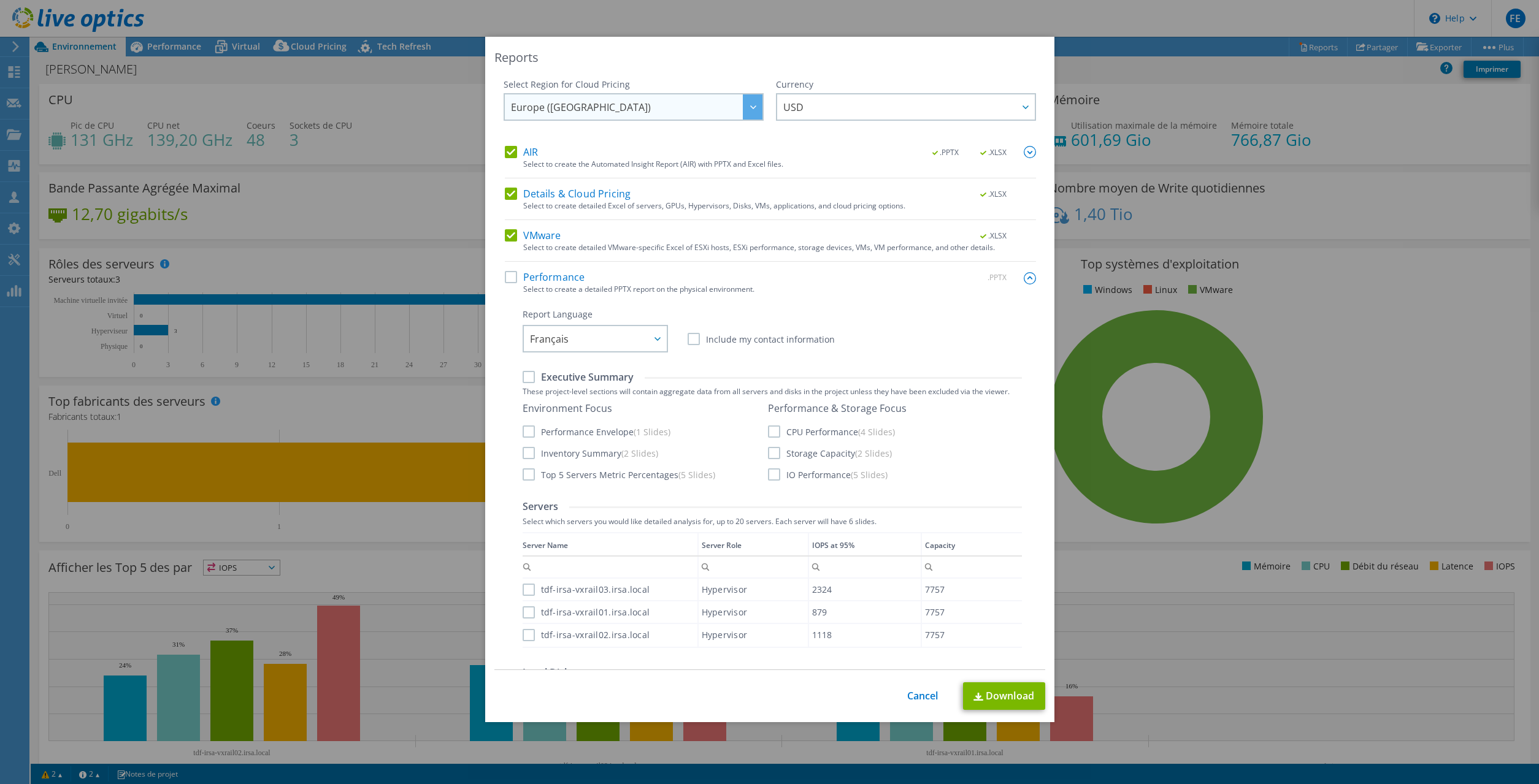
scroll to position [163, 0]
click at [847, 108] on span "USD" at bounding box center [909, 107] width 252 height 25
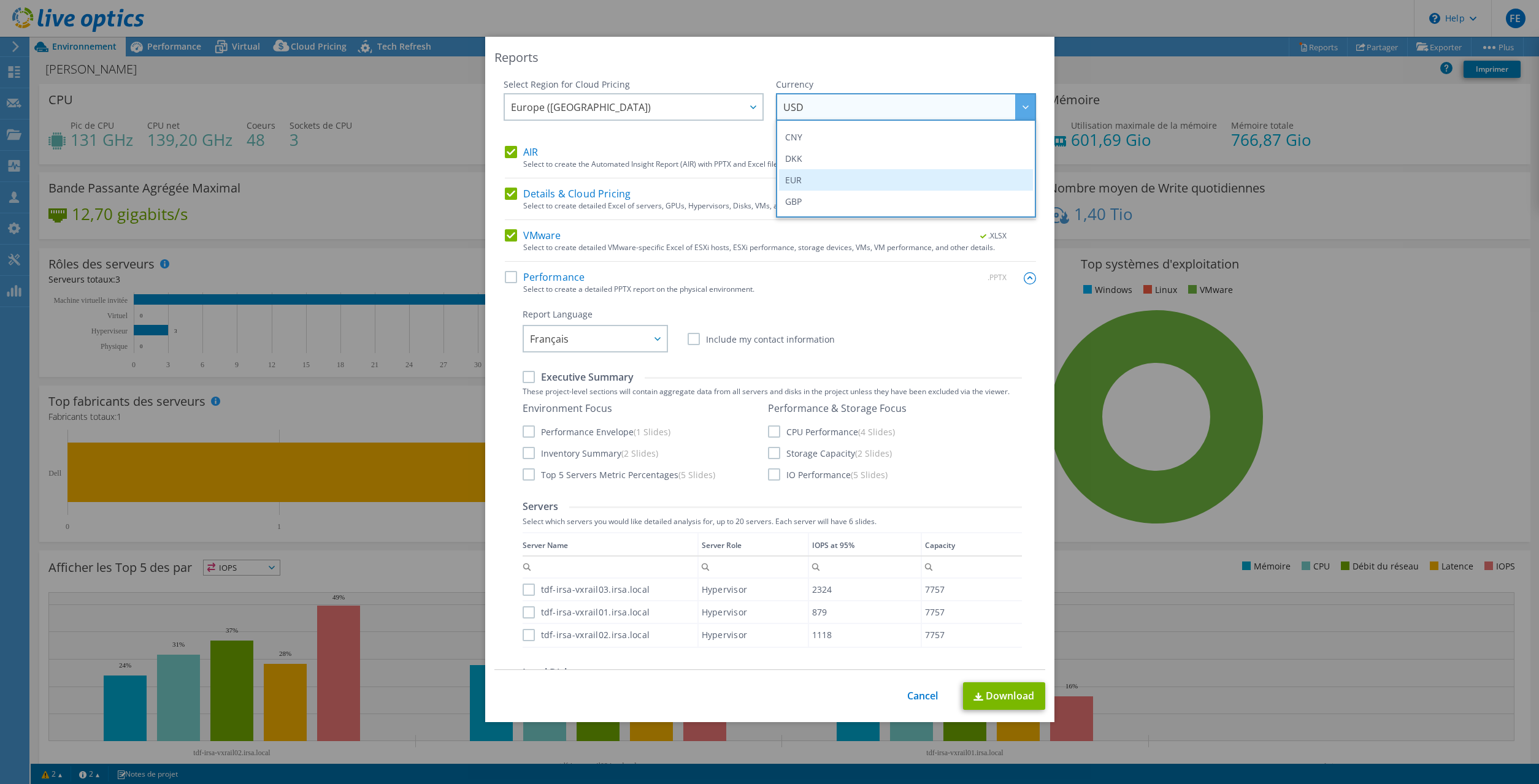
click at [808, 173] on li "EUR" at bounding box center [906, 180] width 254 height 21
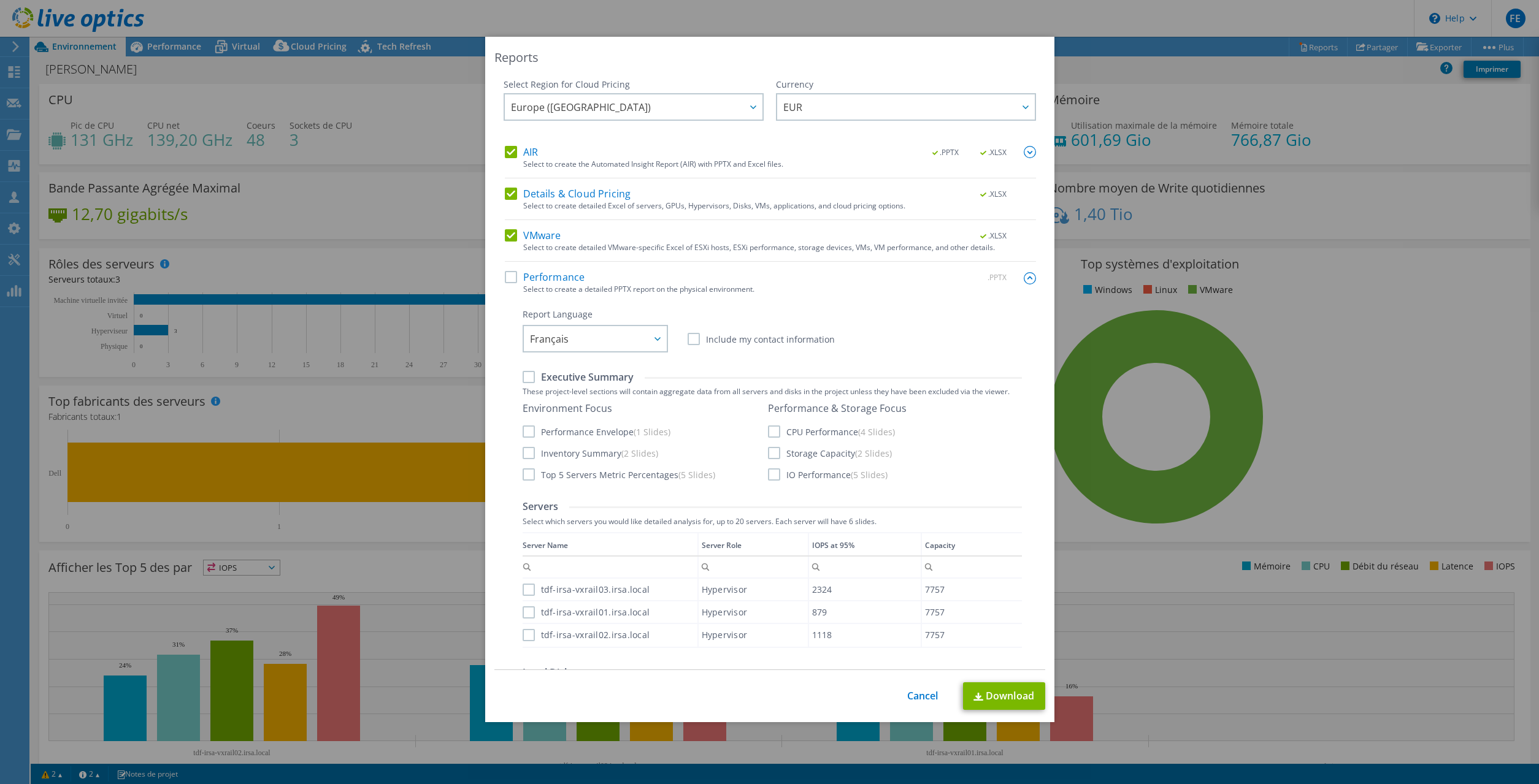
click at [510, 279] on label "Performance" at bounding box center [545, 277] width 80 height 12
click at [0, 0] on input "Performance" at bounding box center [0, 0] width 0 height 0
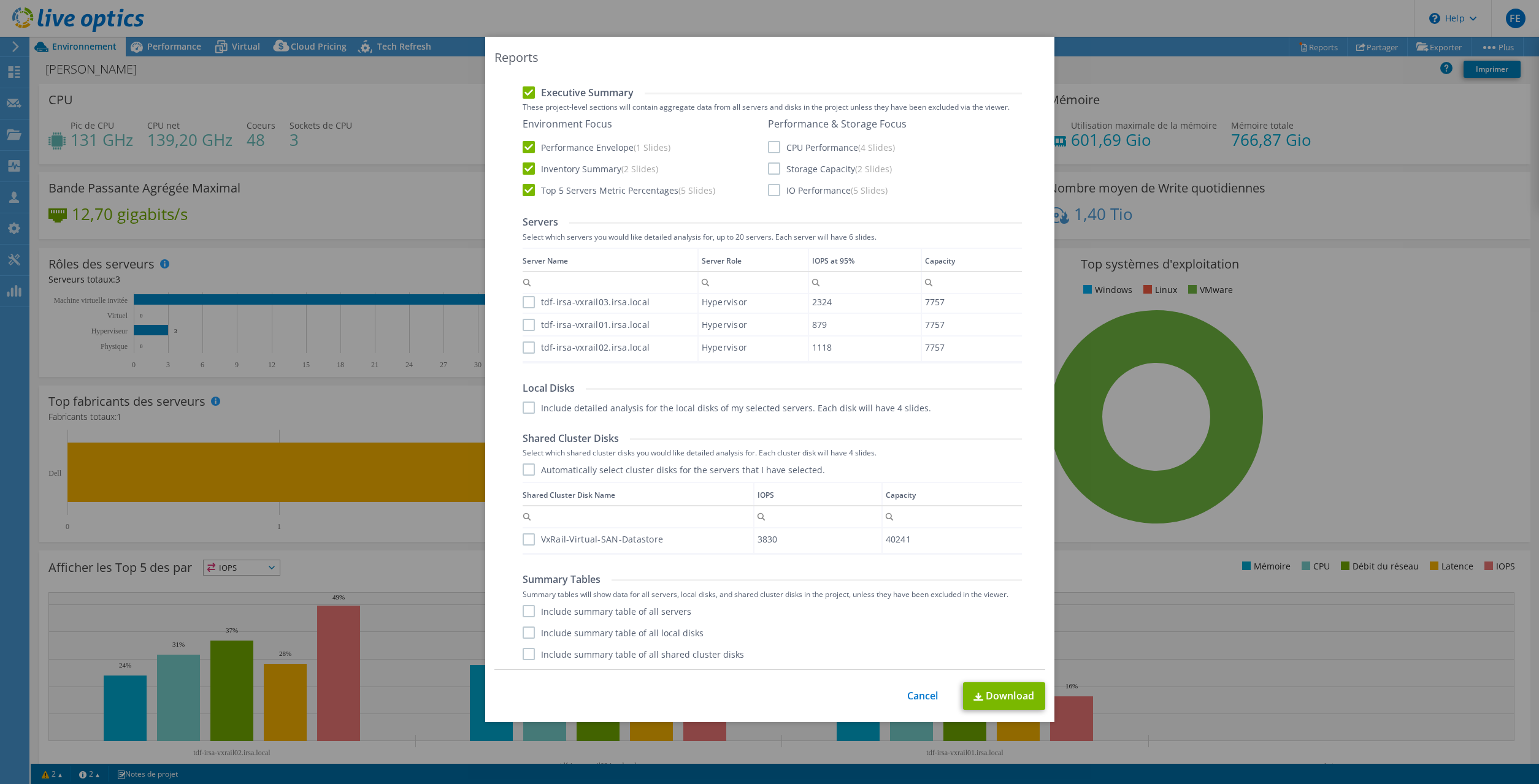
scroll to position [0, 0]
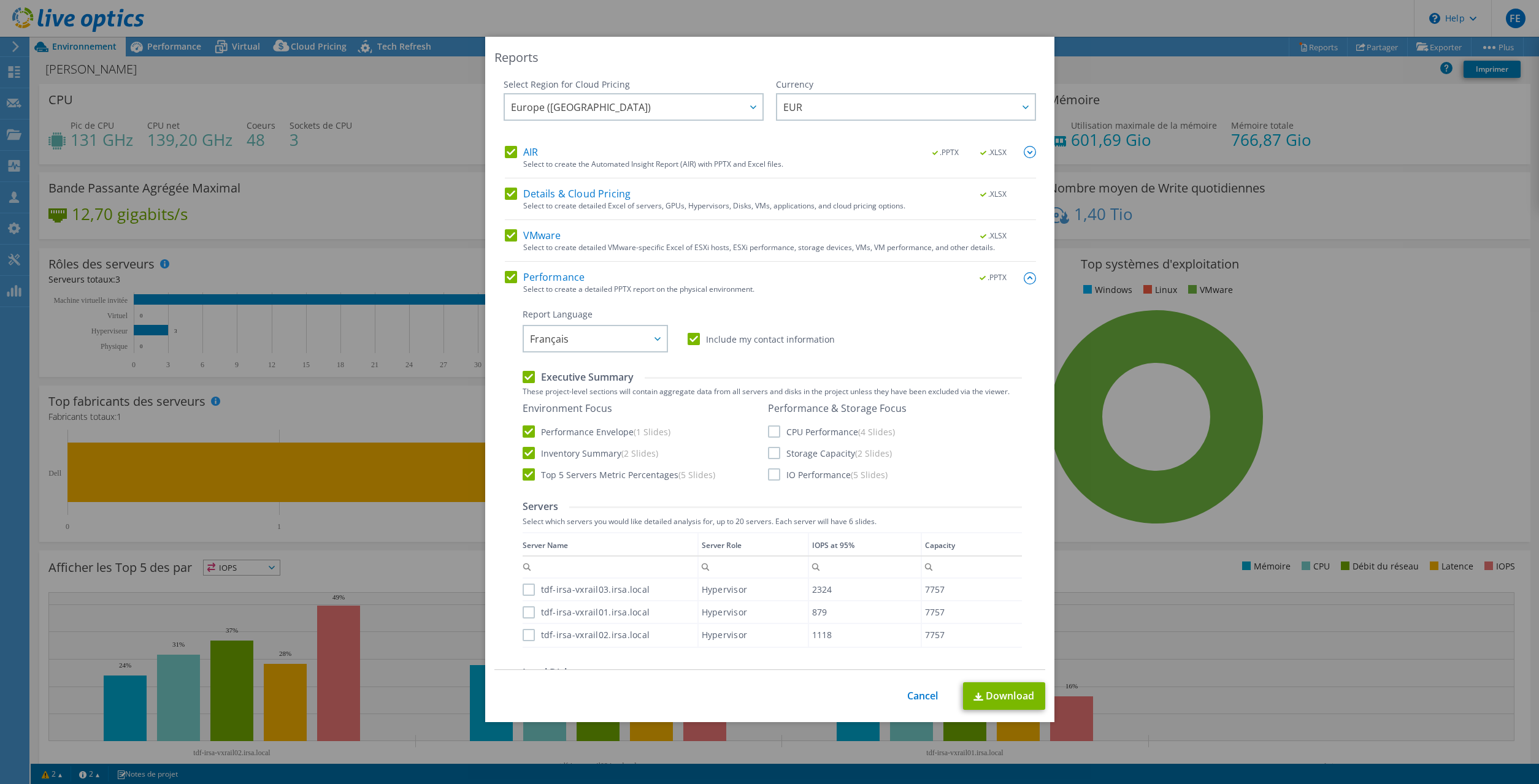
click at [1026, 278] on img at bounding box center [1030, 278] width 12 height 12
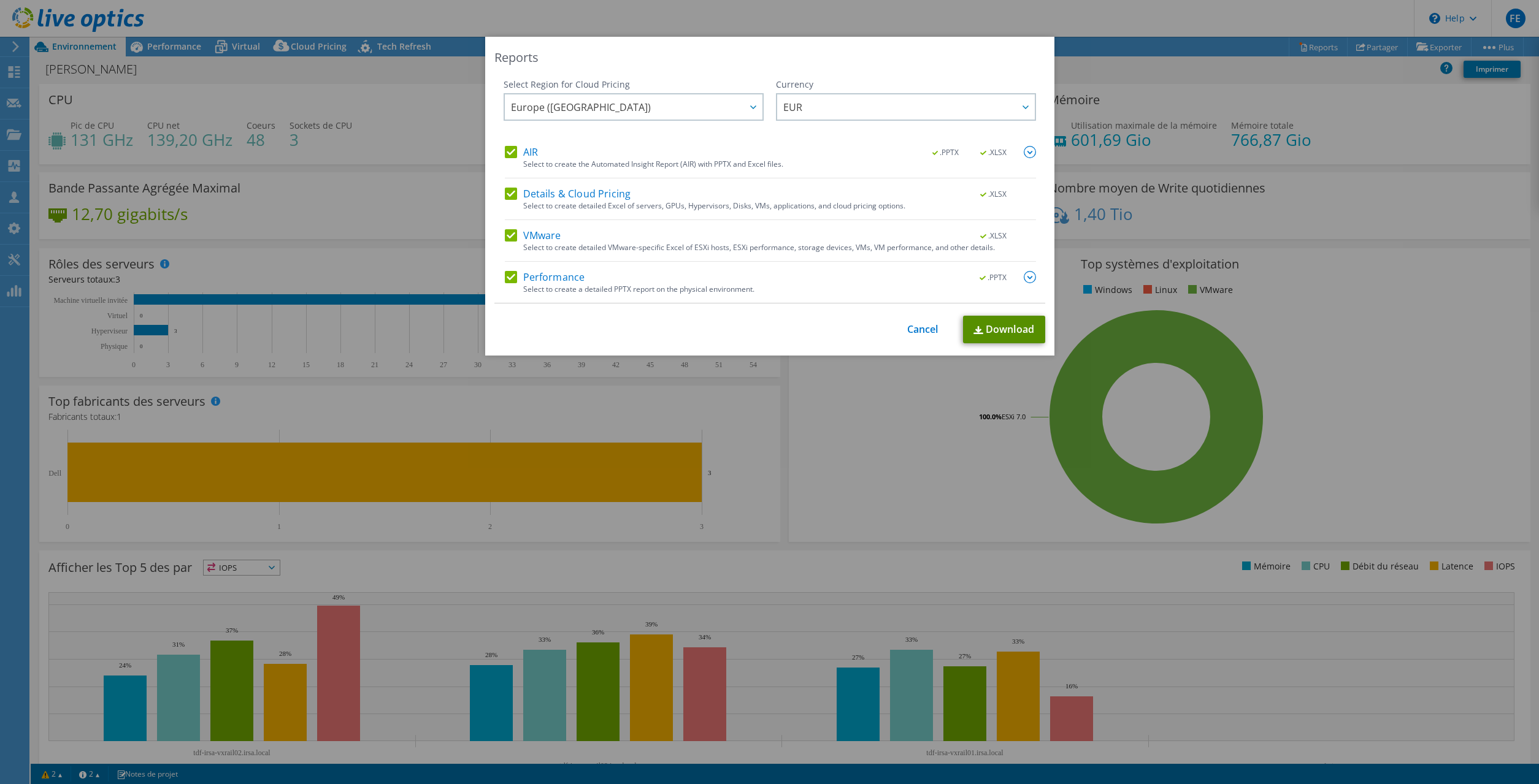
click at [1005, 329] on link "Download" at bounding box center [1004, 330] width 82 height 28
